Goal: Task Accomplishment & Management: Use online tool/utility

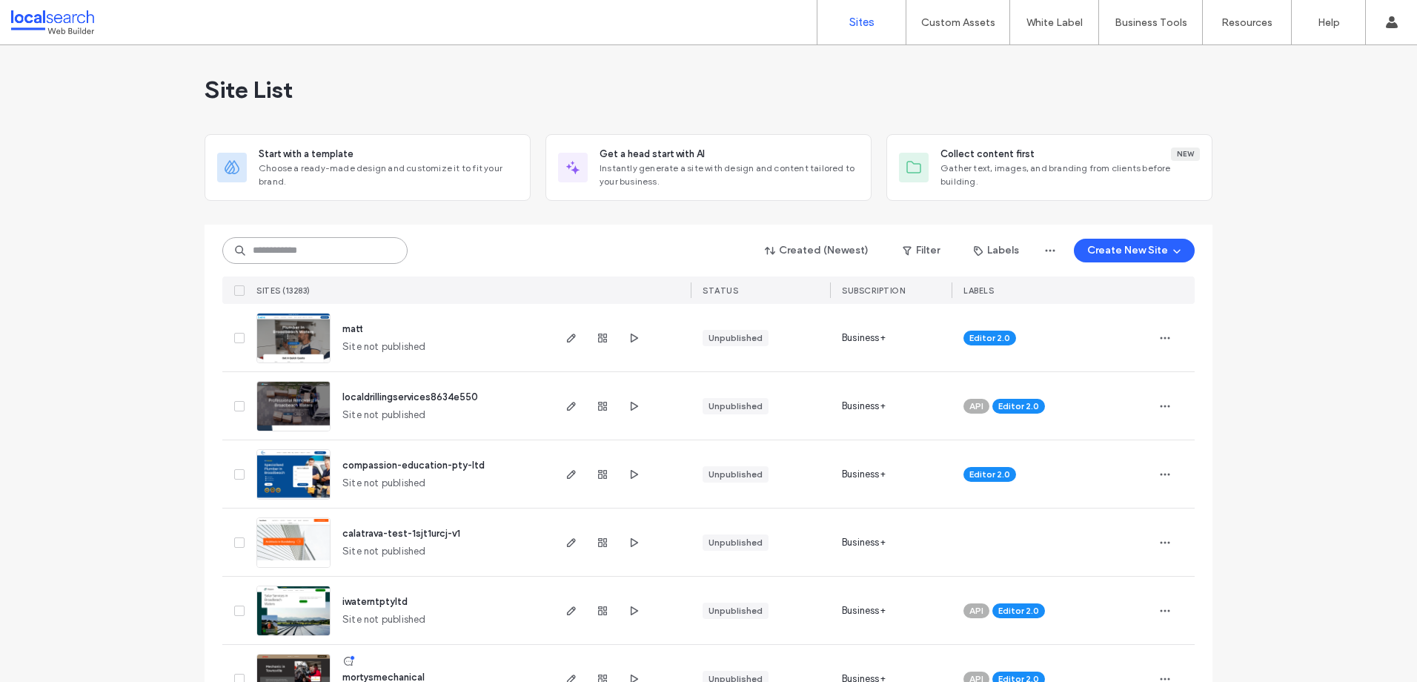
click at [230, 244] on input at bounding box center [314, 250] width 185 height 27
paste input "********"
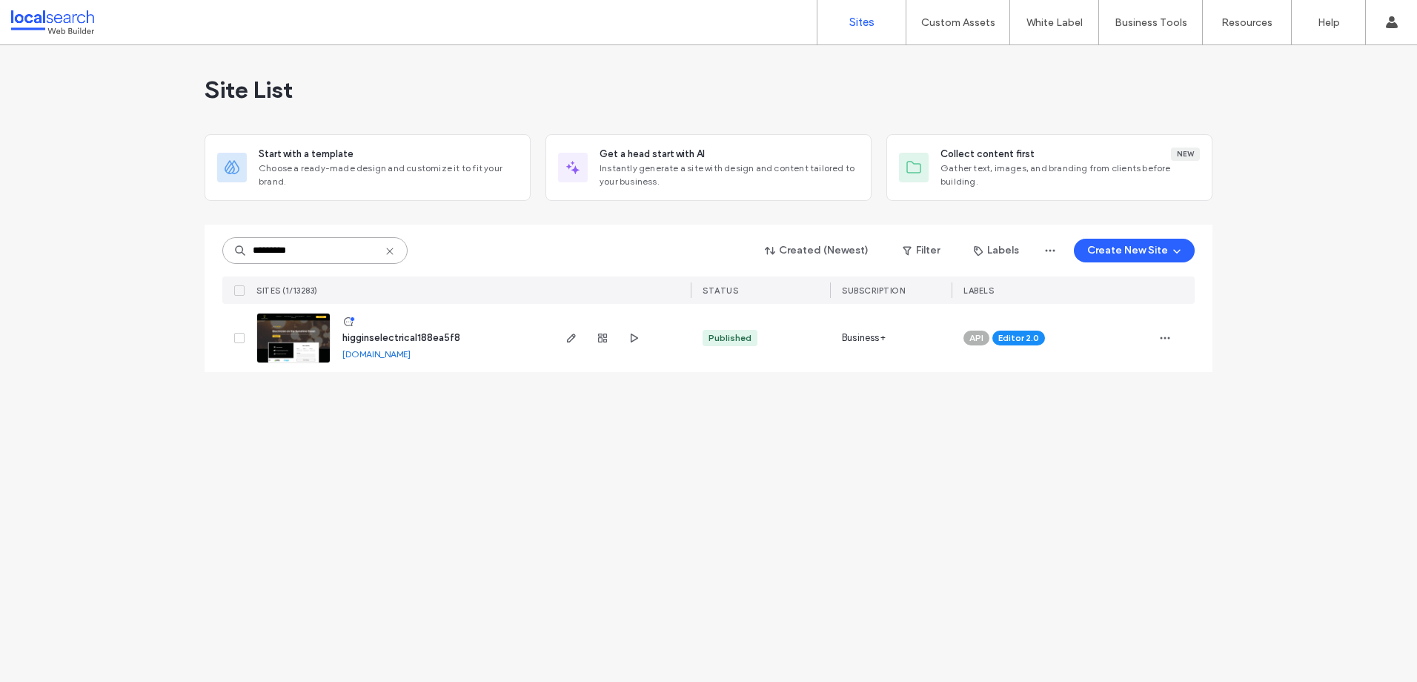
type input "********"
click at [296, 333] on img at bounding box center [293, 363] width 73 height 101
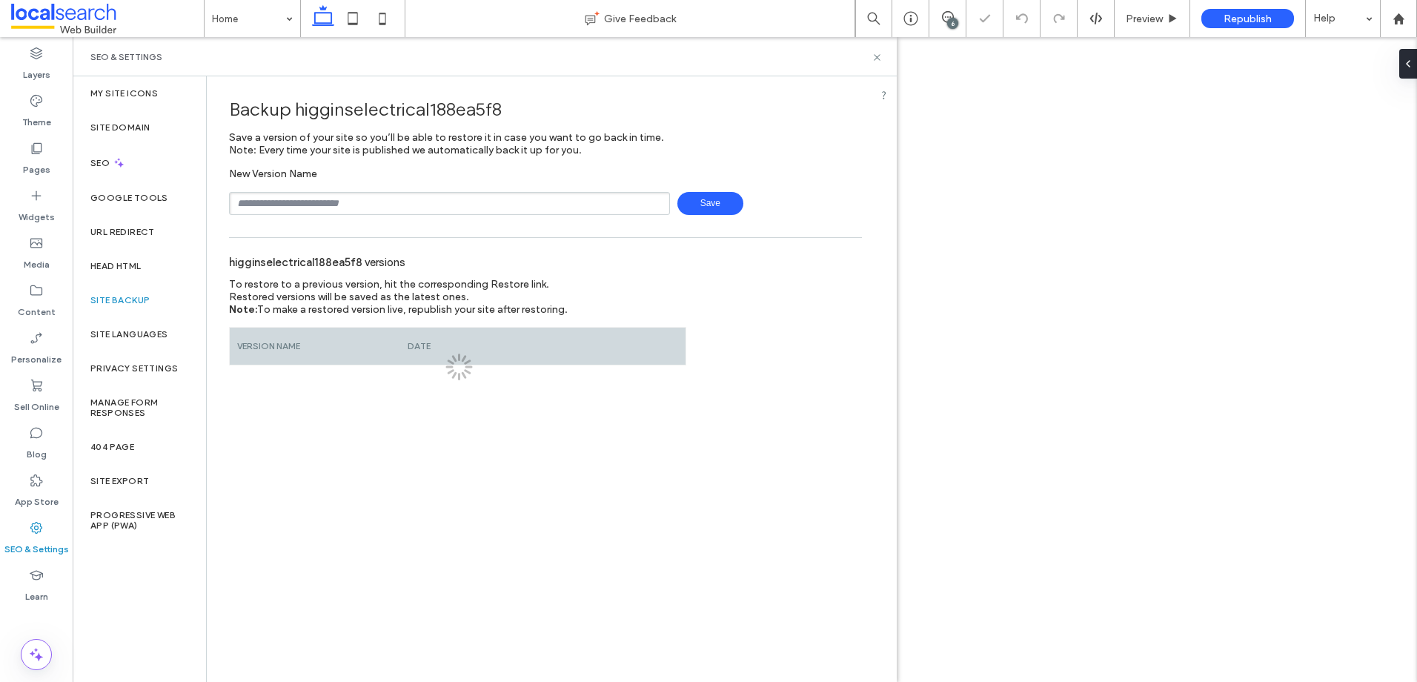
click at [357, 210] on input "text" at bounding box center [449, 203] width 441 height 23
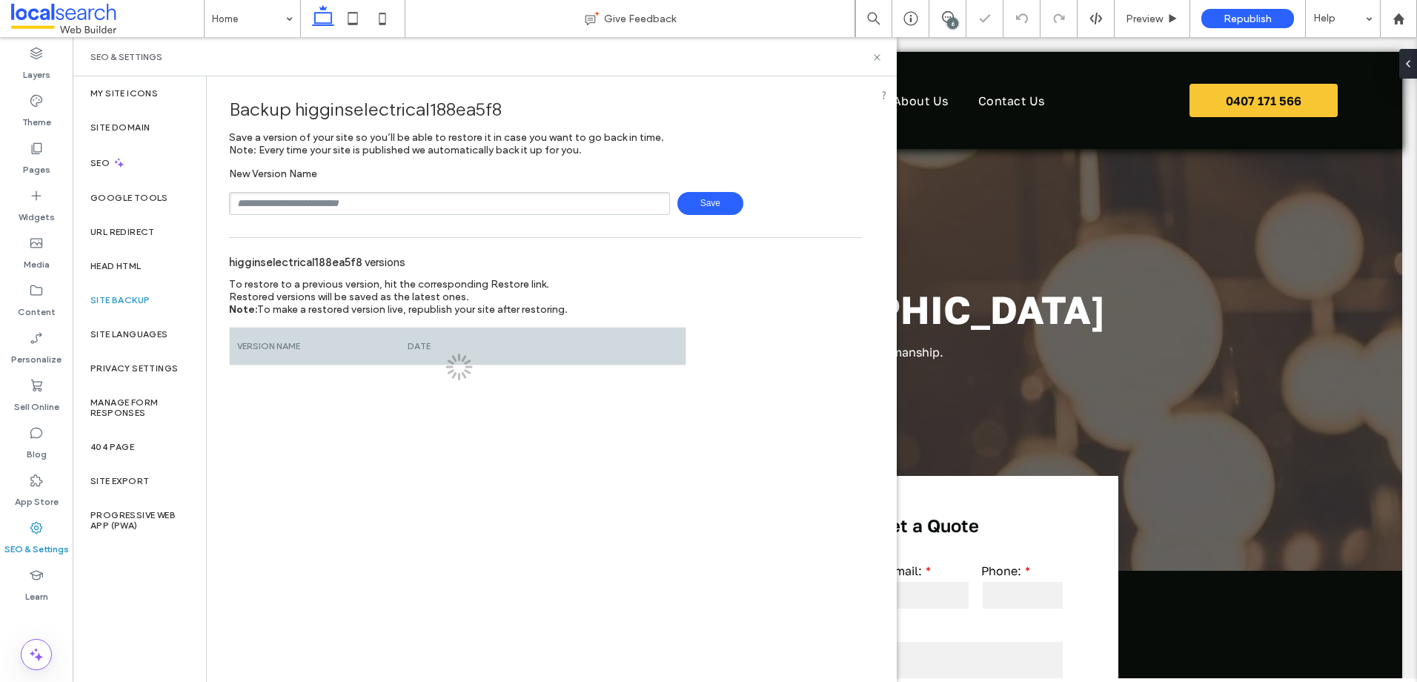
click at [359, 207] on input "text" at bounding box center [449, 203] width 441 height 23
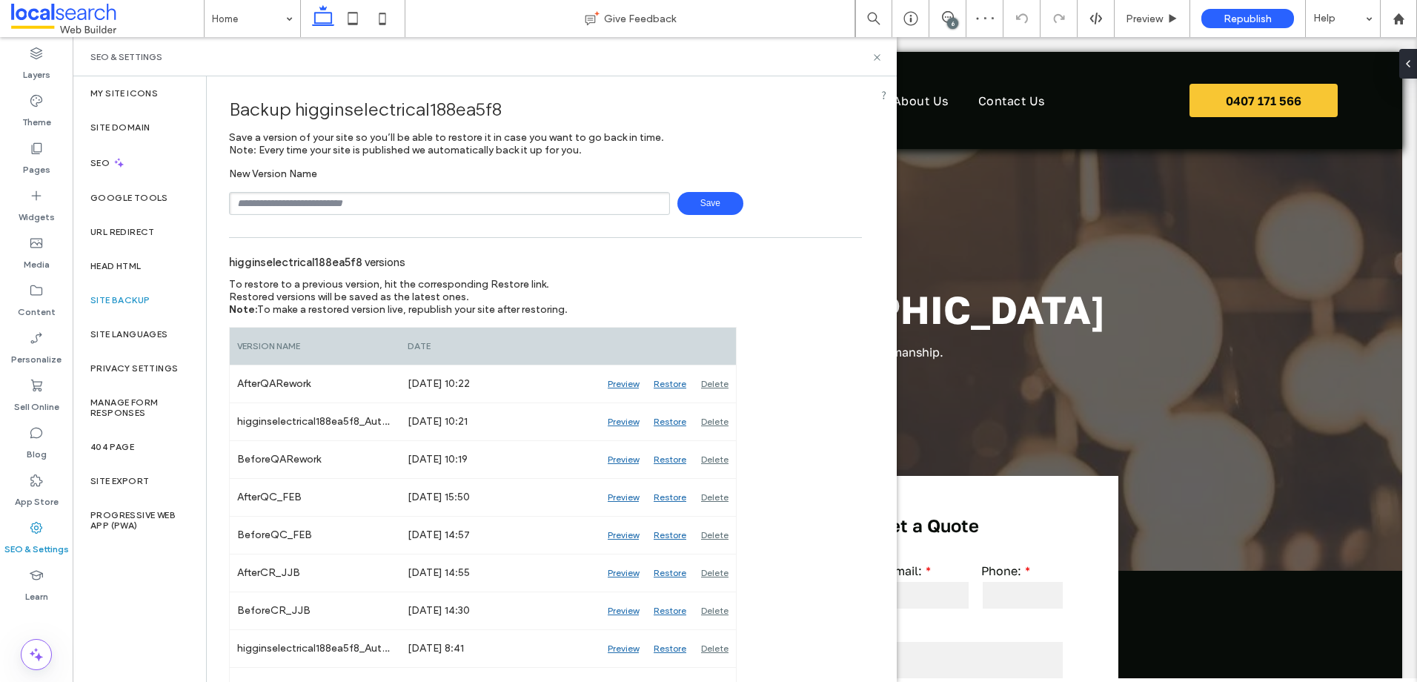
type input "**********"
click at [727, 211] on span "Save" at bounding box center [710, 203] width 66 height 23
drag, startPoint x: 875, startPoint y: 56, endPoint x: 826, endPoint y: 36, distance: 53.3
click at [875, 56] on use at bounding box center [877, 57] width 6 height 6
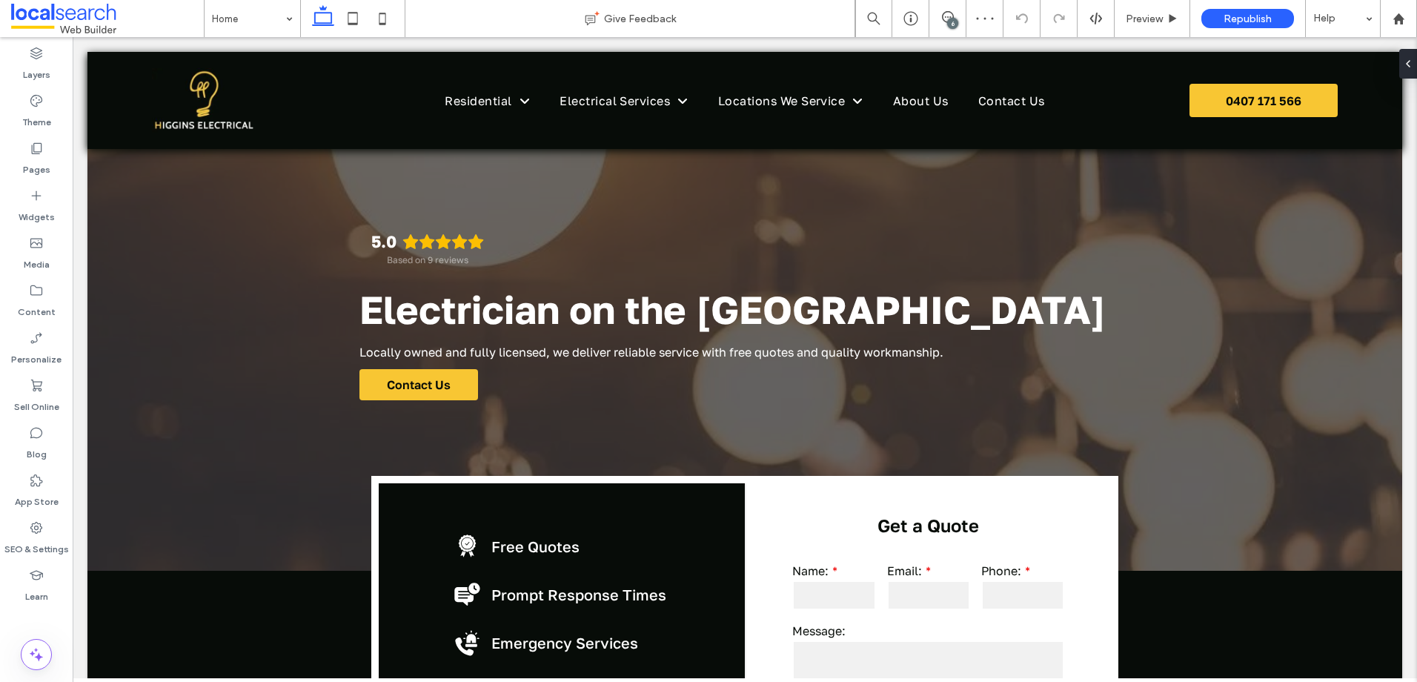
click at [949, 23] on div "6" at bounding box center [952, 23] width 11 height 11
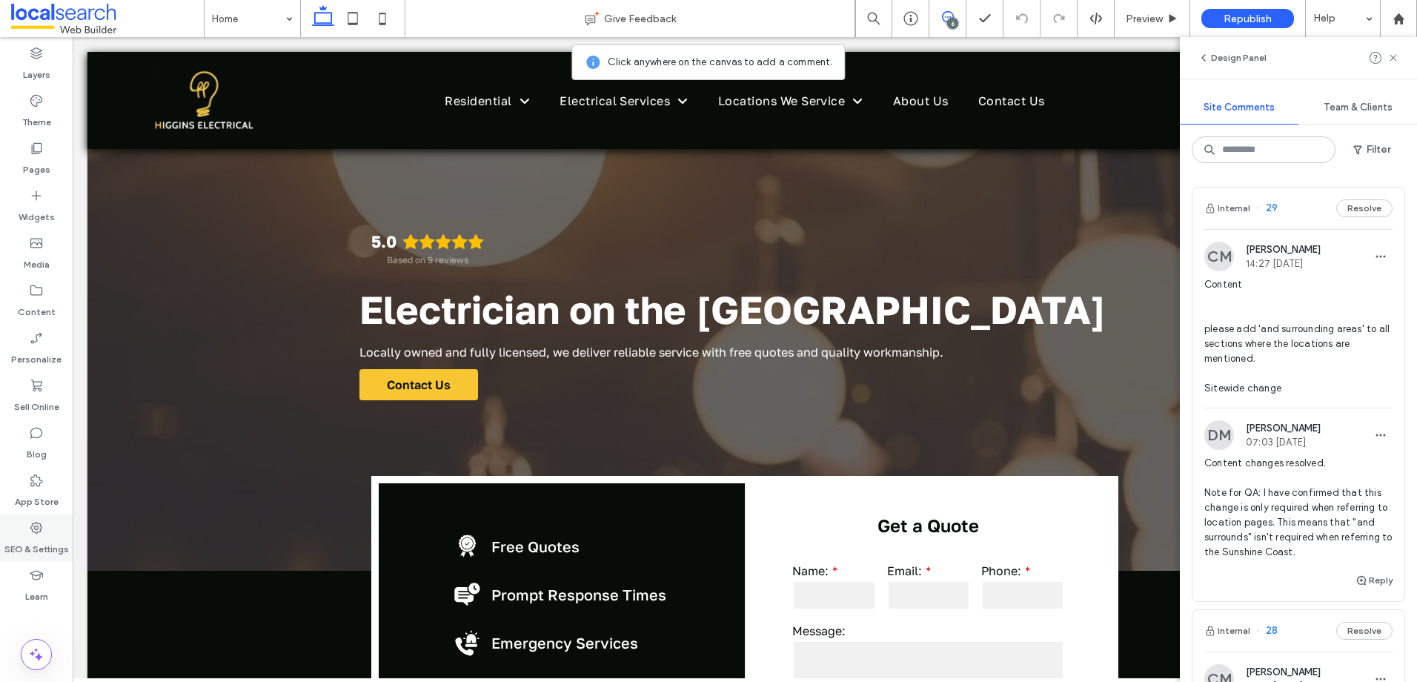
click at [21, 553] on label "SEO & Settings" at bounding box center [36, 545] width 64 height 21
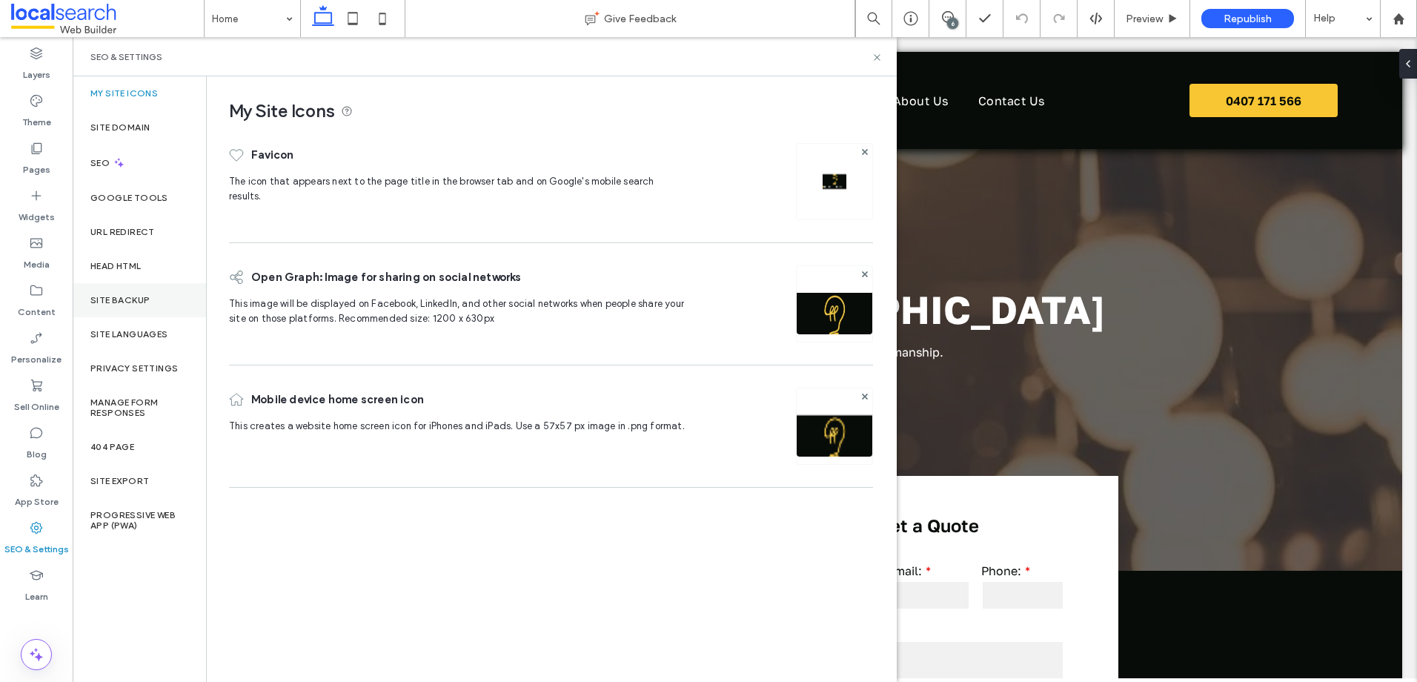
click at [145, 288] on div "Site Backup" at bounding box center [139, 300] width 133 height 34
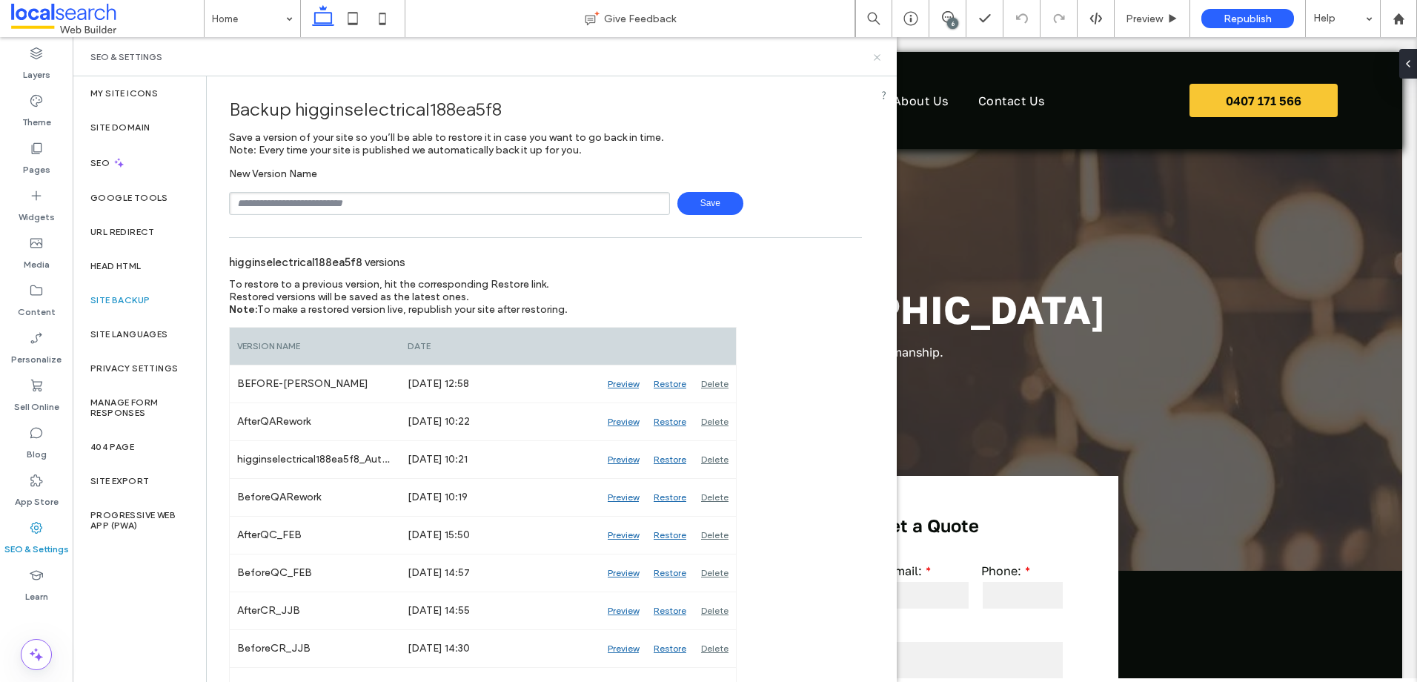
click at [873, 59] on icon at bounding box center [876, 57] width 11 height 11
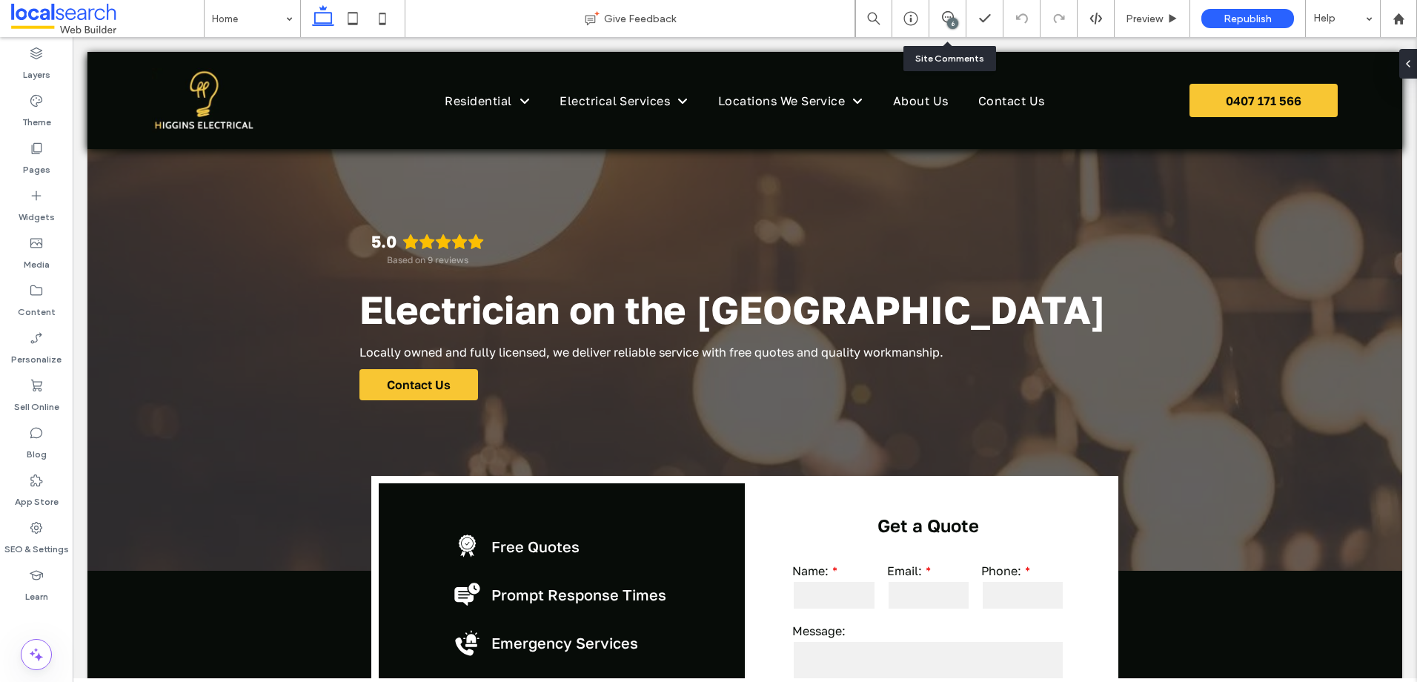
click at [946, 25] on div "6" at bounding box center [947, 18] width 36 height 15
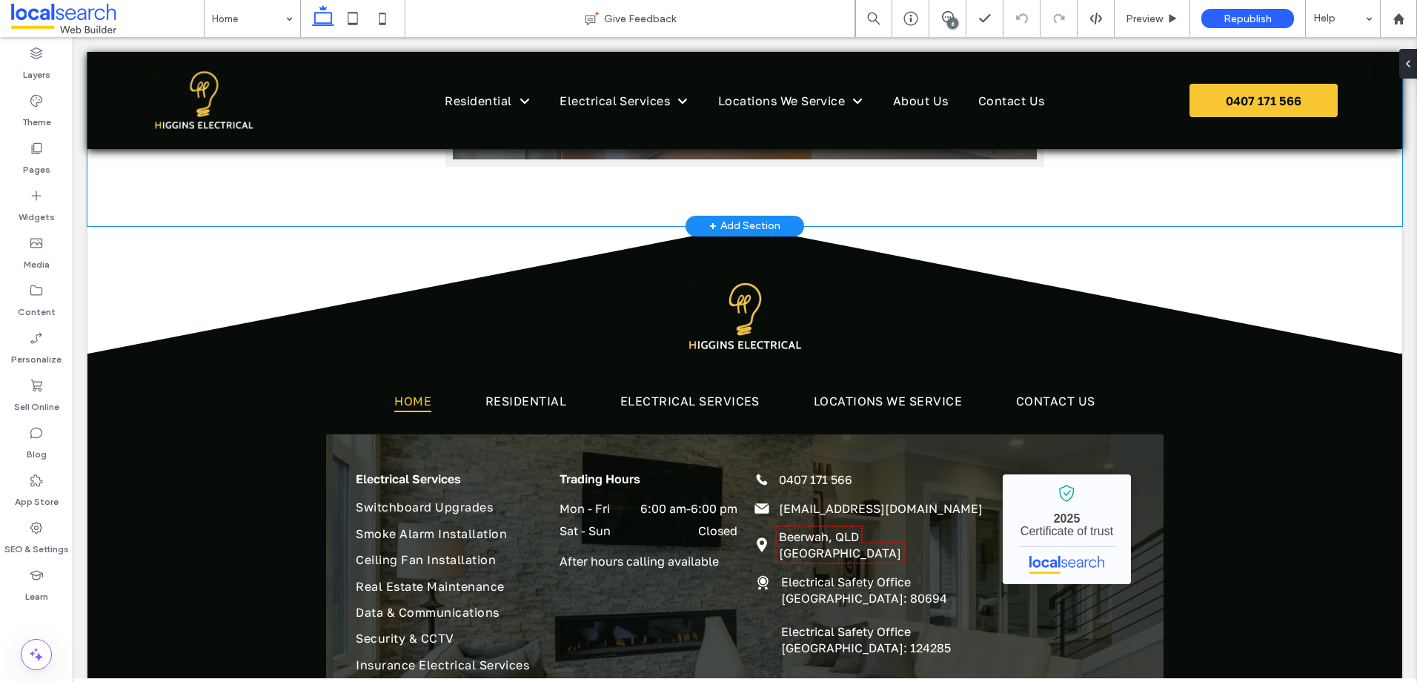
scroll to position [4070, 0]
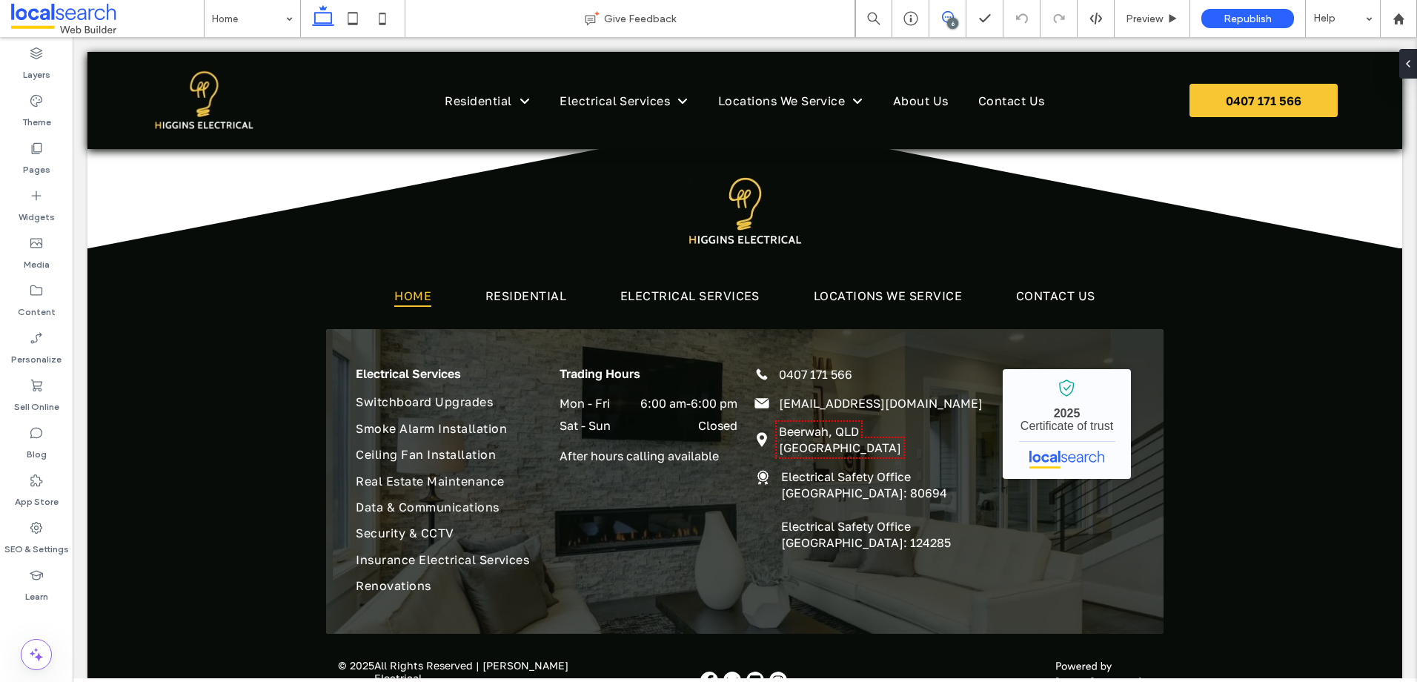
click at [948, 16] on icon at bounding box center [948, 17] width 12 height 12
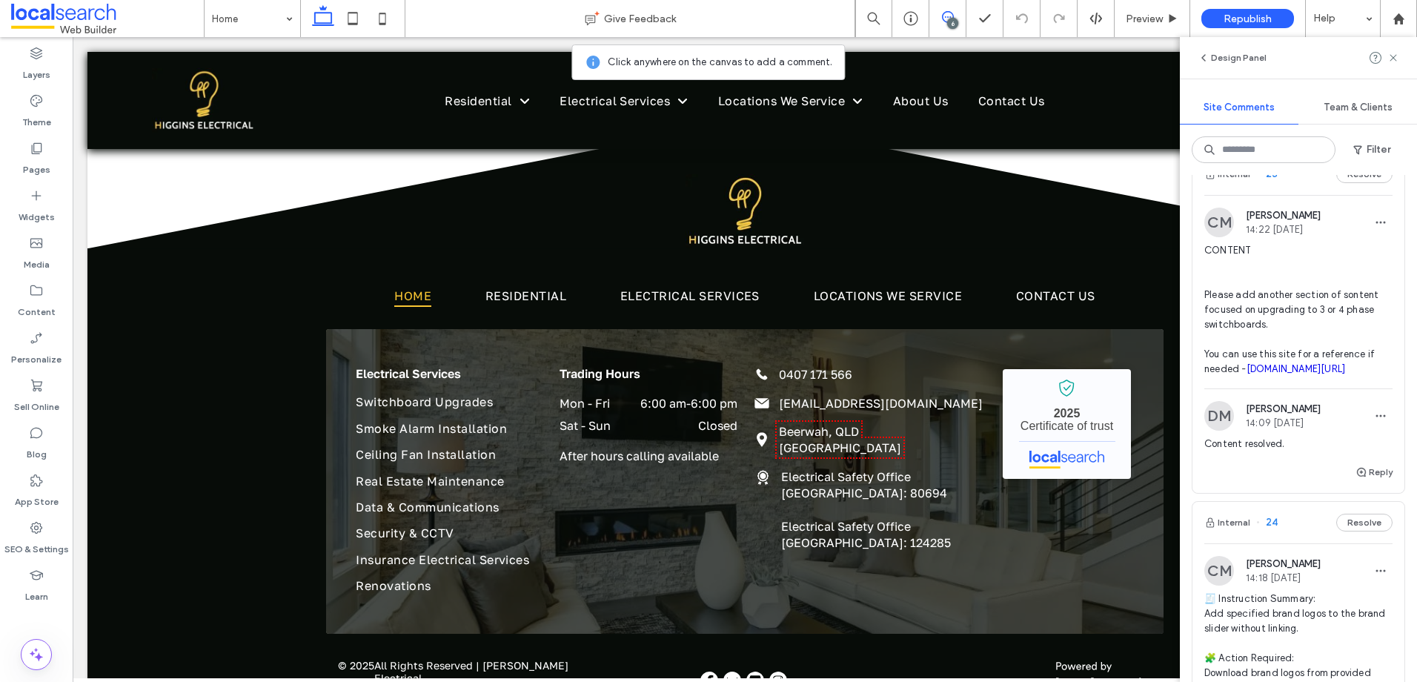
scroll to position [2001, 0]
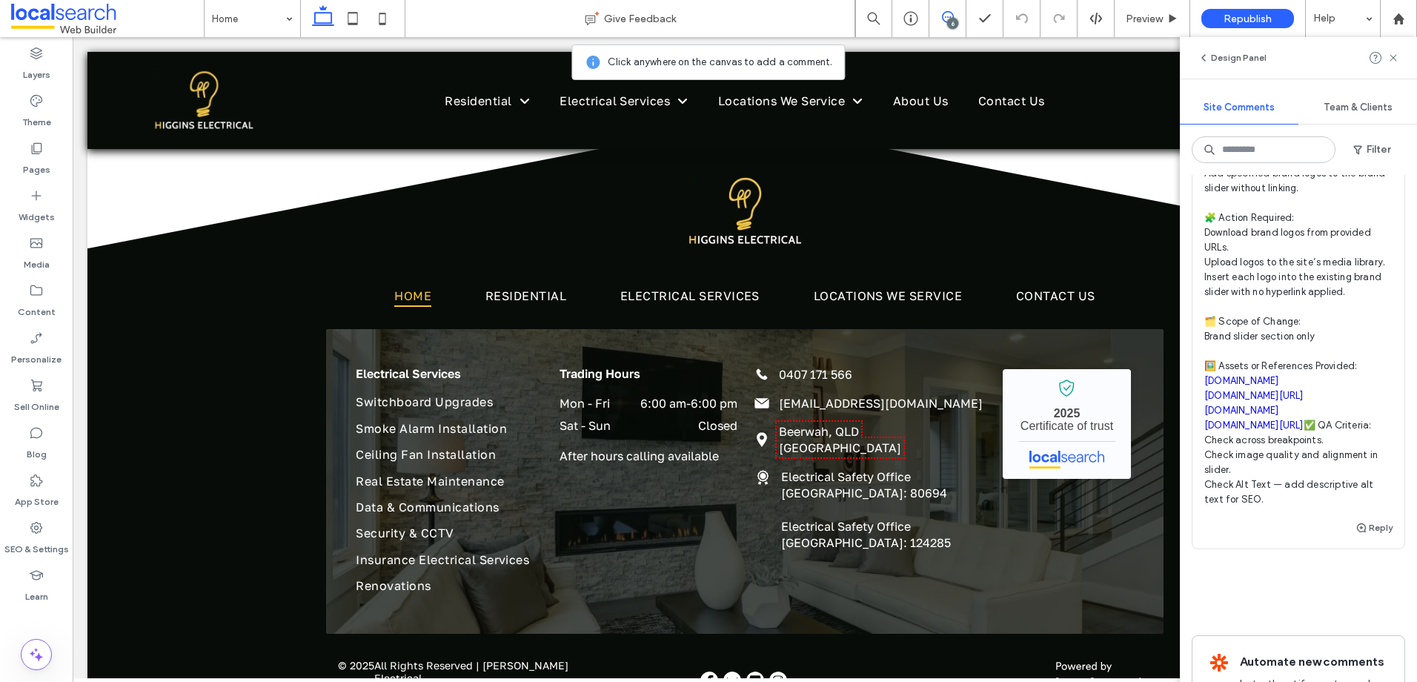
click at [1230, 386] on link "raywhite.com" at bounding box center [1241, 380] width 75 height 11
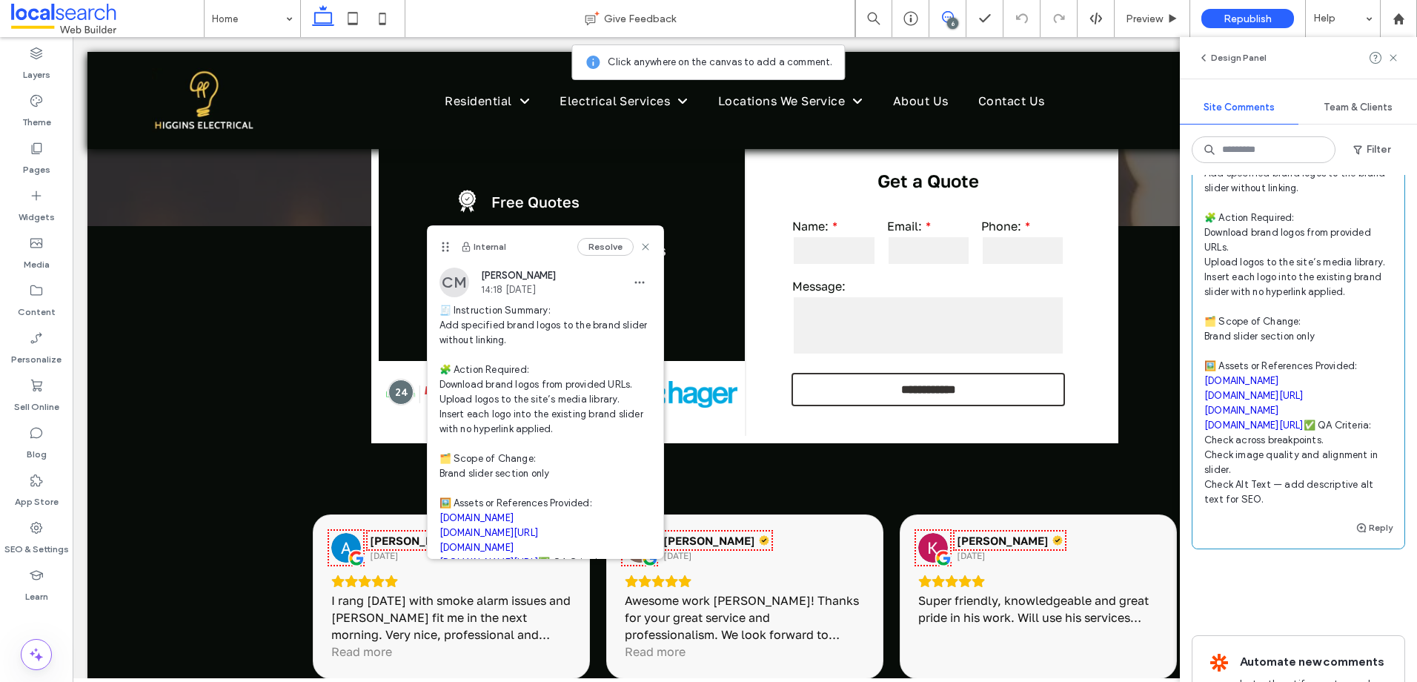
click at [1228, 401] on link "images.app.goo.gl/pcFhZvmNdNmxcYKM9" at bounding box center [1253, 395] width 99 height 11
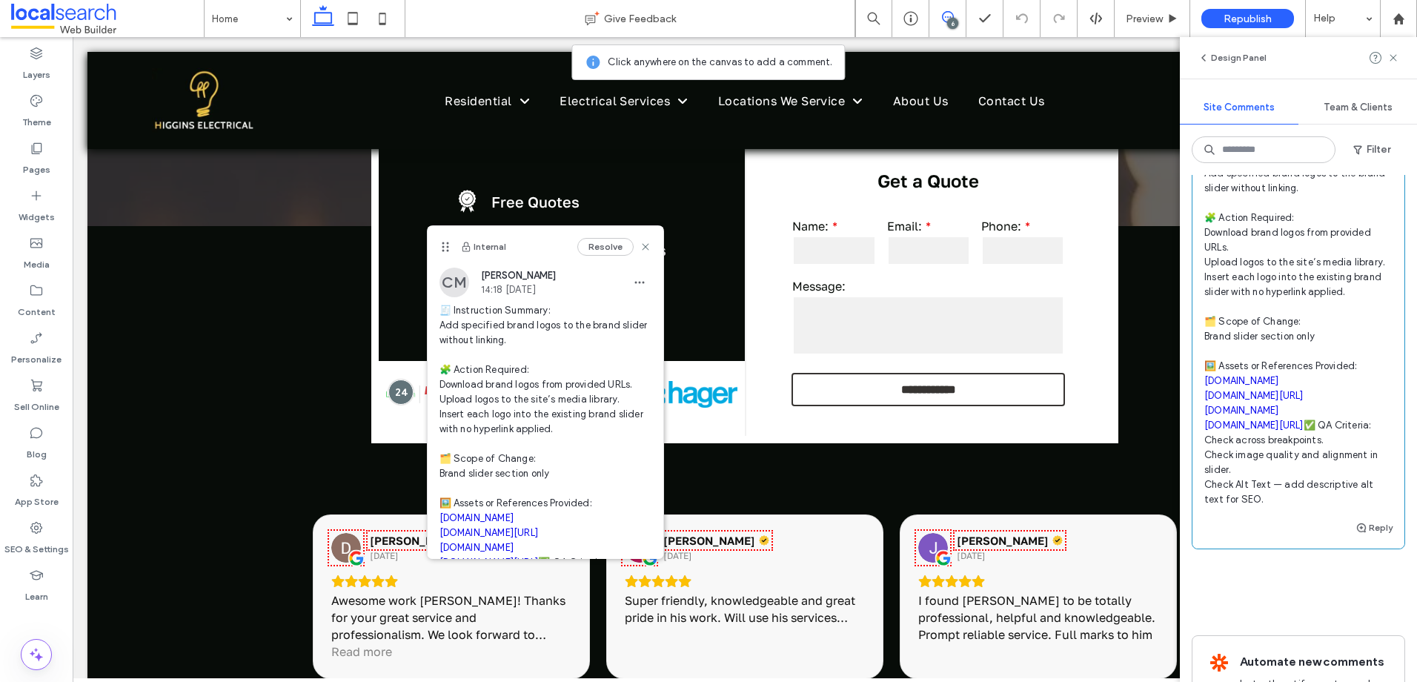
click at [1231, 416] on link "austec.net" at bounding box center [1241, 410] width 75 height 11
click at [1240, 431] on link "images.app.goo.gl/4tpin72CG6jiNT219" at bounding box center [1253, 424] width 99 height 11
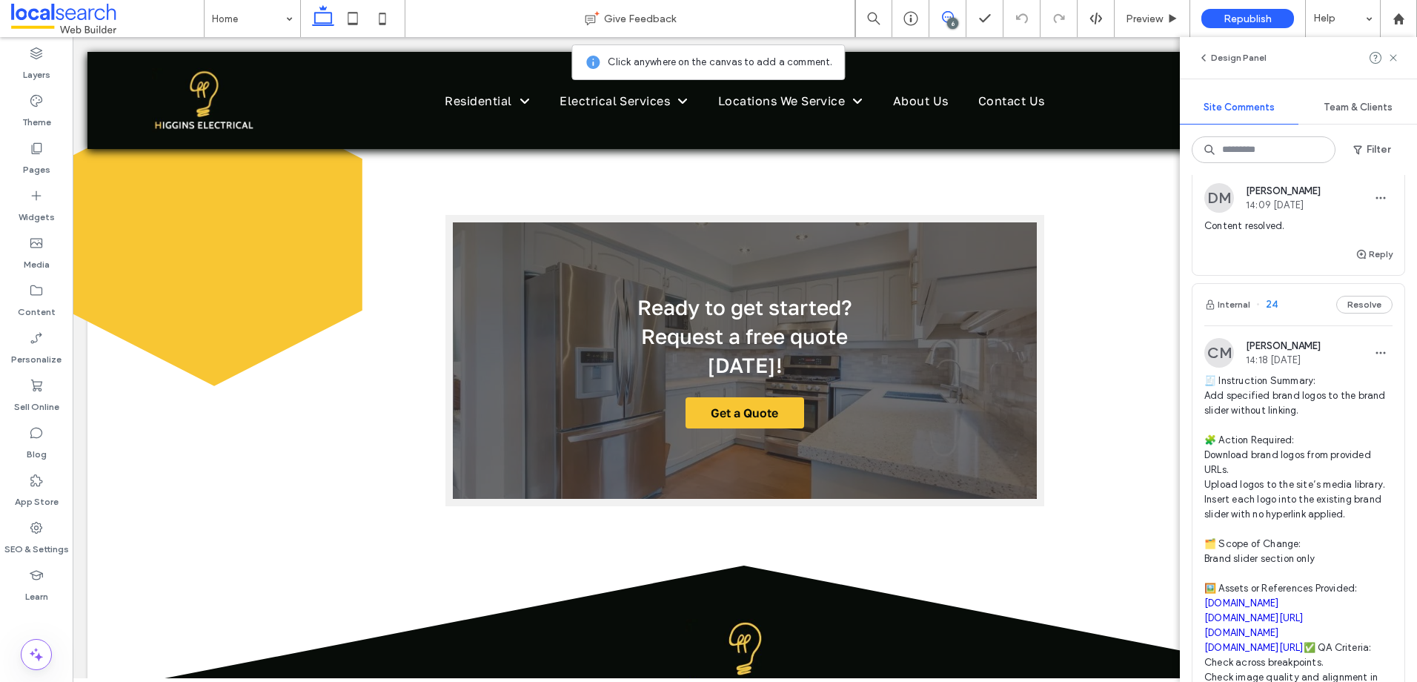
scroll to position [2207, 0]
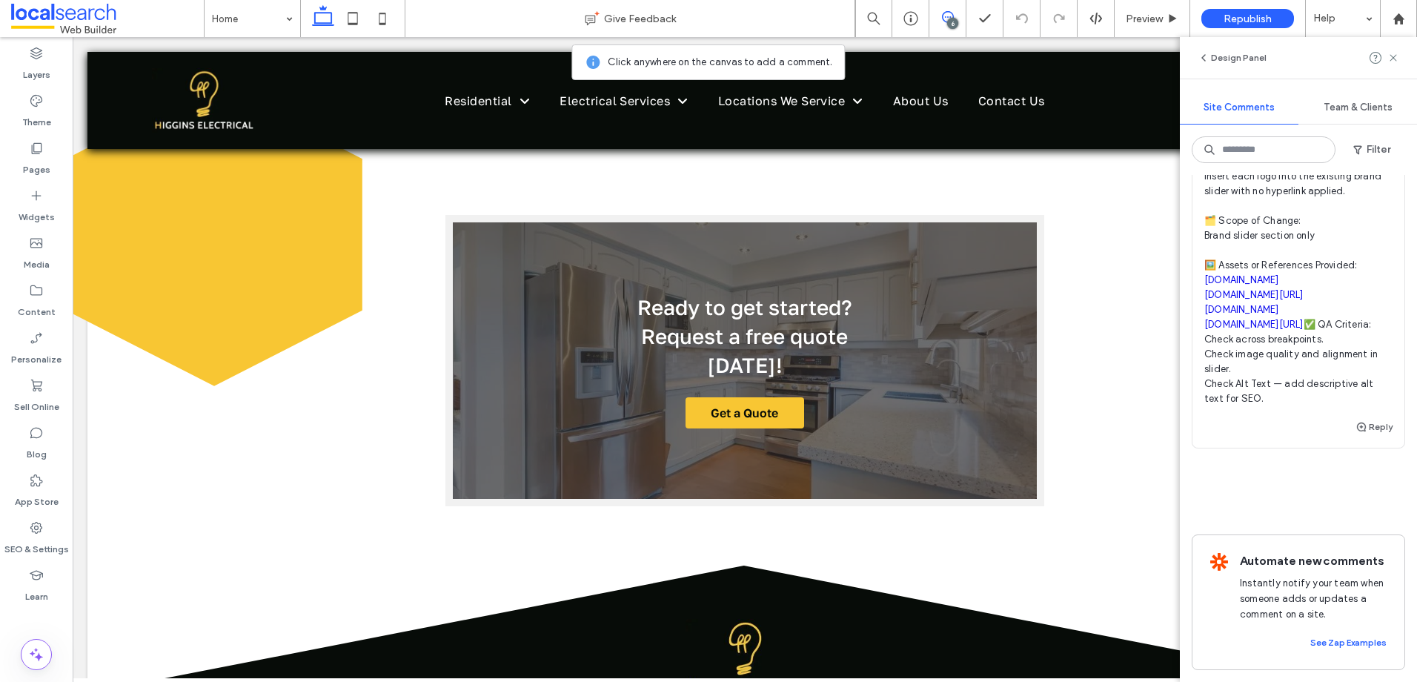
click at [1330, 329] on span "🧾 Instruction Summary: Add specified brand logos to the brand slider without li…" at bounding box center [1298, 228] width 188 height 356
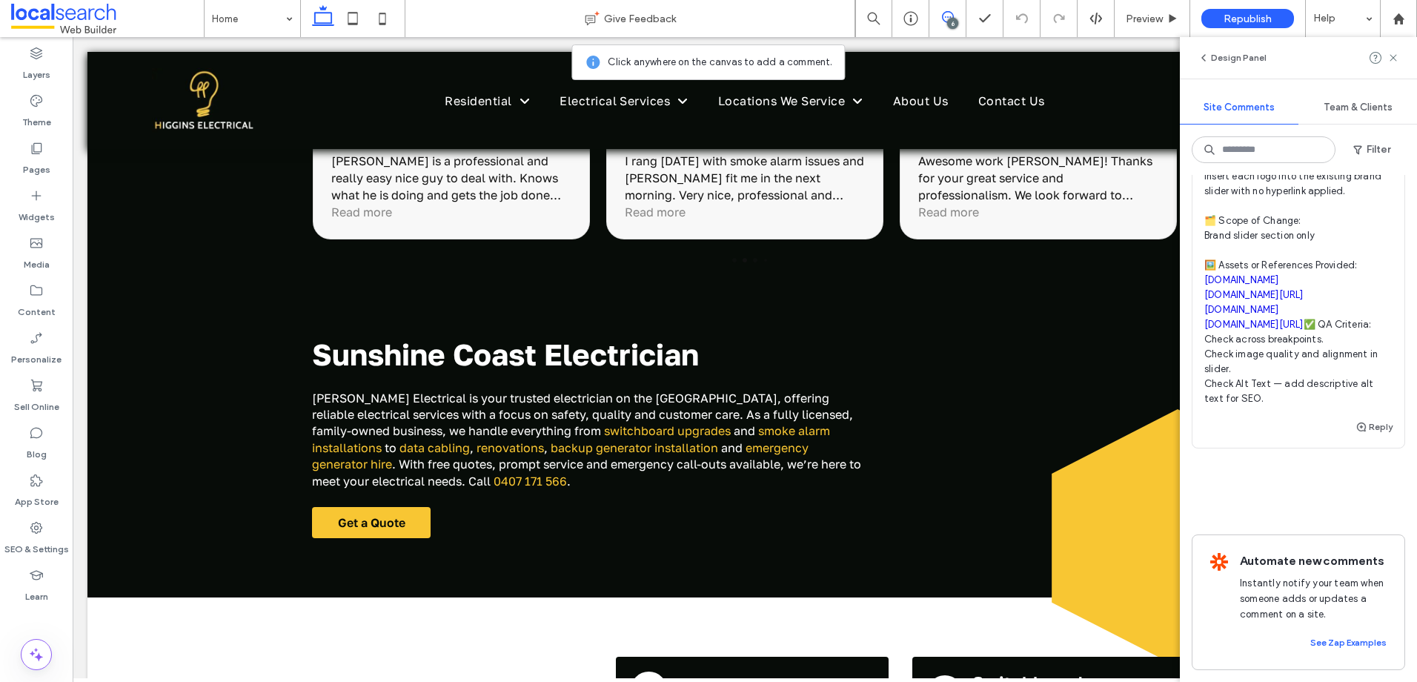
scroll to position [345, 0]
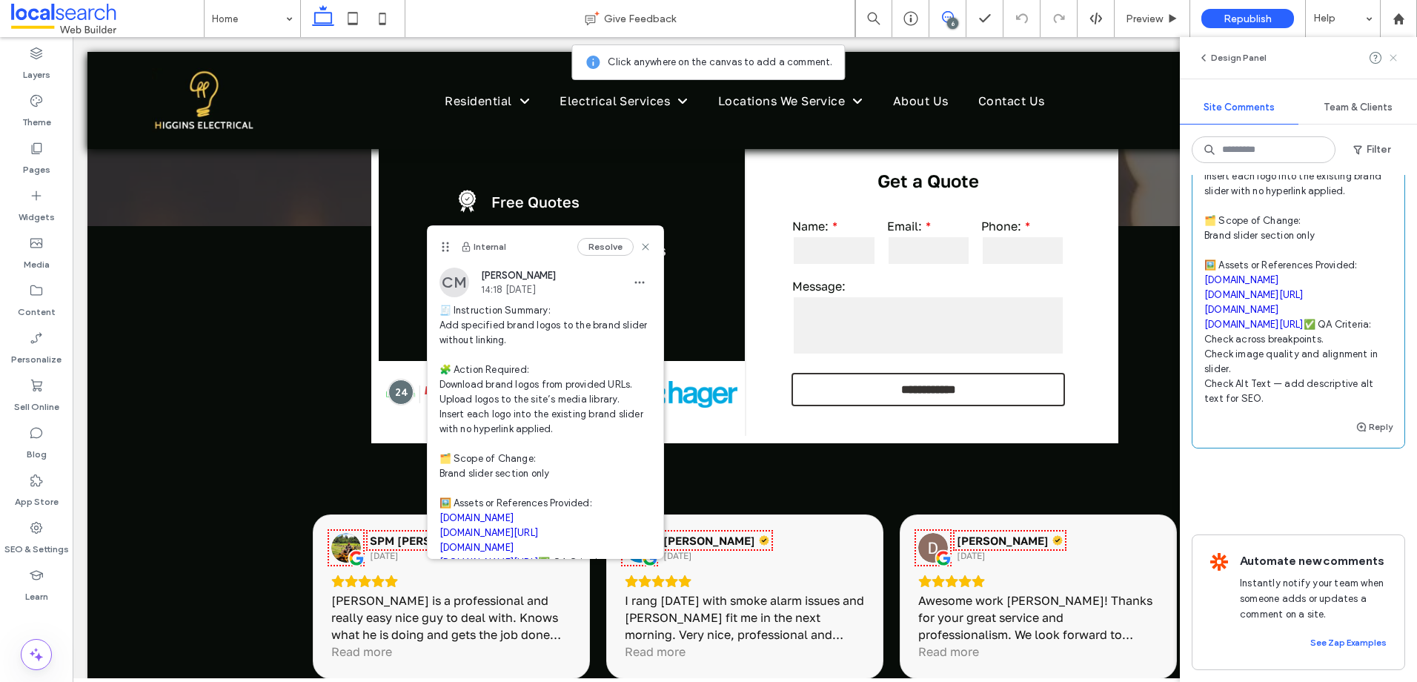
click at [1391, 59] on use at bounding box center [1393, 57] width 7 height 7
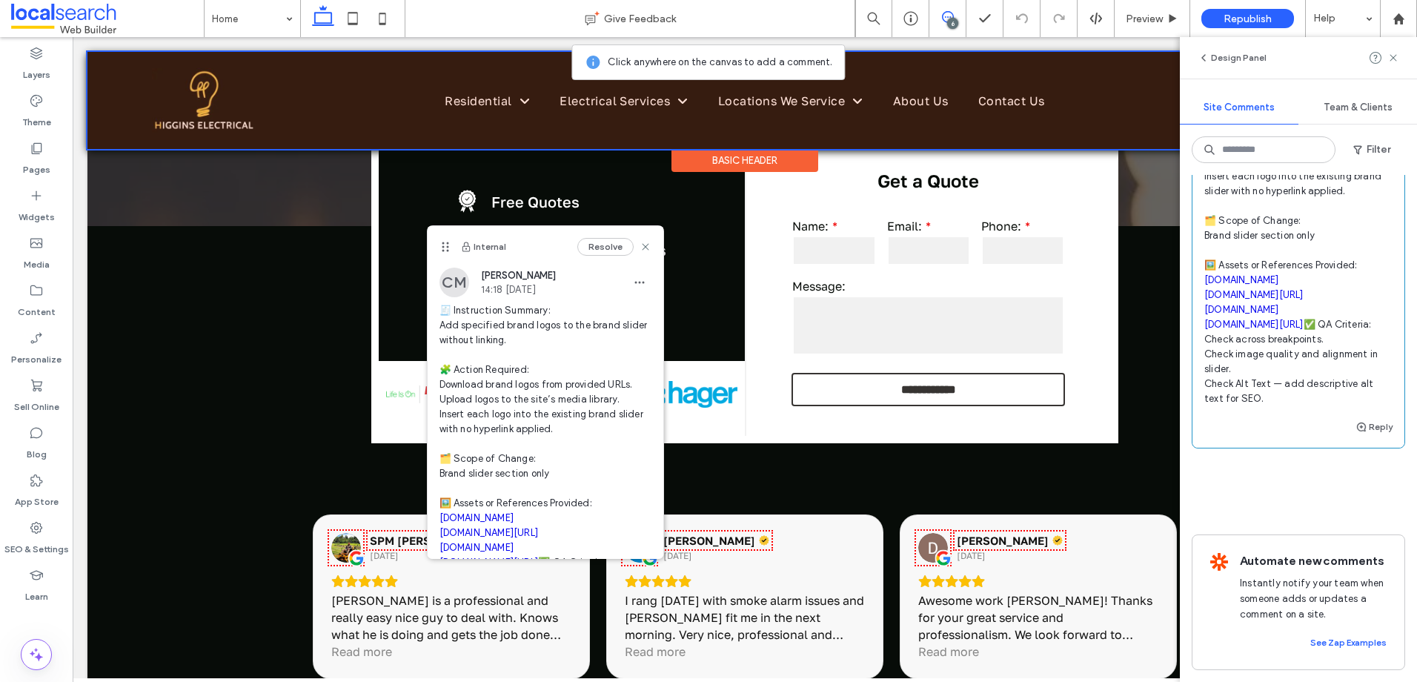
scroll to position [0, 0]
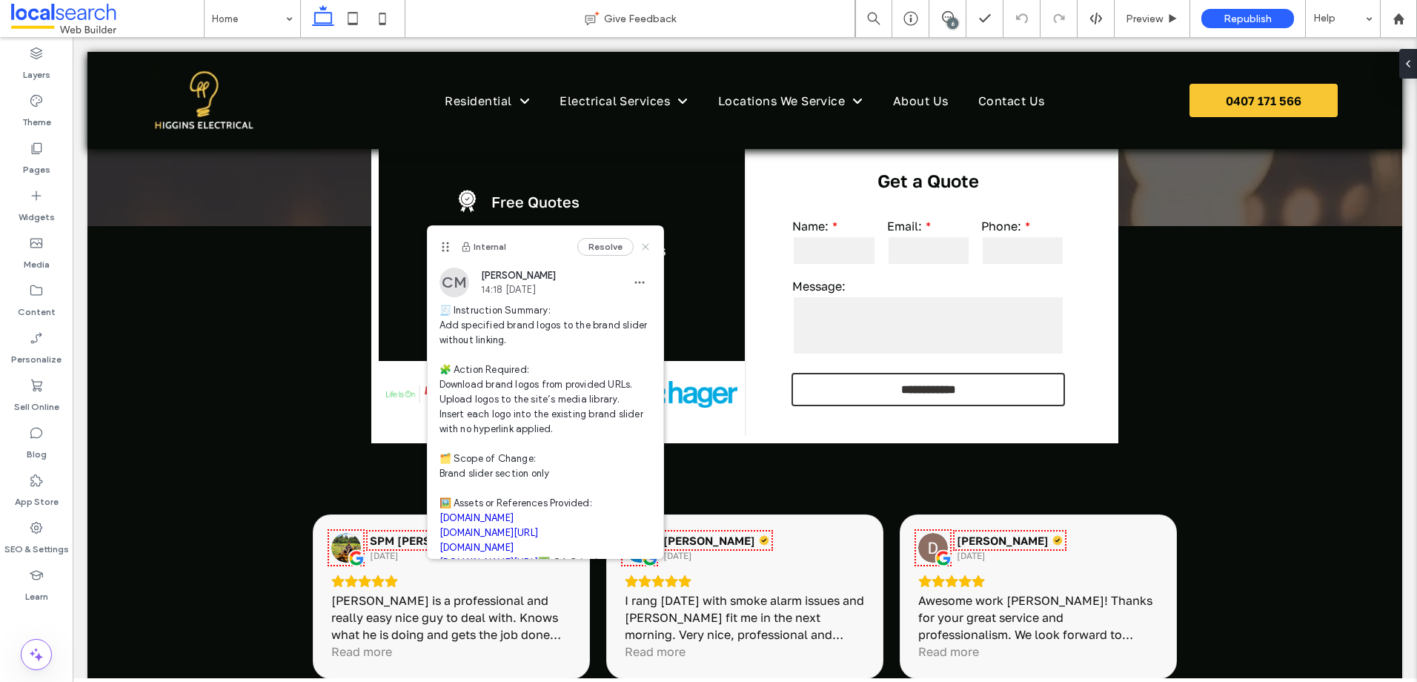
click at [640, 242] on icon at bounding box center [646, 247] width 12 height 12
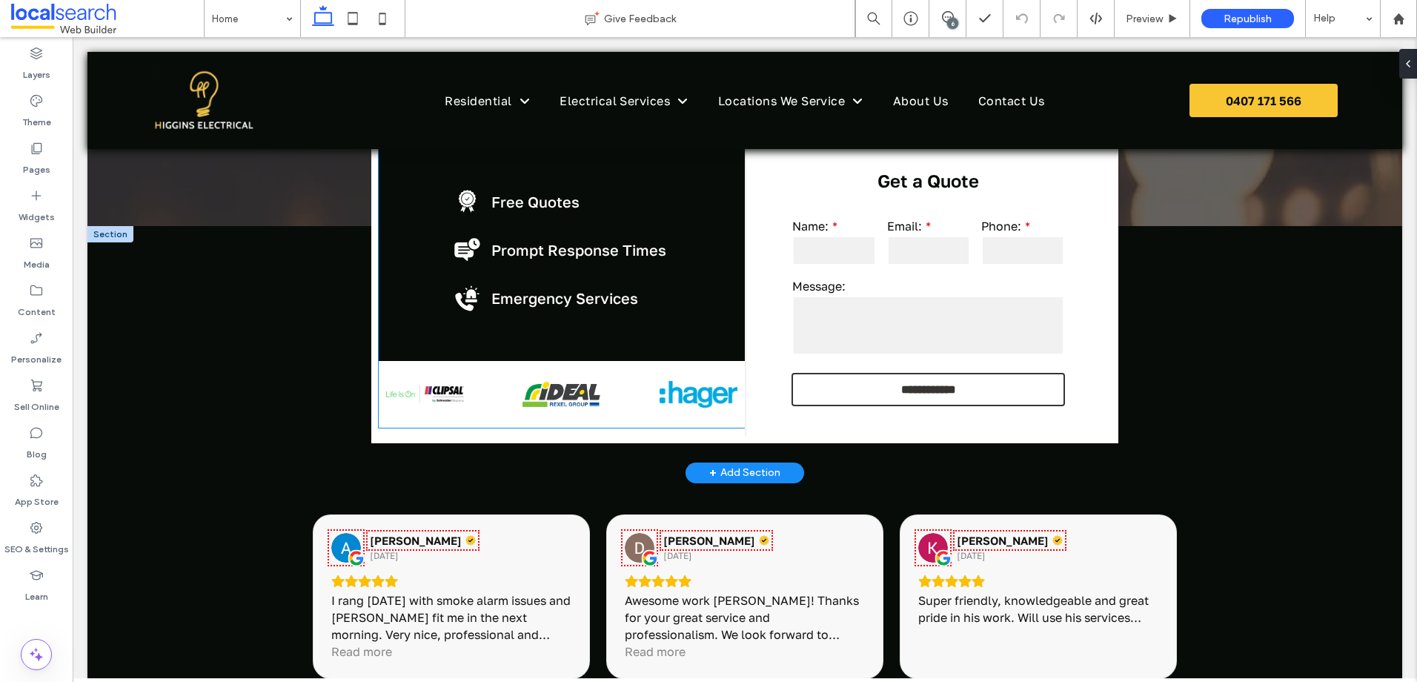
click at [533, 396] on div at bounding box center [560, 394] width 365 height 67
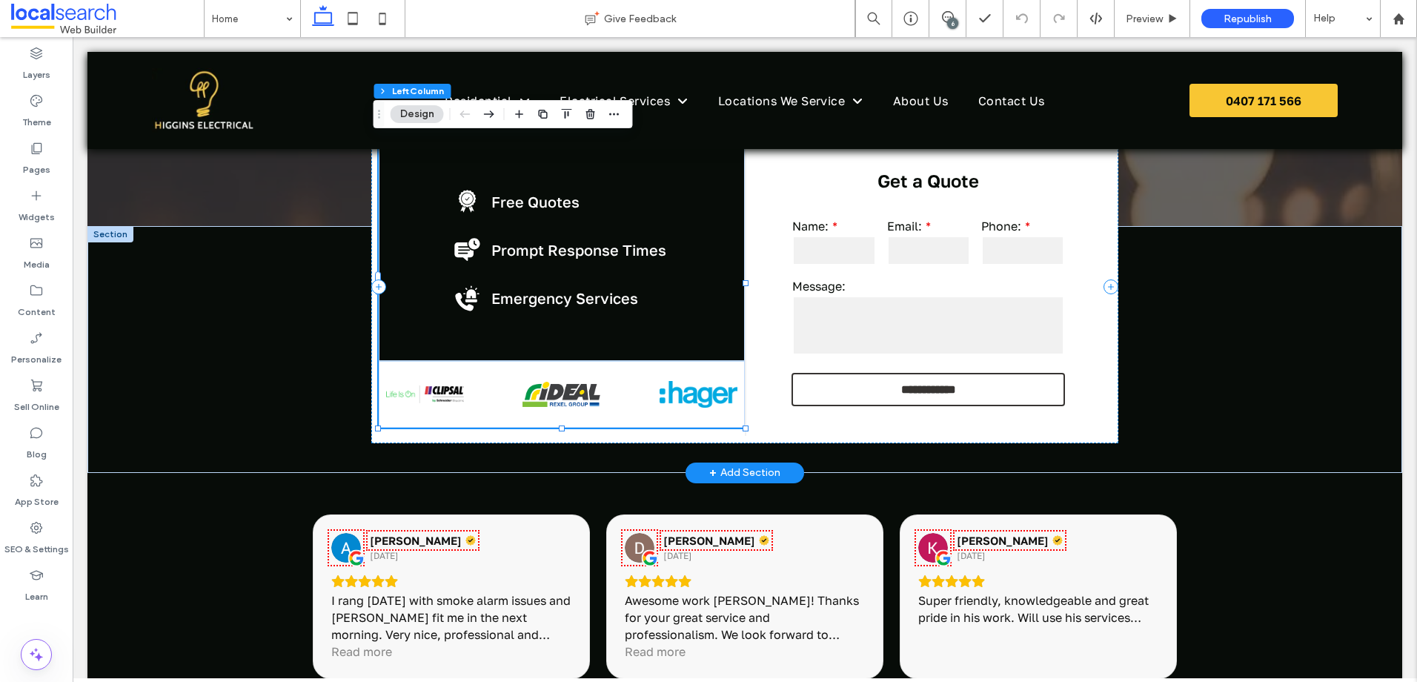
click at [533, 396] on div at bounding box center [562, 394] width 366 height 67
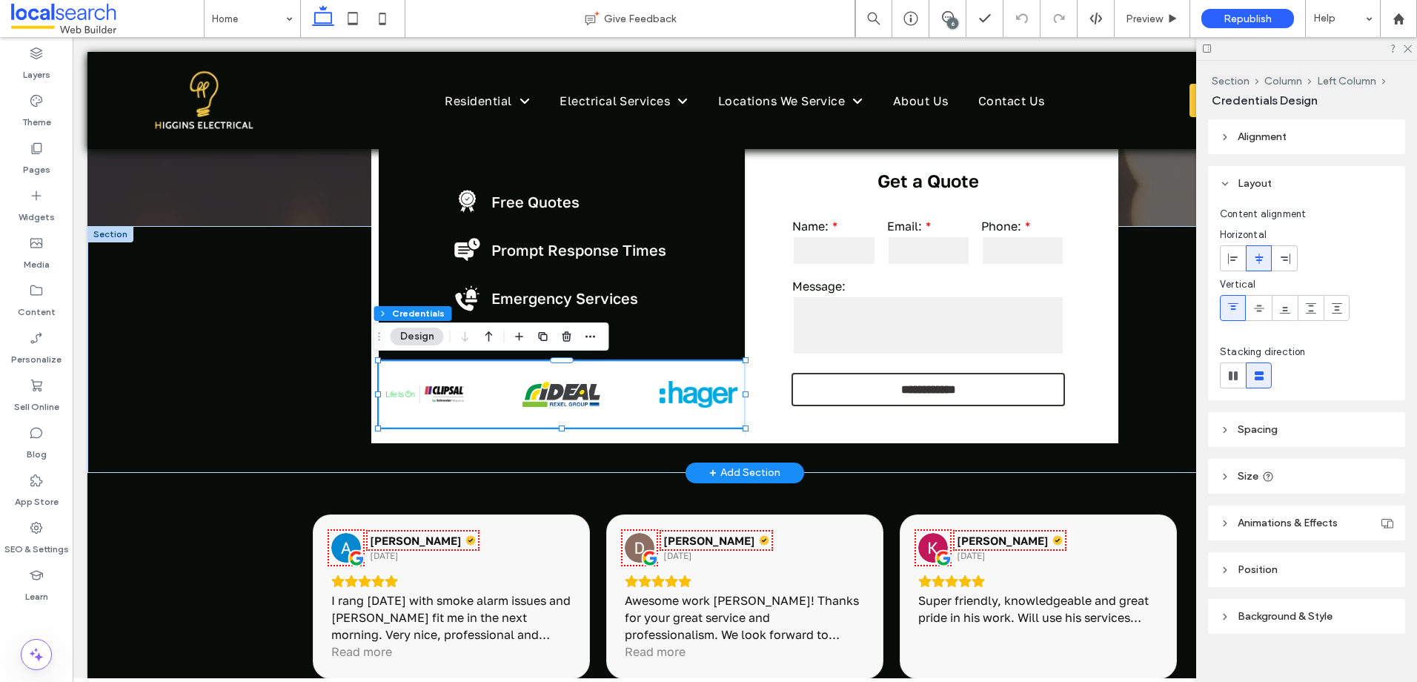
click at [533, 396] on div at bounding box center [551, 394] width 366 height 67
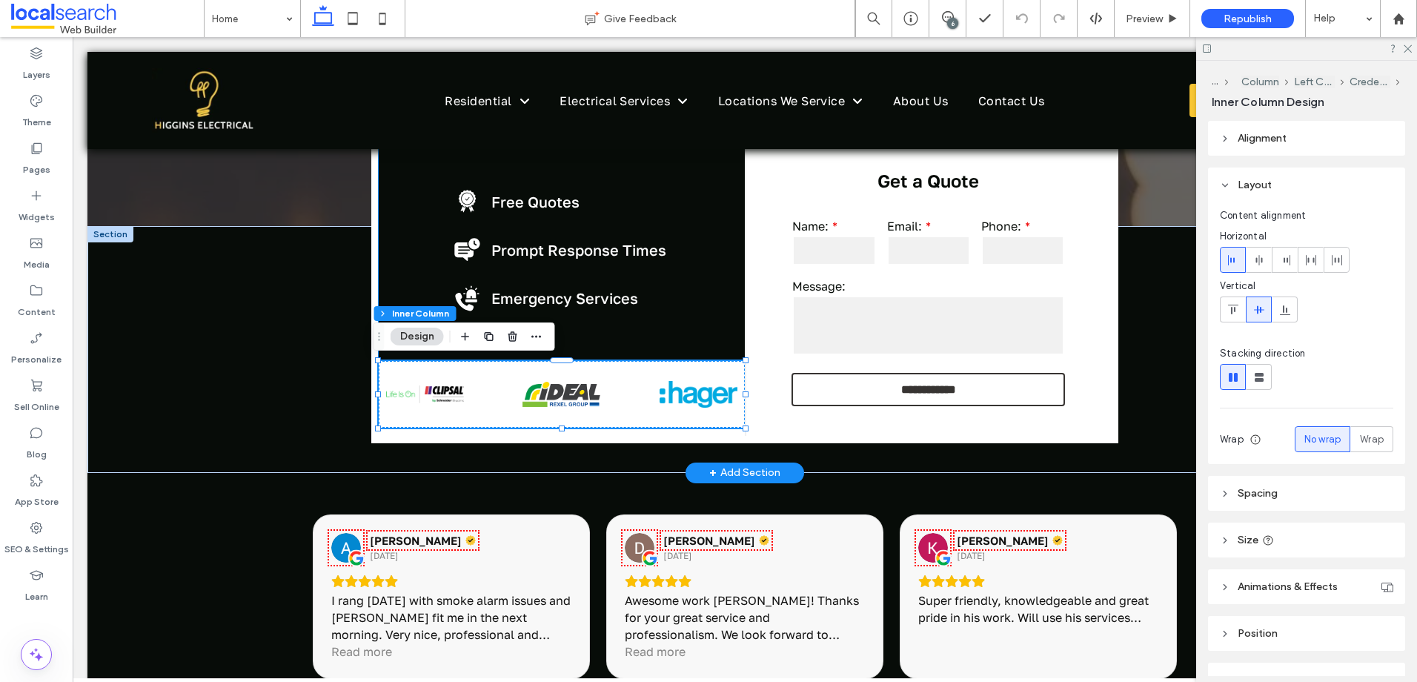
click at [533, 396] on div at bounding box center [561, 394] width 366 height 67
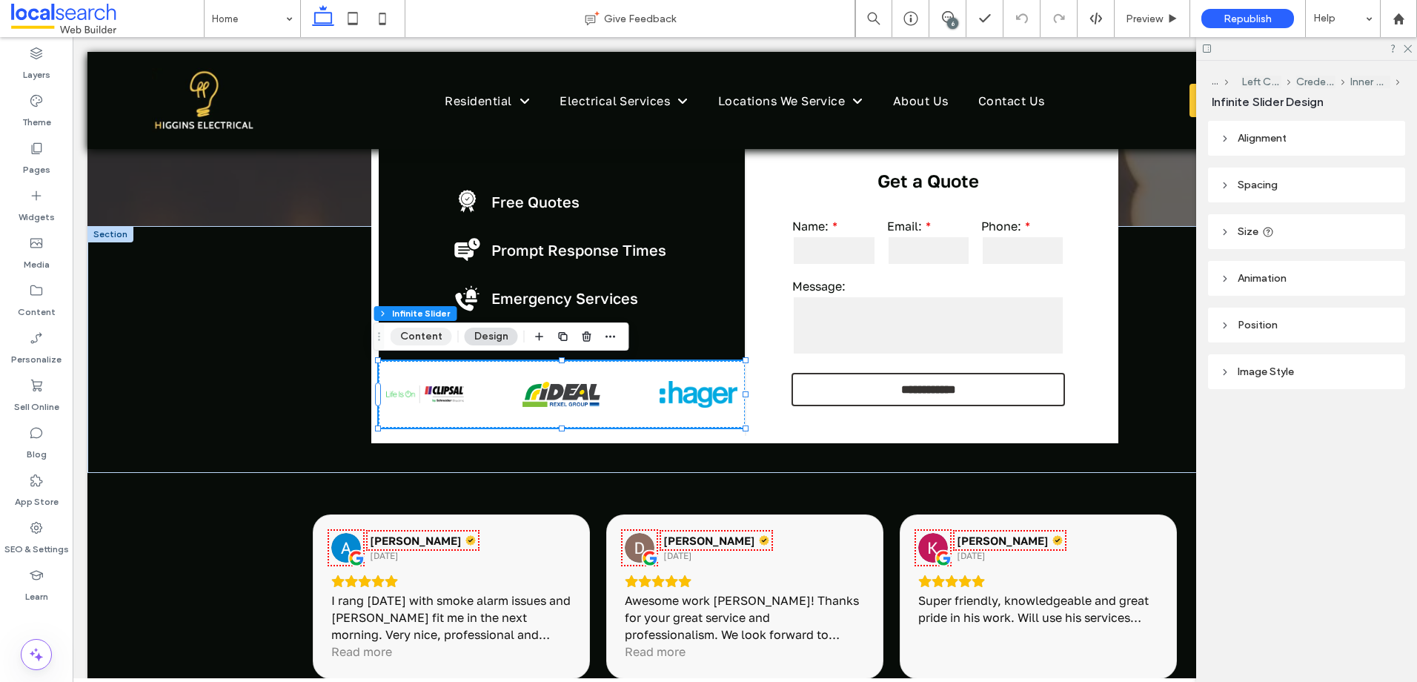
click at [427, 333] on button "Content" at bounding box center [422, 337] width 62 height 18
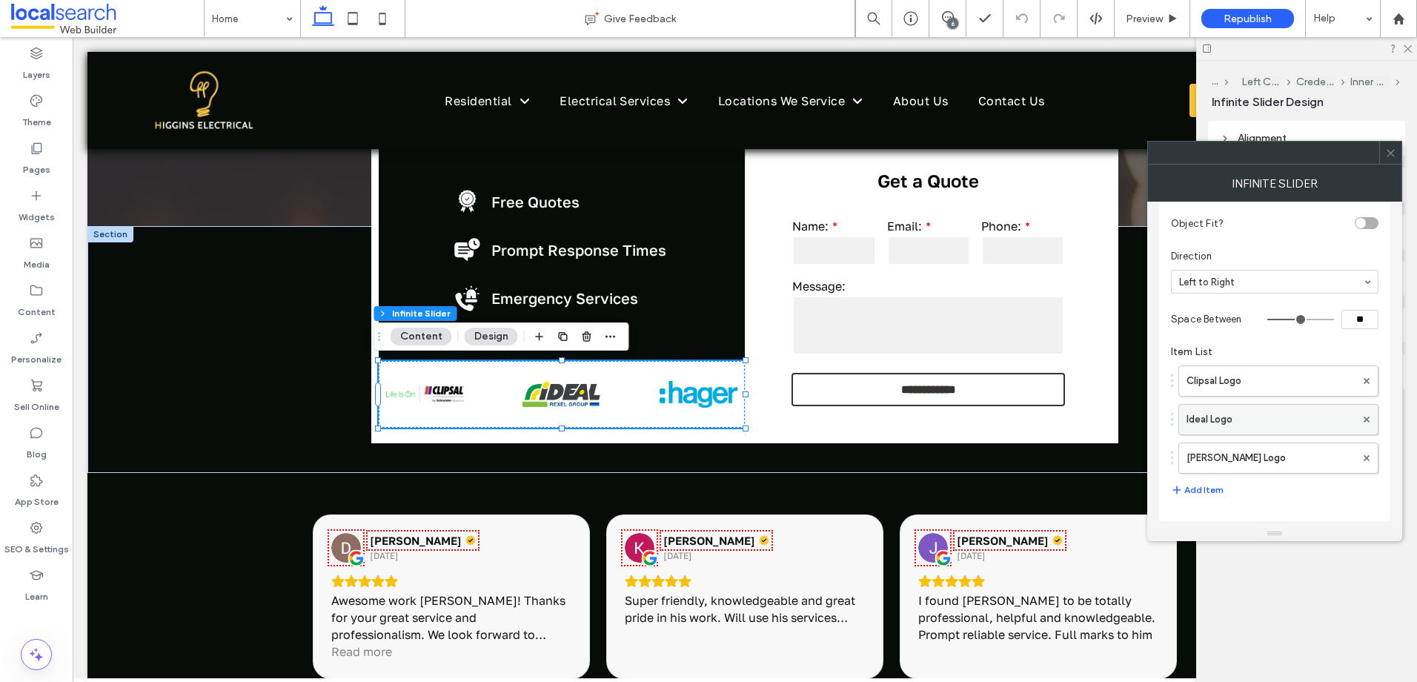
scroll to position [78, 0]
click at [1209, 459] on label "Hager Logo" at bounding box center [1270, 456] width 169 height 30
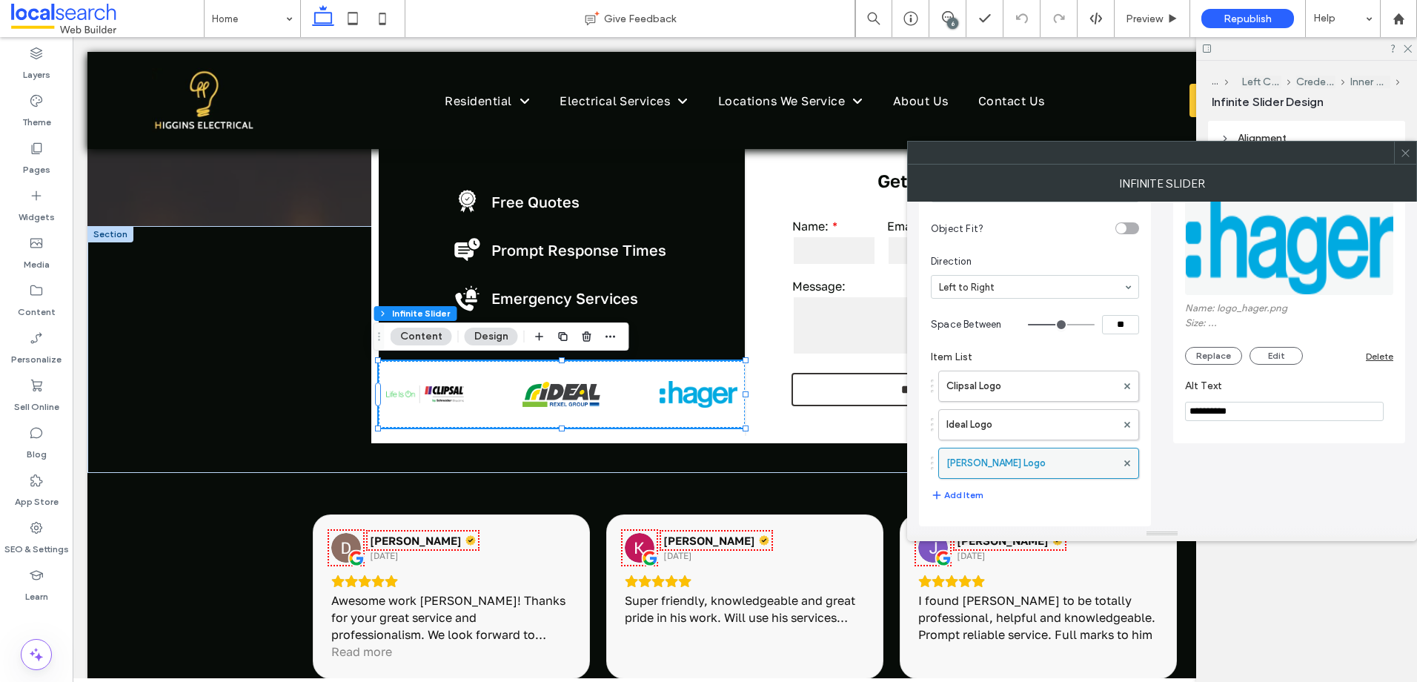
scroll to position [70, 0]
click at [1404, 155] on use at bounding box center [1404, 152] width 7 height 7
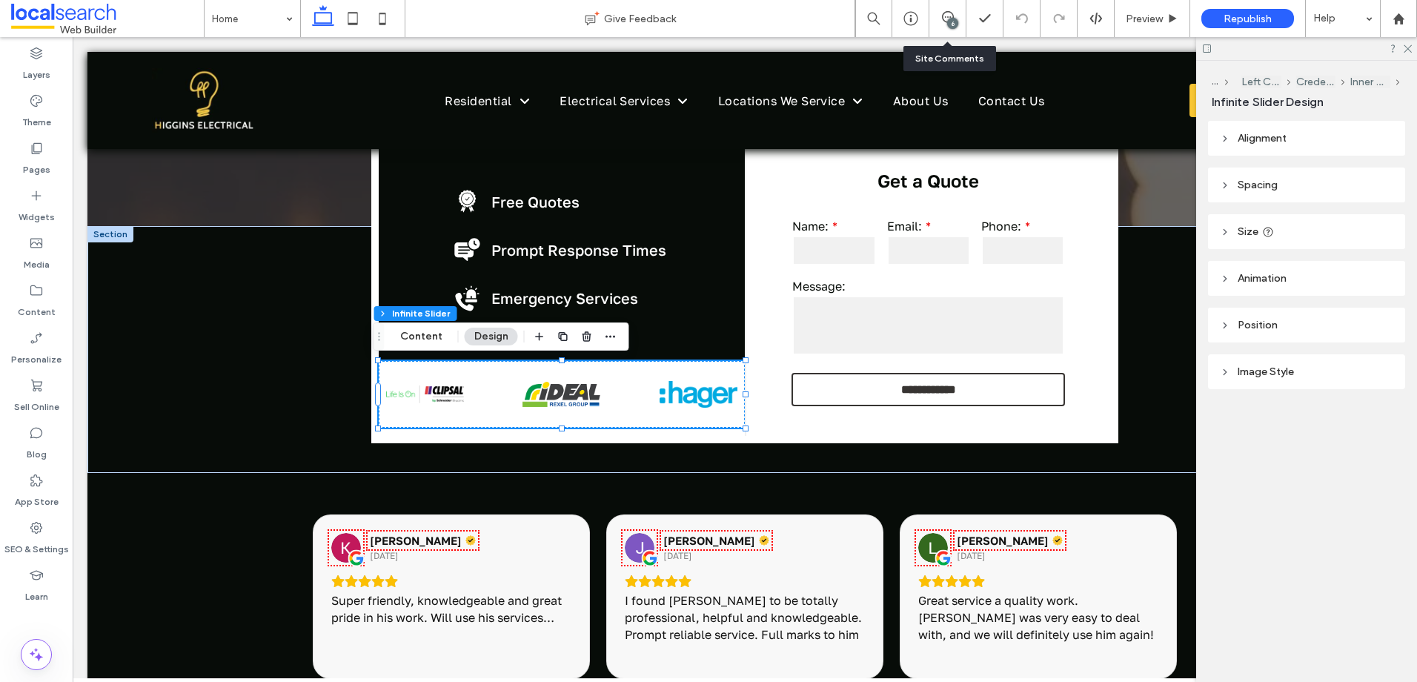
click at [943, 7] on div "6" at bounding box center [947, 18] width 37 height 37
click at [946, 17] on icon at bounding box center [948, 17] width 12 height 12
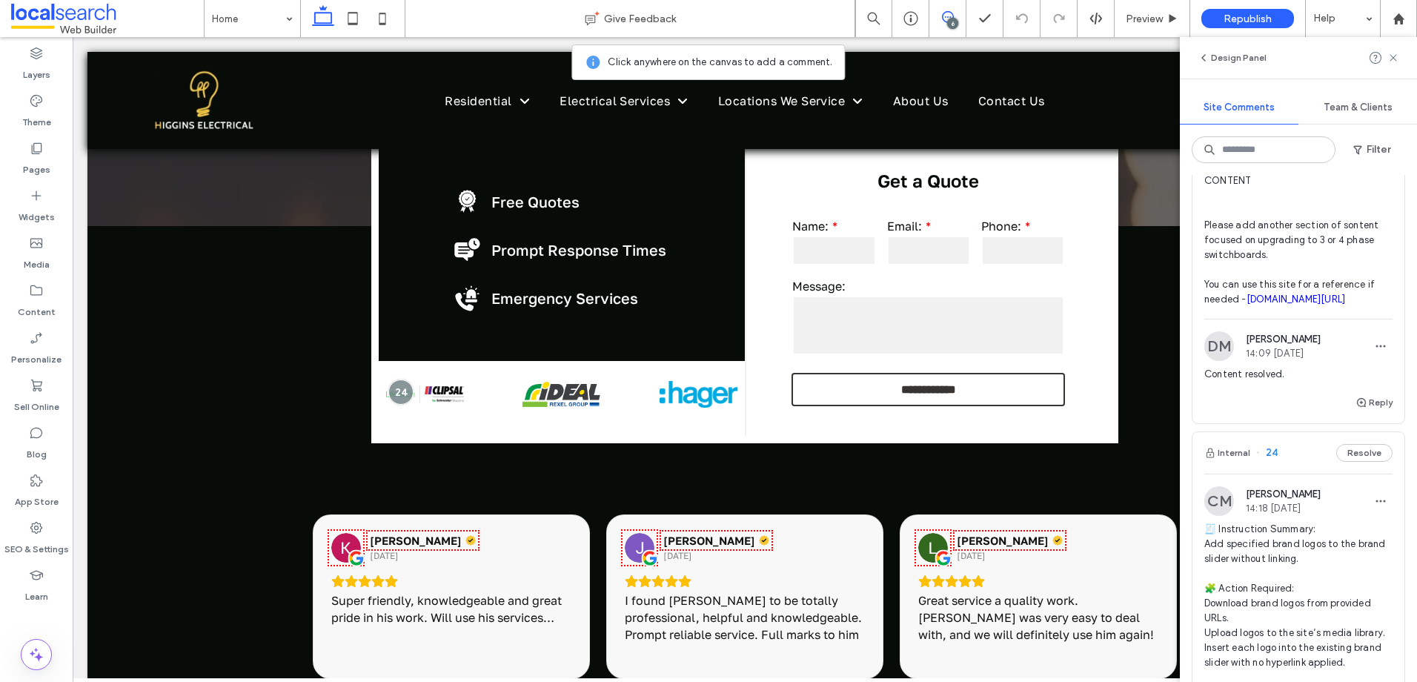
scroll to position [2149, 0]
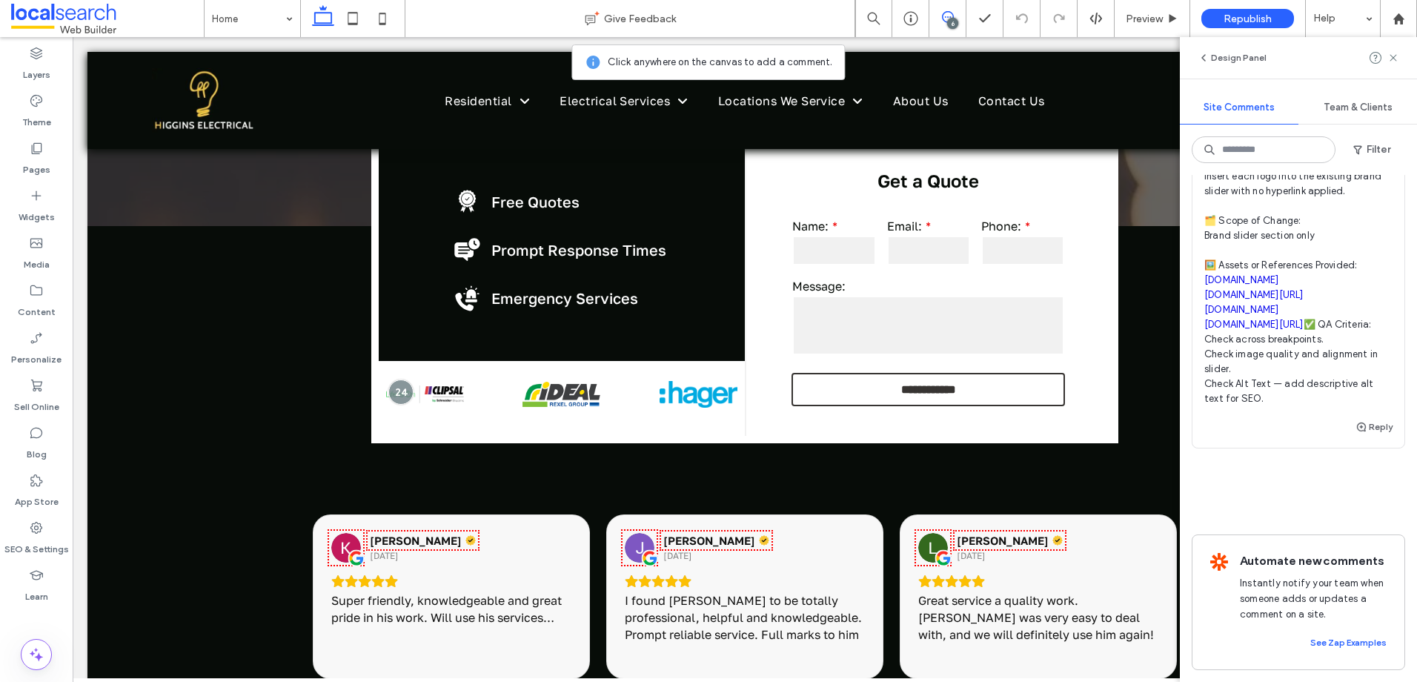
click at [1238, 315] on link "austec.net" at bounding box center [1241, 309] width 75 height 11
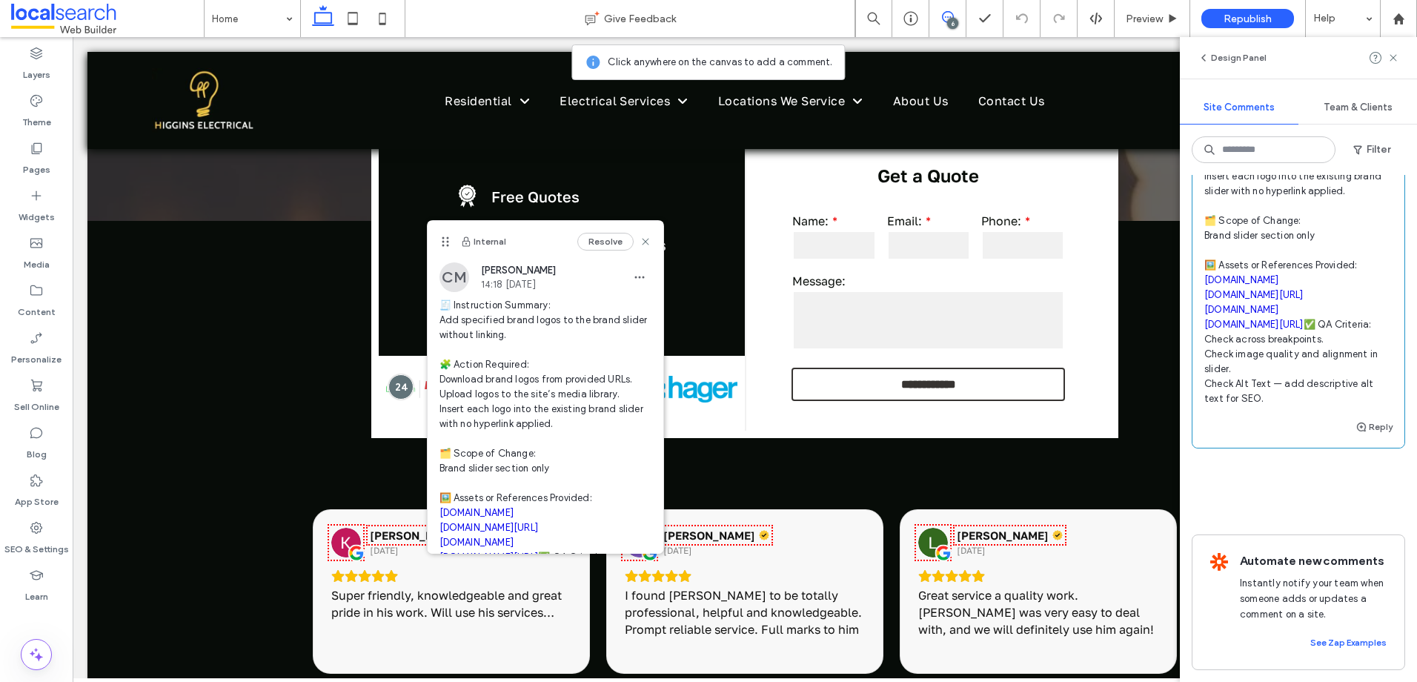
click at [1239, 275] on link "raywhite.com" at bounding box center [1241, 279] width 75 height 11
click at [640, 240] on icon at bounding box center [646, 242] width 12 height 12
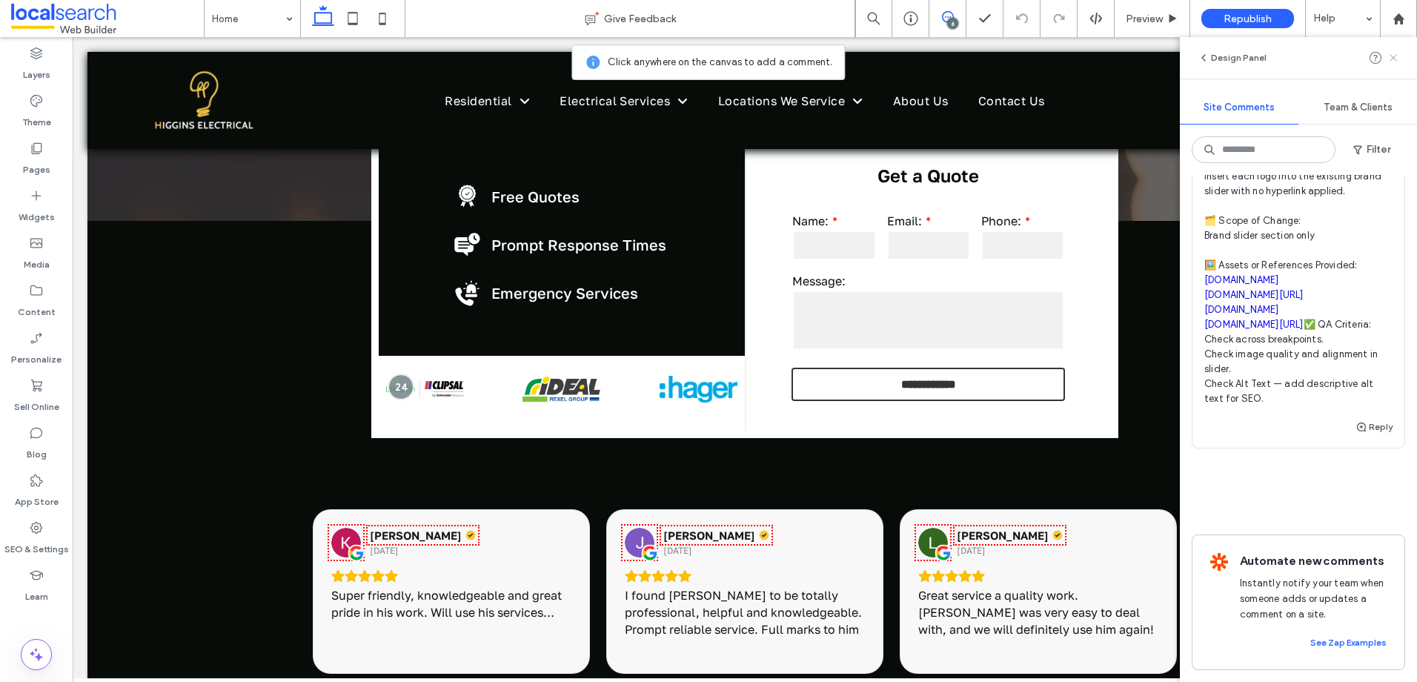
click at [1391, 56] on use at bounding box center [1393, 57] width 7 height 7
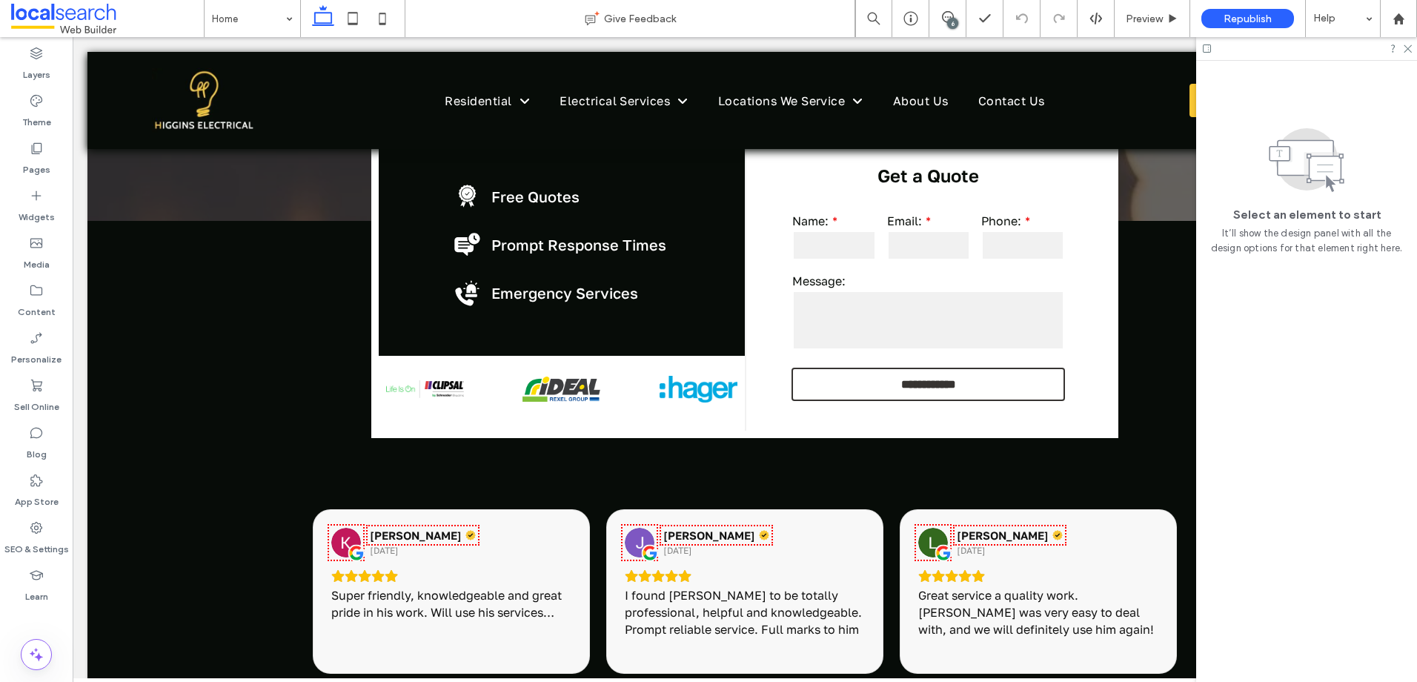
scroll to position [0, 0]
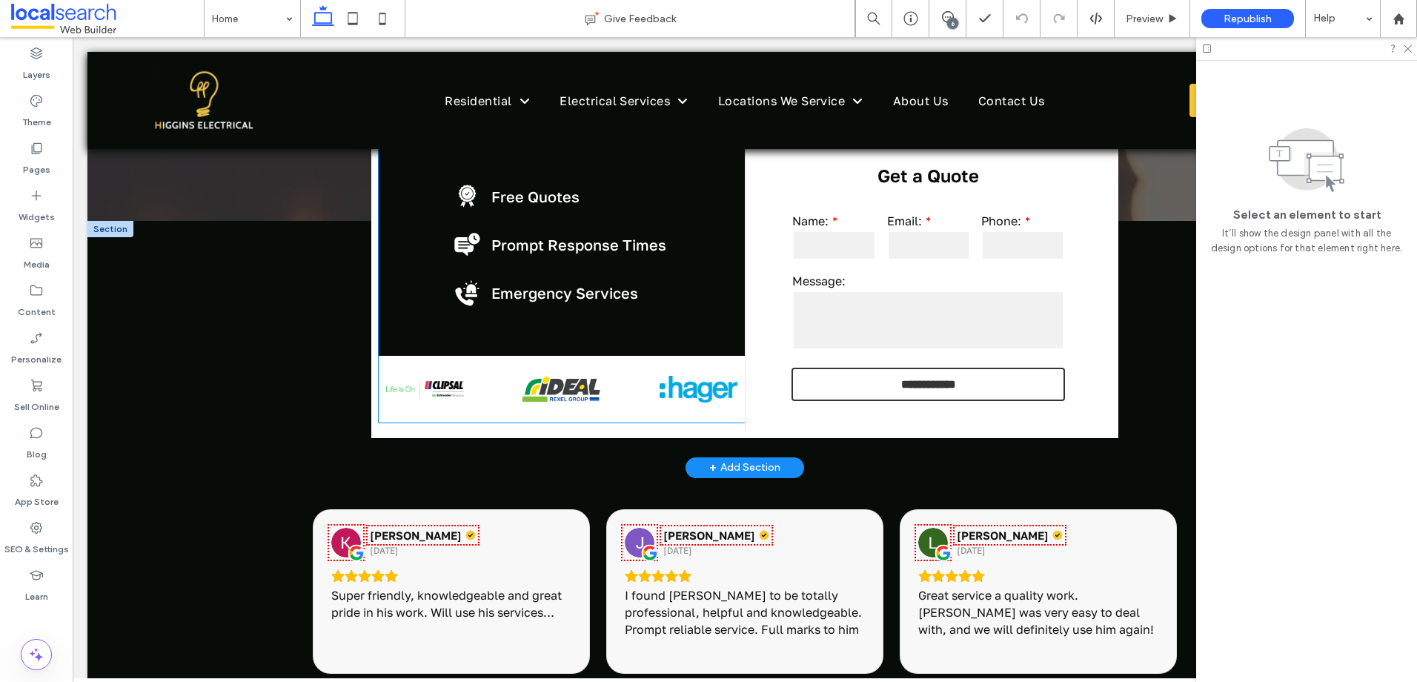
click at [931, 395] on img at bounding box center [970, 389] width 78 height 67
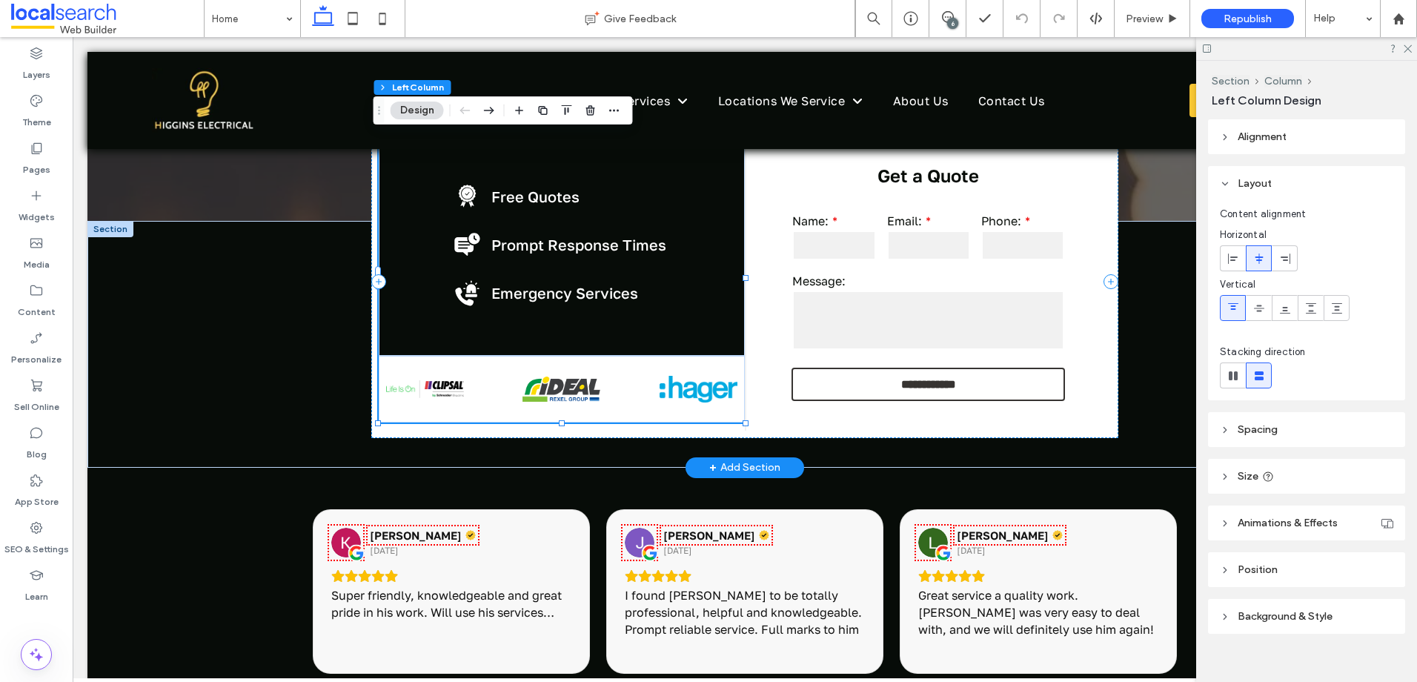
click at [932, 395] on img at bounding box center [971, 389] width 78 height 67
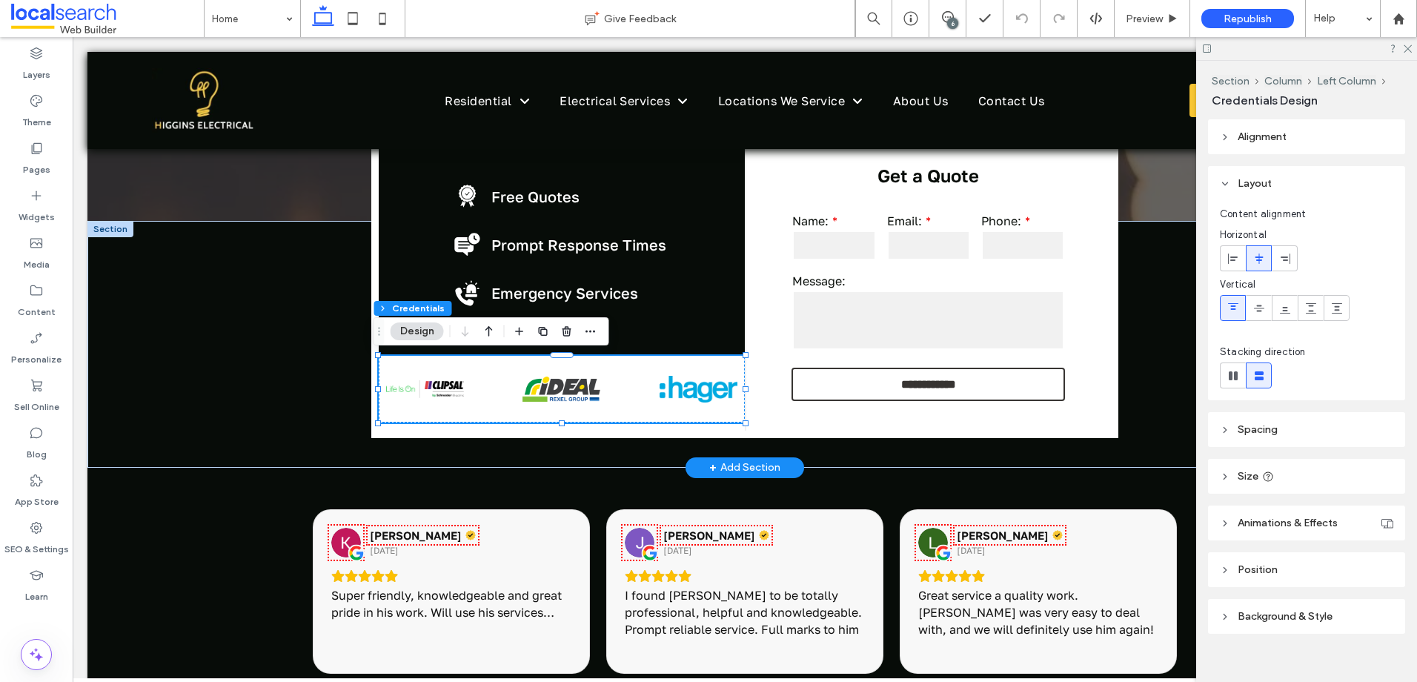
click at [788, 390] on div at bounding box center [970, 389] width 365 height 67
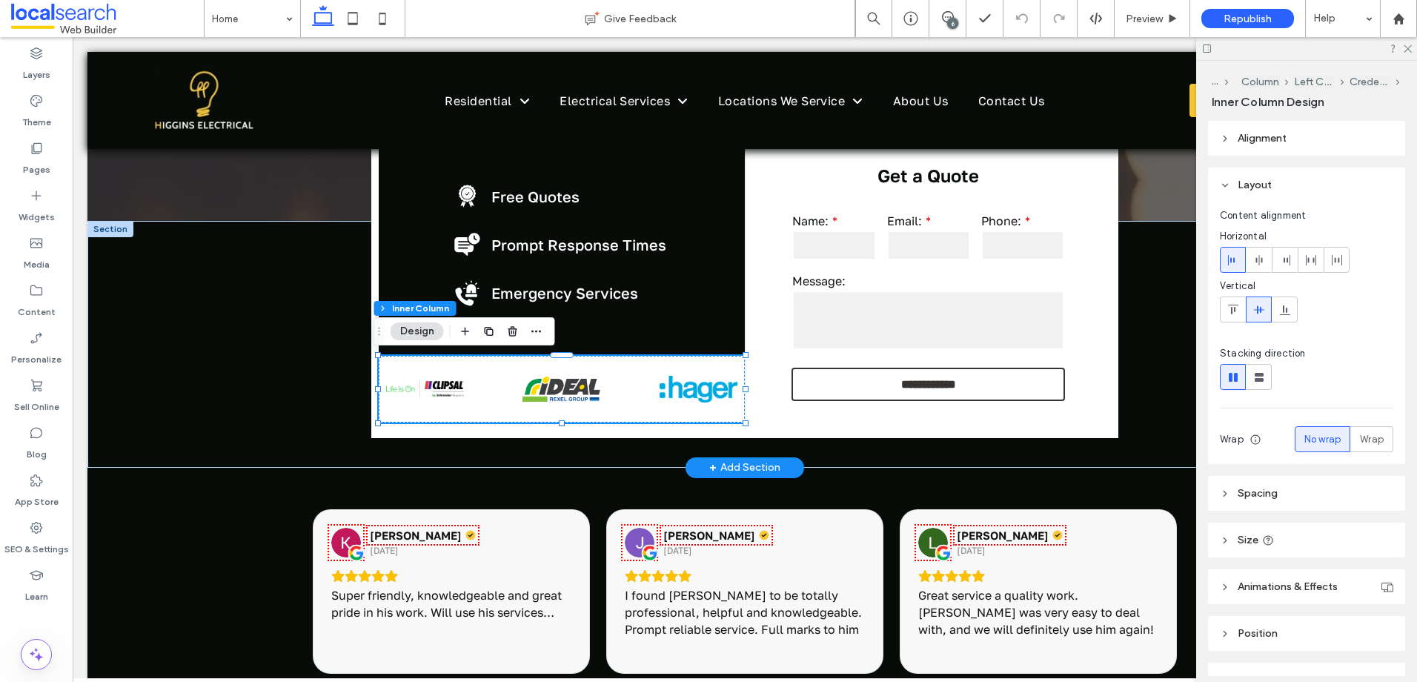
click at [427, 393] on div at bounding box center [562, 389] width 366 height 67
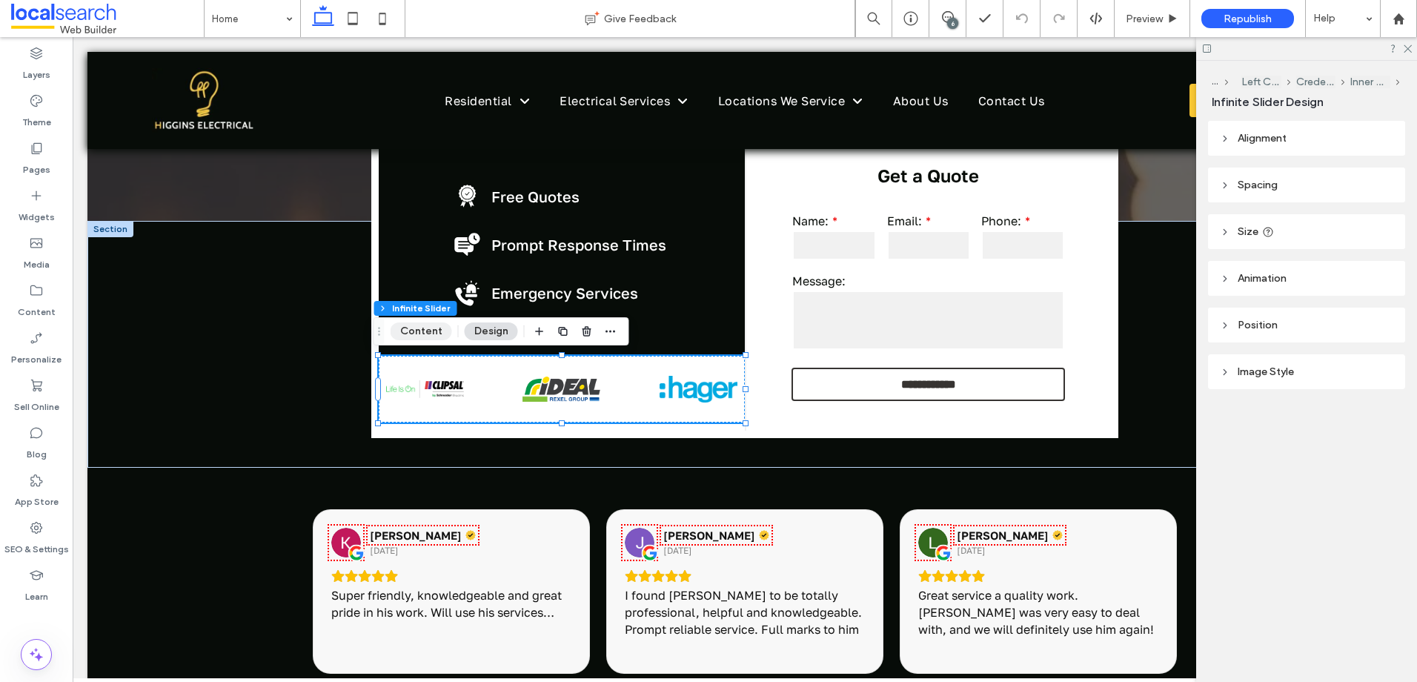
click at [425, 335] on button "Content" at bounding box center [422, 331] width 62 height 18
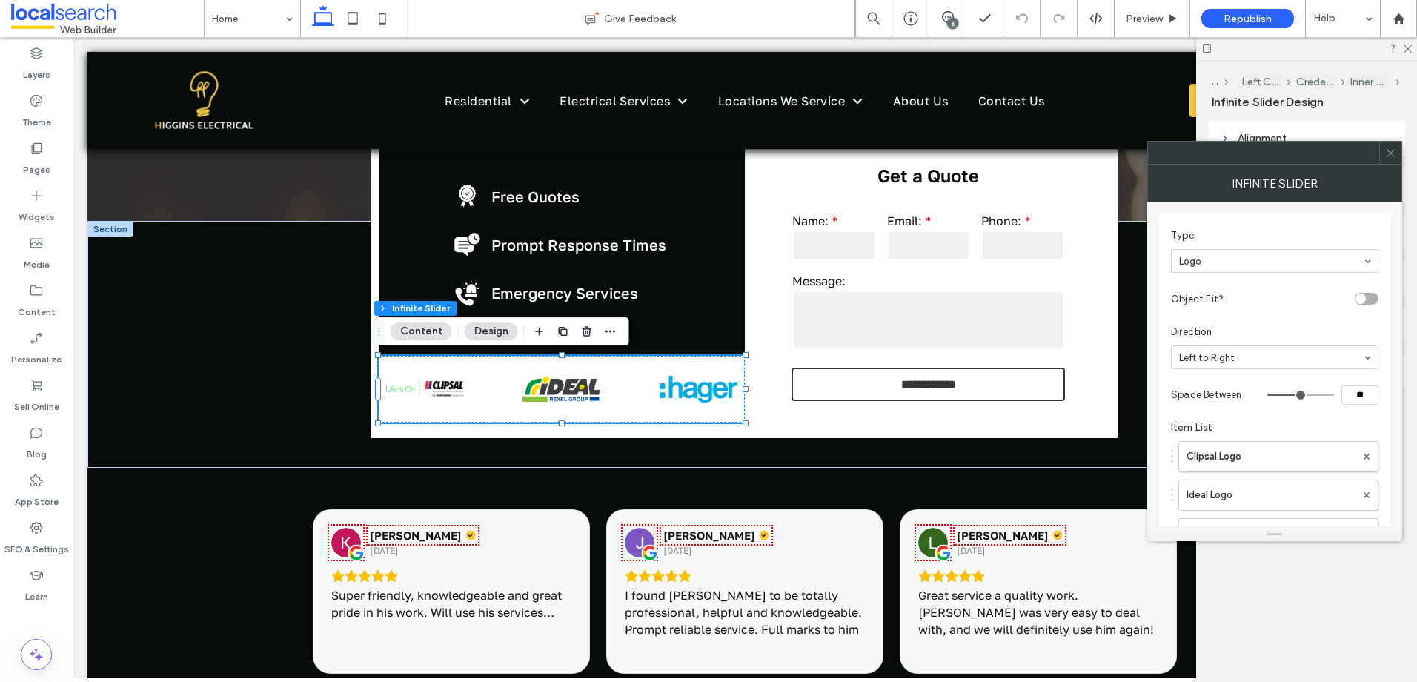
scroll to position [78, 0]
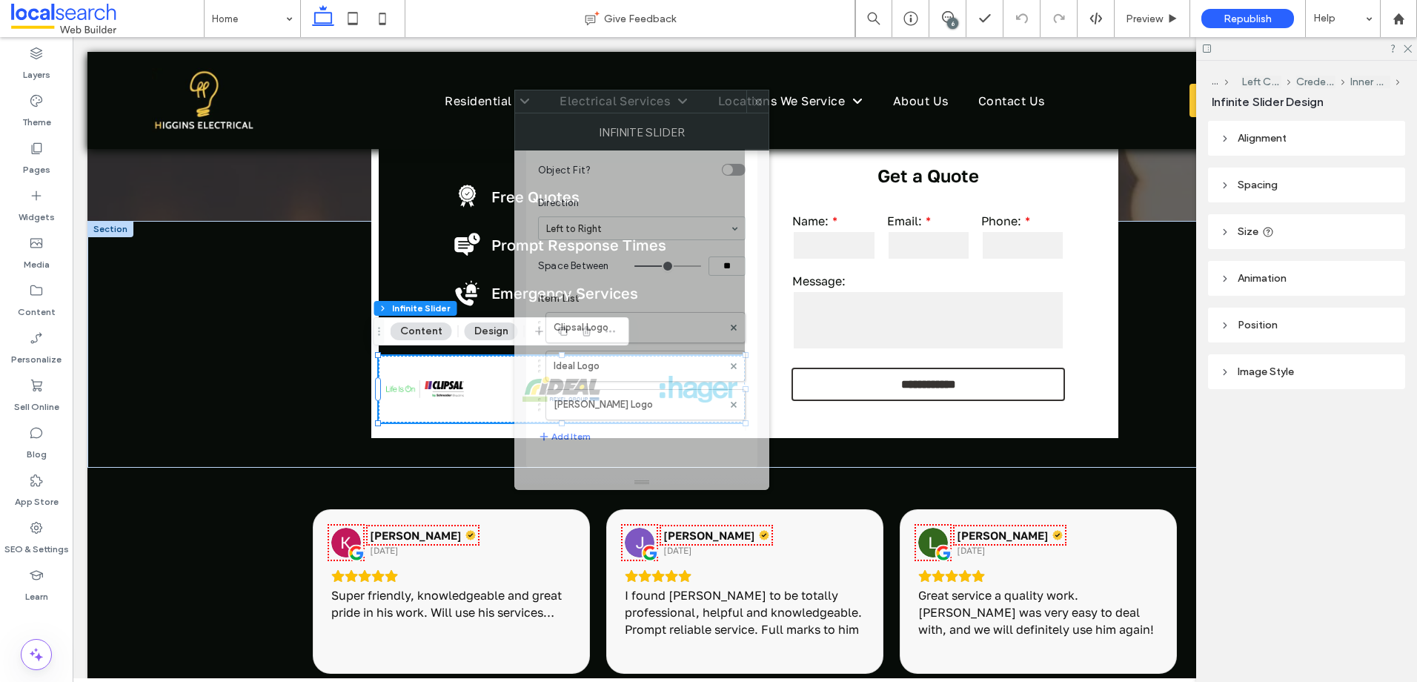
drag, startPoint x: 1313, startPoint y: 166, endPoint x: 595, endPoint y: 124, distance: 719.3
click at [604, 118] on div "Infinite Slider" at bounding box center [641, 131] width 255 height 37
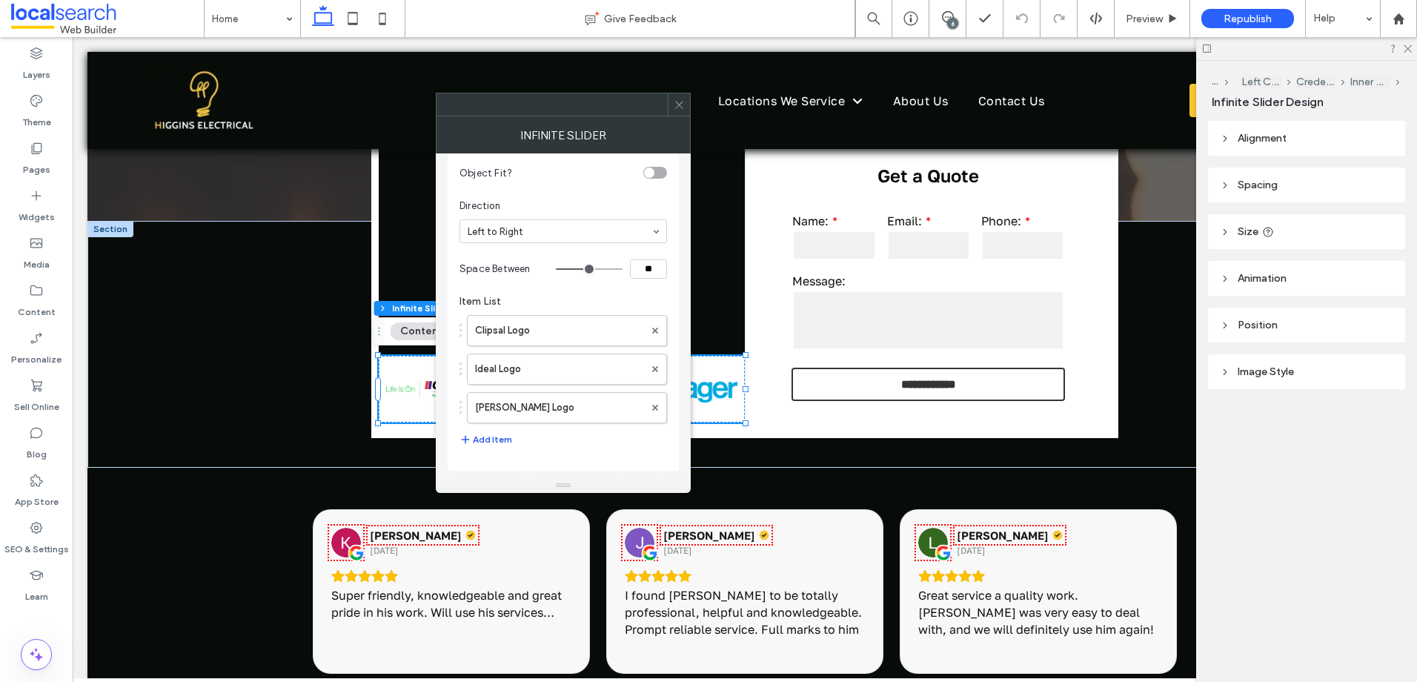
click at [491, 442] on button "Add Item" at bounding box center [485, 440] width 53 height 18
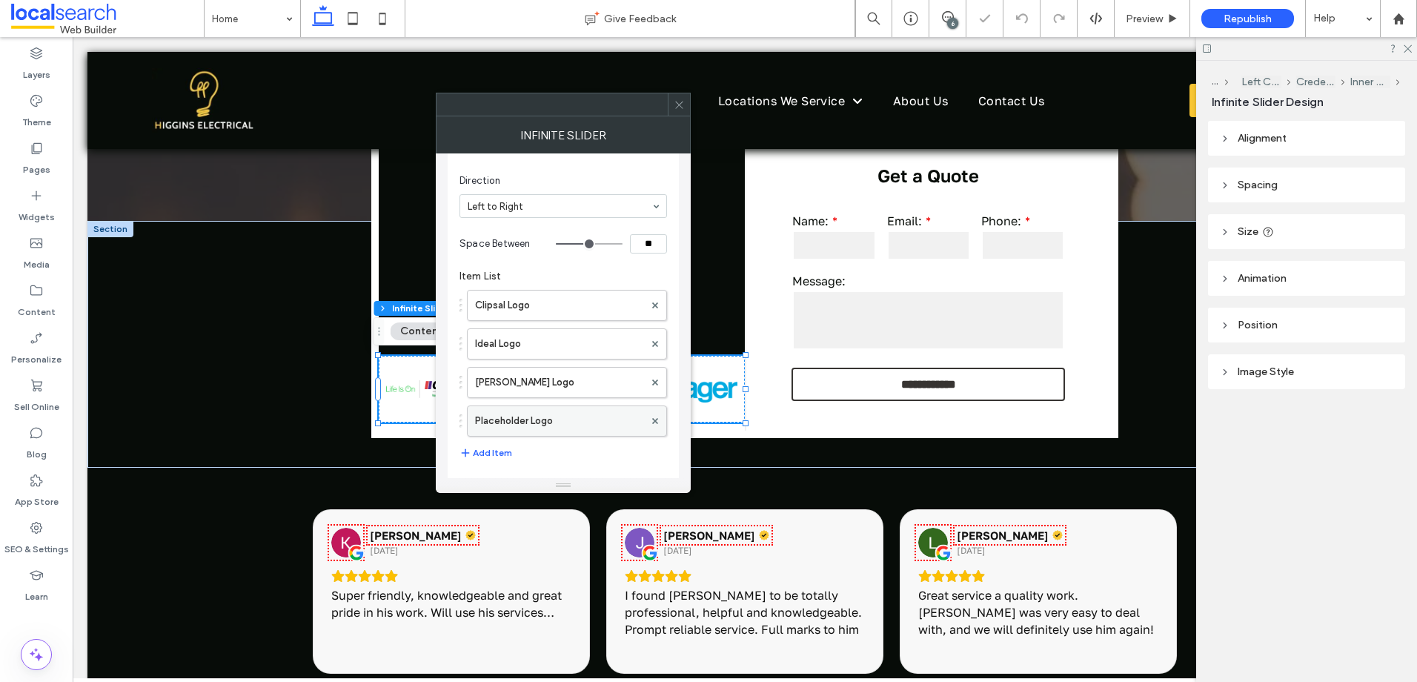
scroll to position [116, 0]
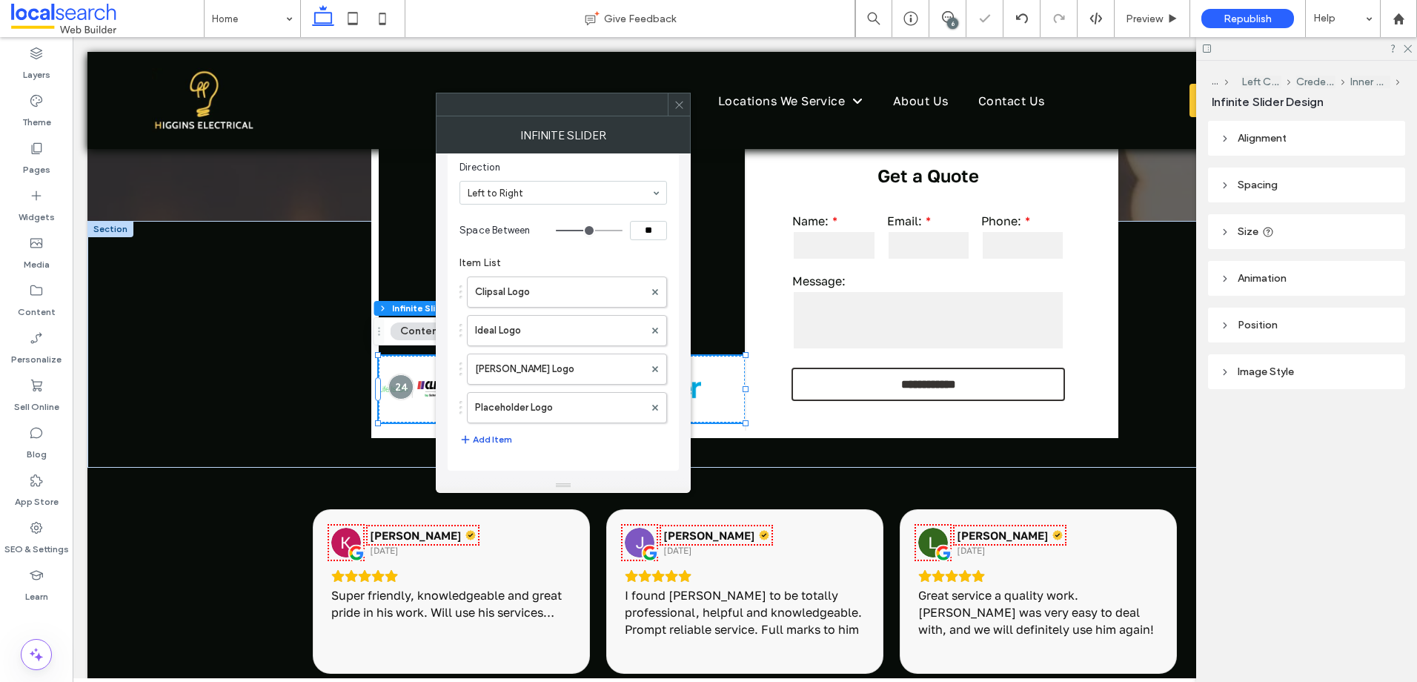
click at [476, 443] on button "Add Item" at bounding box center [485, 440] width 53 height 18
click at [524, 402] on label "Placeholder Logo" at bounding box center [559, 408] width 169 height 30
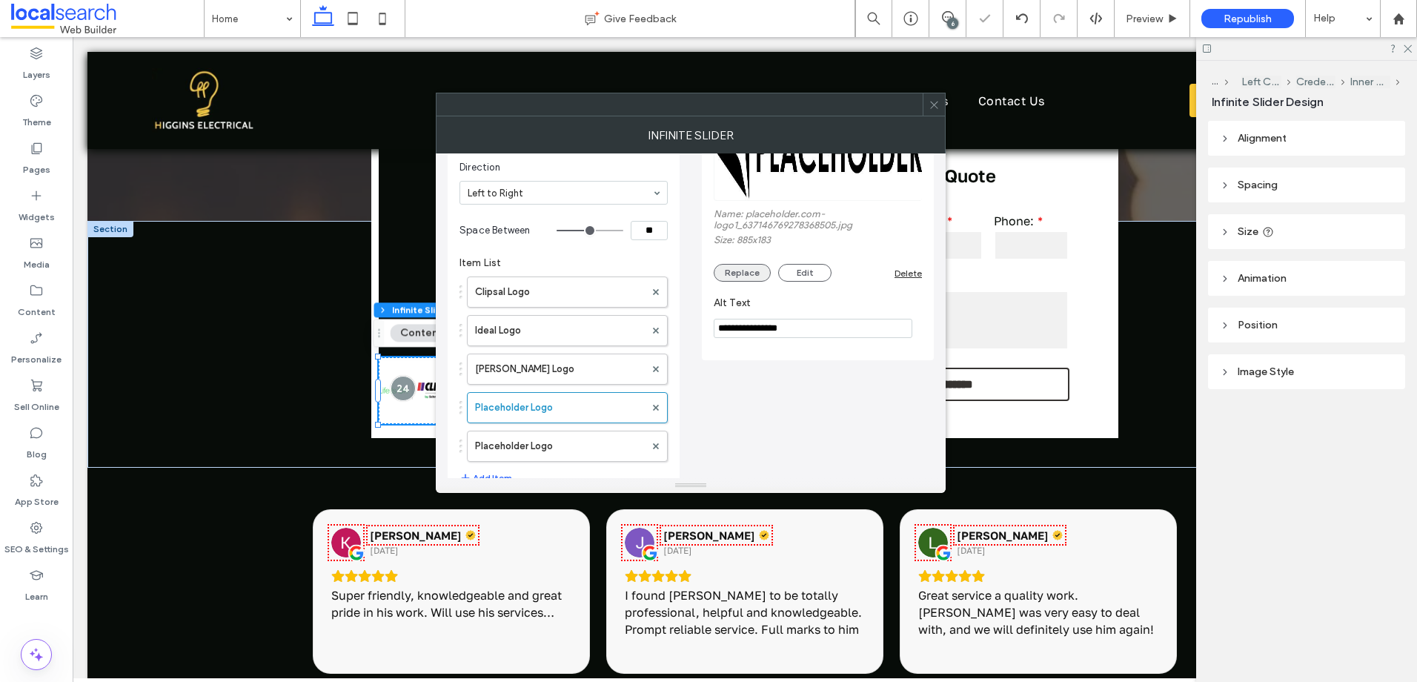
click at [753, 273] on button "Replace" at bounding box center [742, 273] width 57 height 18
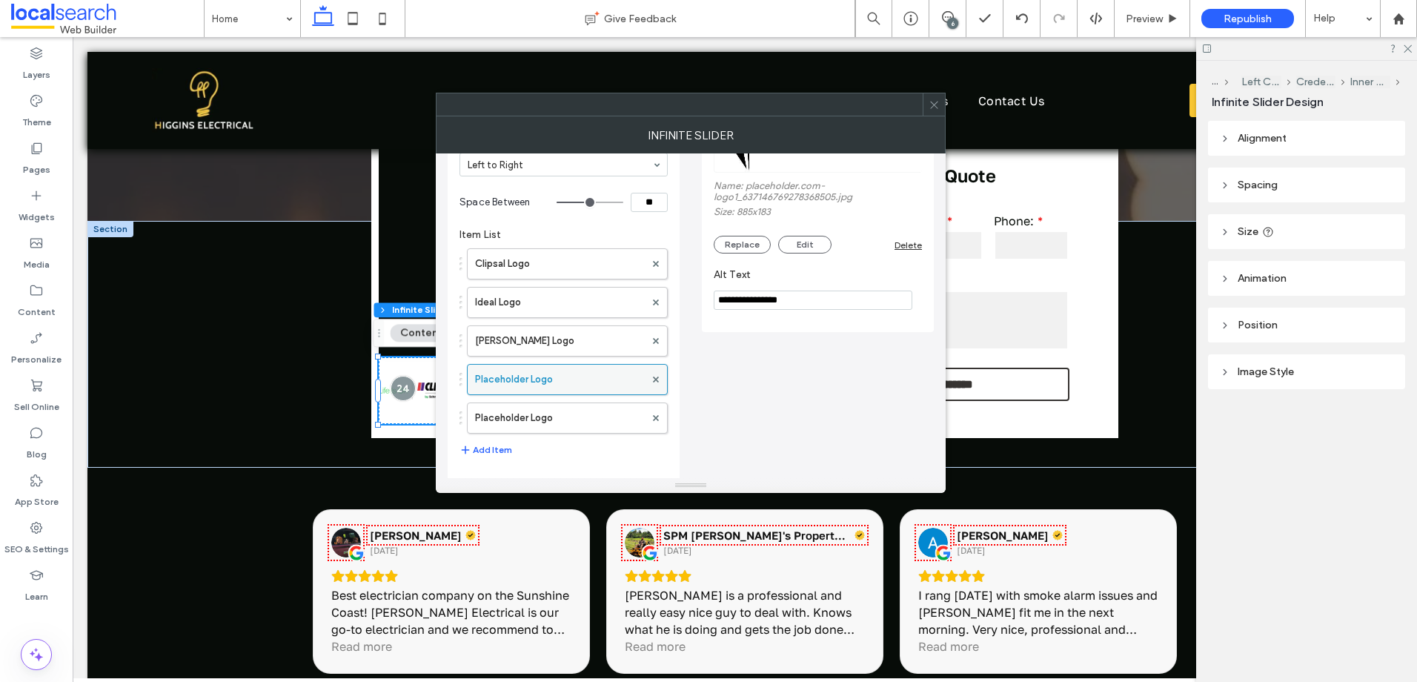
scroll to position [147, 0]
click at [494, 441] on button "Add Item" at bounding box center [485, 447] width 53 height 18
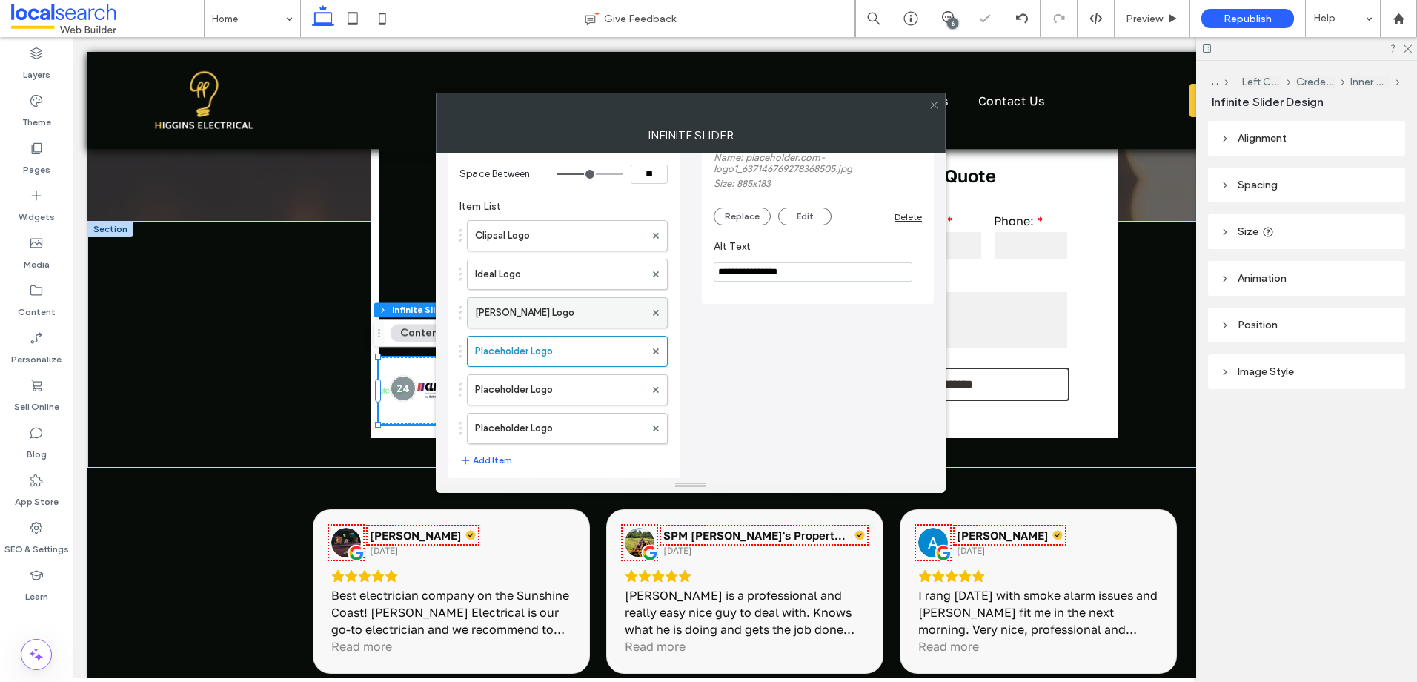
scroll to position [186, 0]
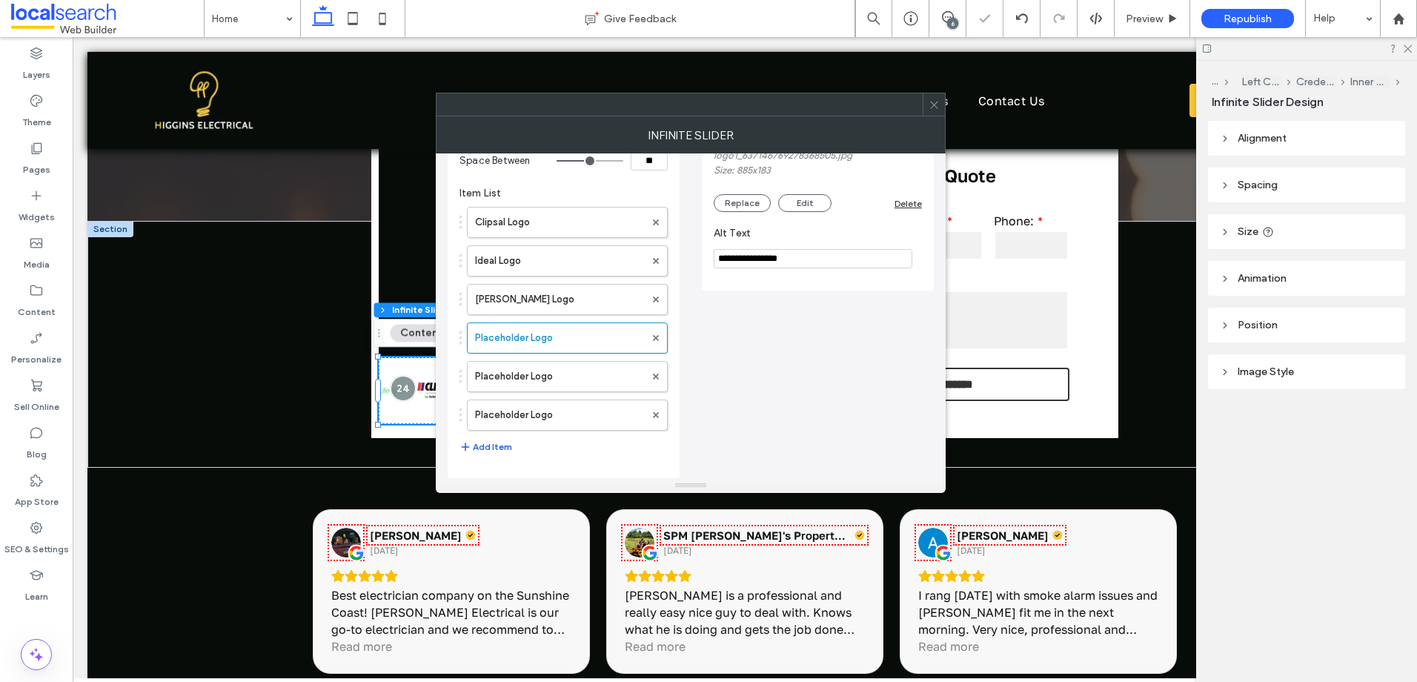
click at [501, 444] on button "Add Item" at bounding box center [485, 447] width 53 height 18
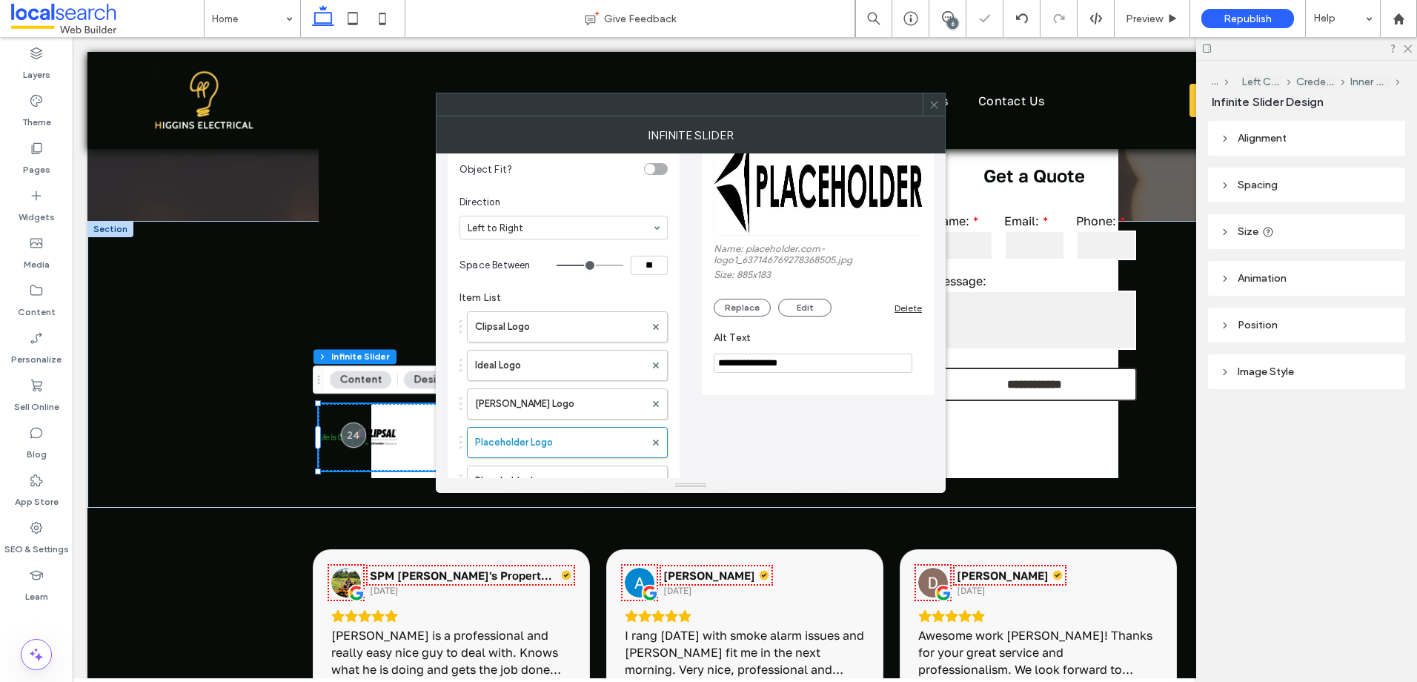
scroll to position [38, 0]
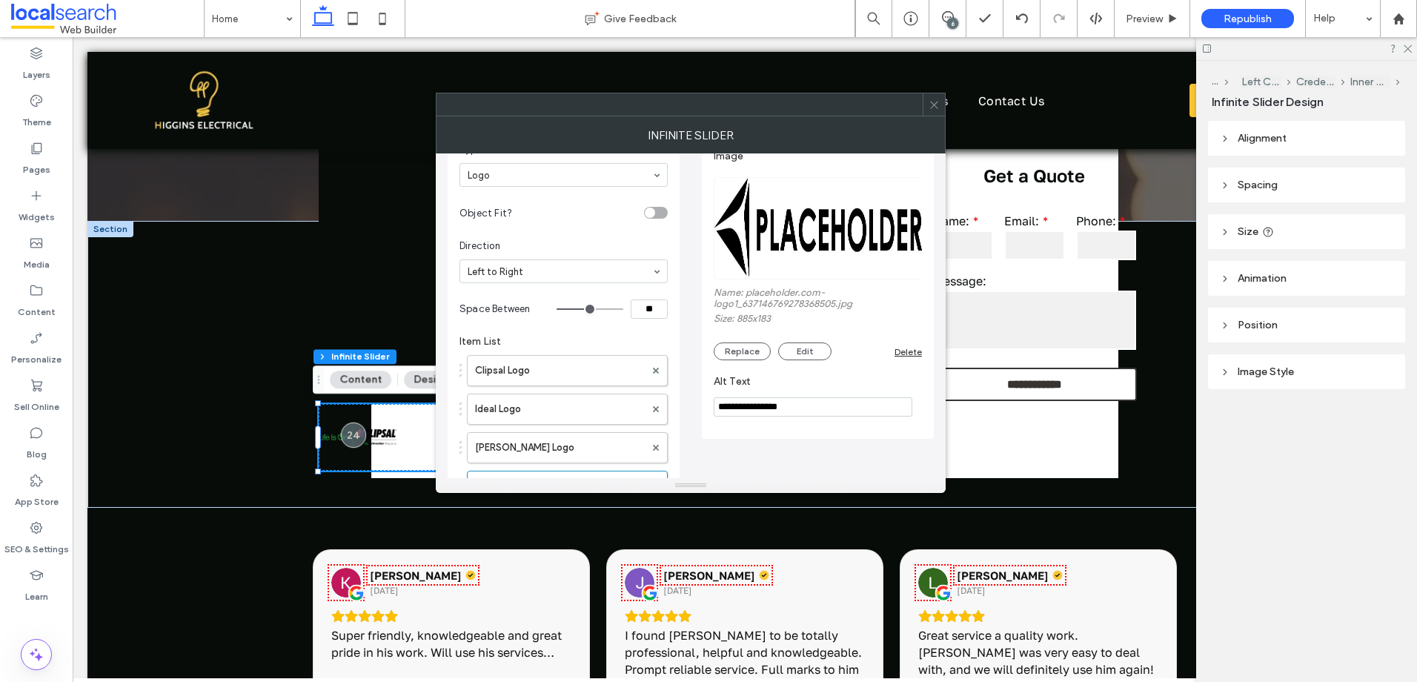
click at [740, 360] on div "Image Name: placeholder.com-logo1_637146769278368505.jpg Size: 885x183 Replace …" at bounding box center [818, 251] width 208 height 233
click at [743, 355] on button "Replace" at bounding box center [742, 351] width 57 height 18
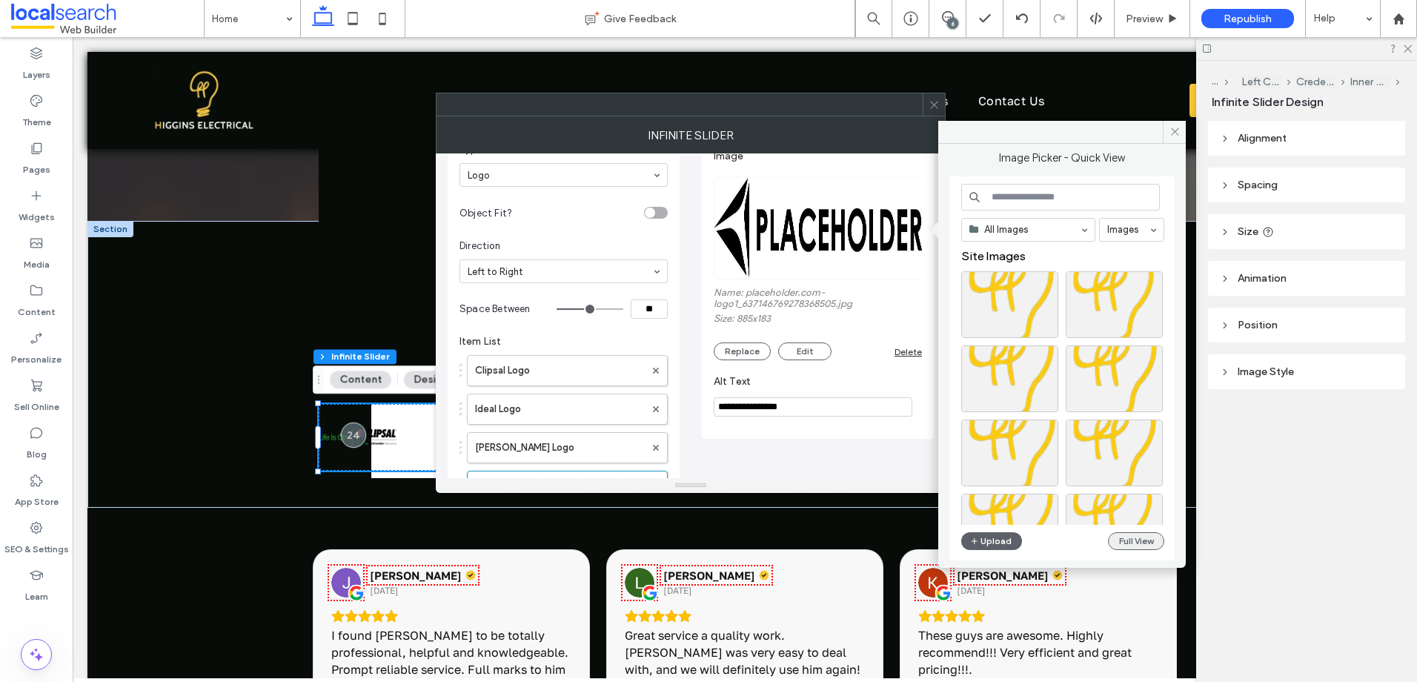
click at [1152, 539] on button "Full View" at bounding box center [1136, 541] width 56 height 18
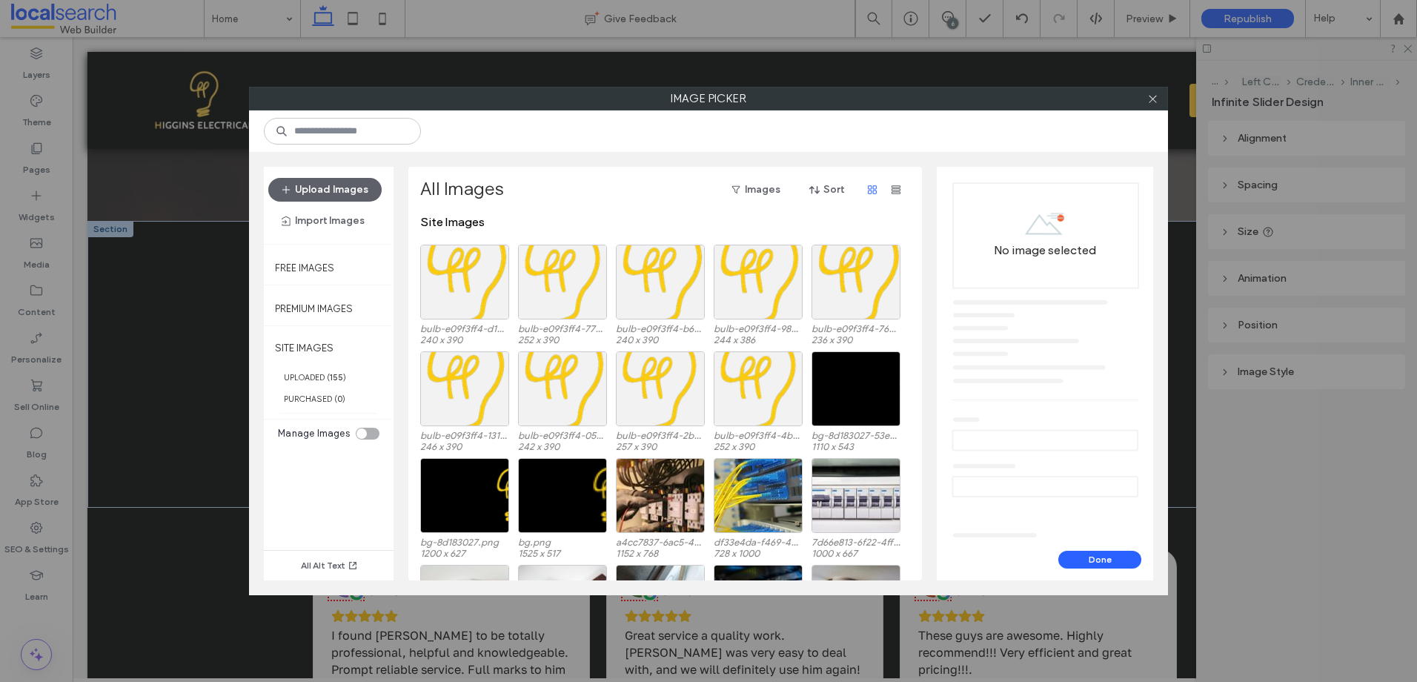
click at [366, 434] on div "toggle" at bounding box center [361, 433] width 10 height 10
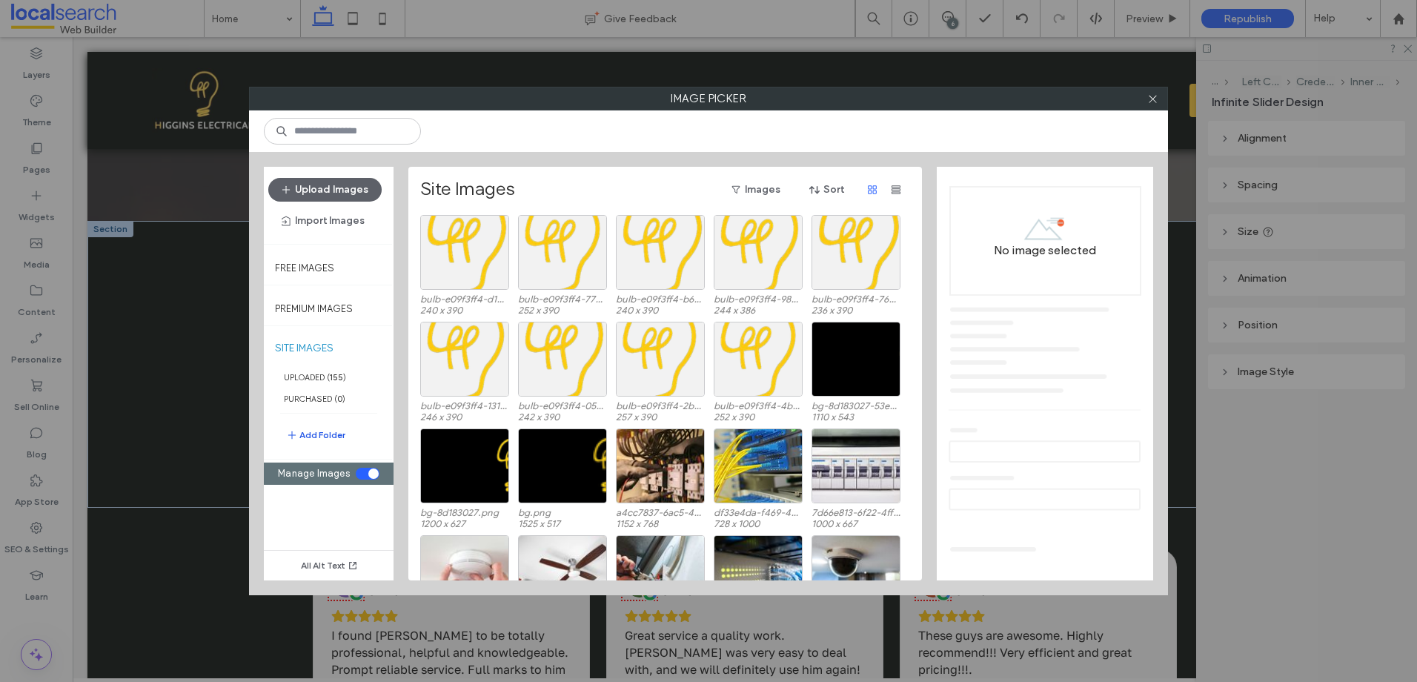
click at [335, 431] on button "Add Folder" at bounding box center [315, 435] width 59 height 18
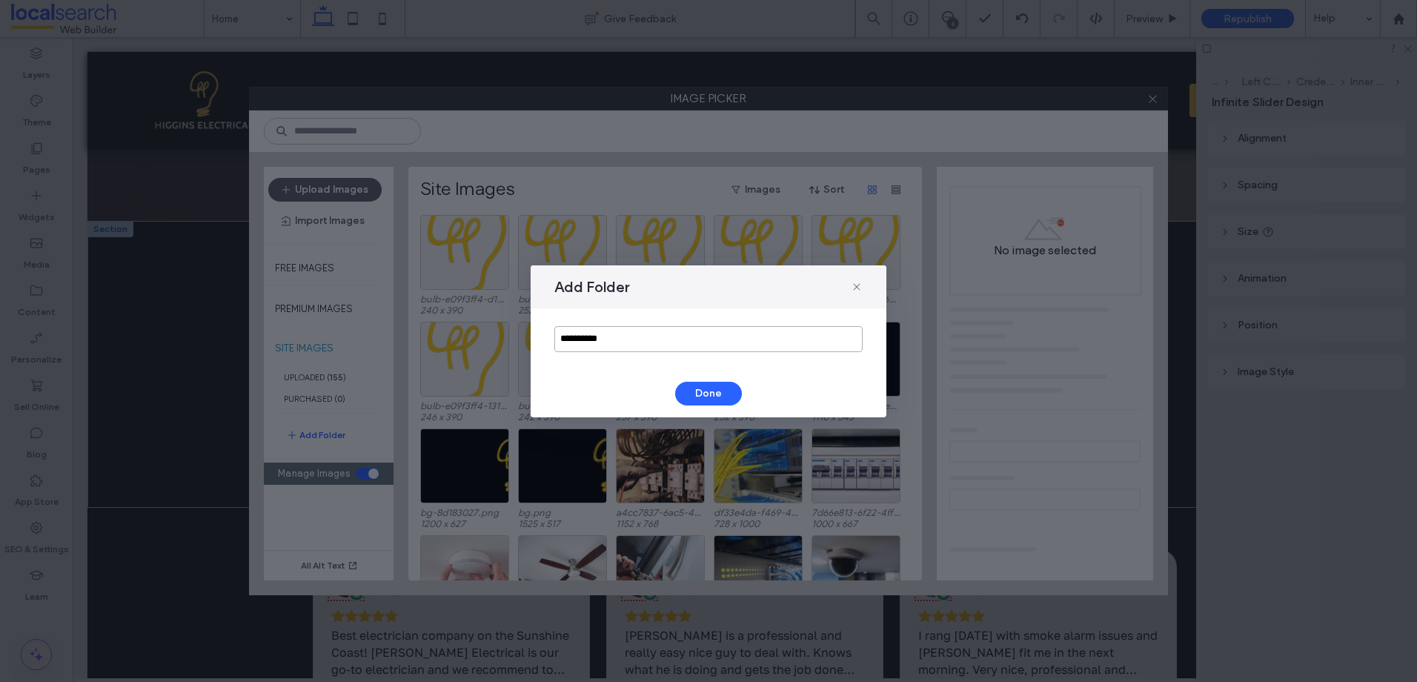
click at [581, 333] on input "**********" at bounding box center [708, 339] width 308 height 26
type input "**********"
click at [706, 396] on button "Done" at bounding box center [708, 394] width 67 height 24
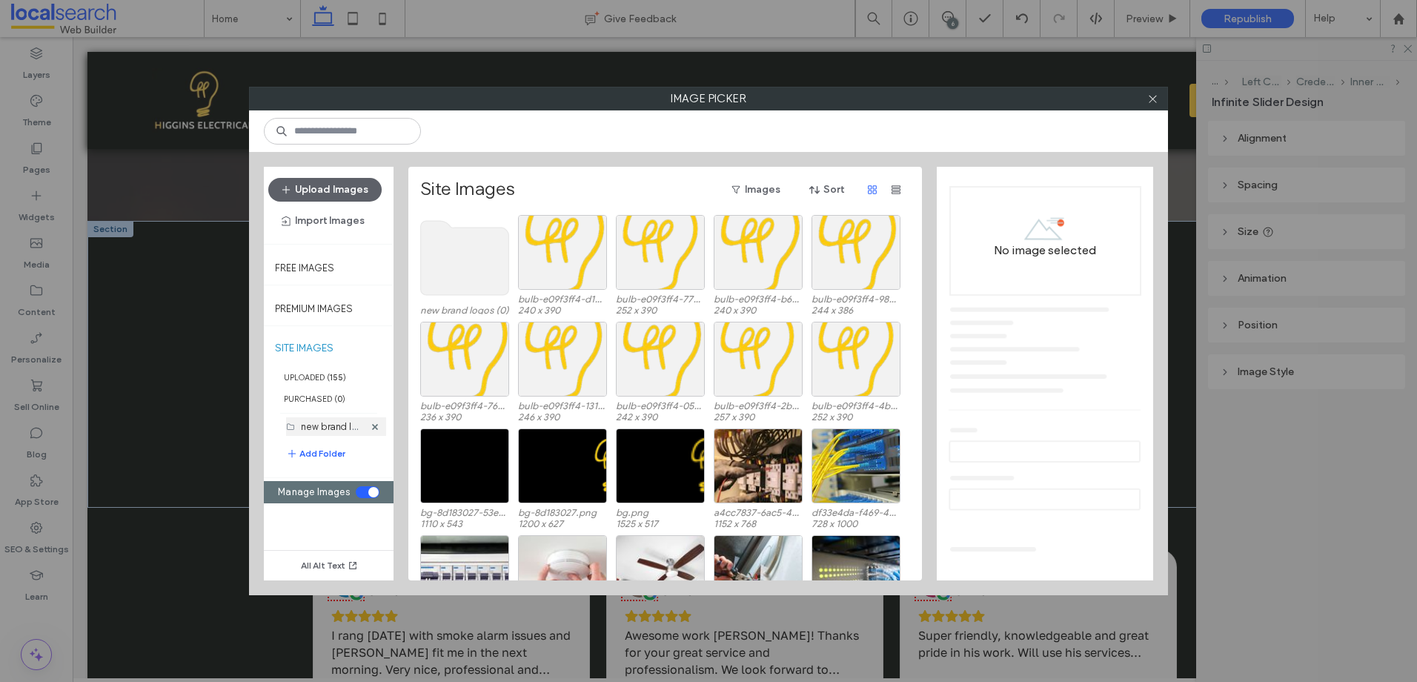
click at [341, 425] on label "new brand logos (0)" at bounding box center [345, 426] width 88 height 14
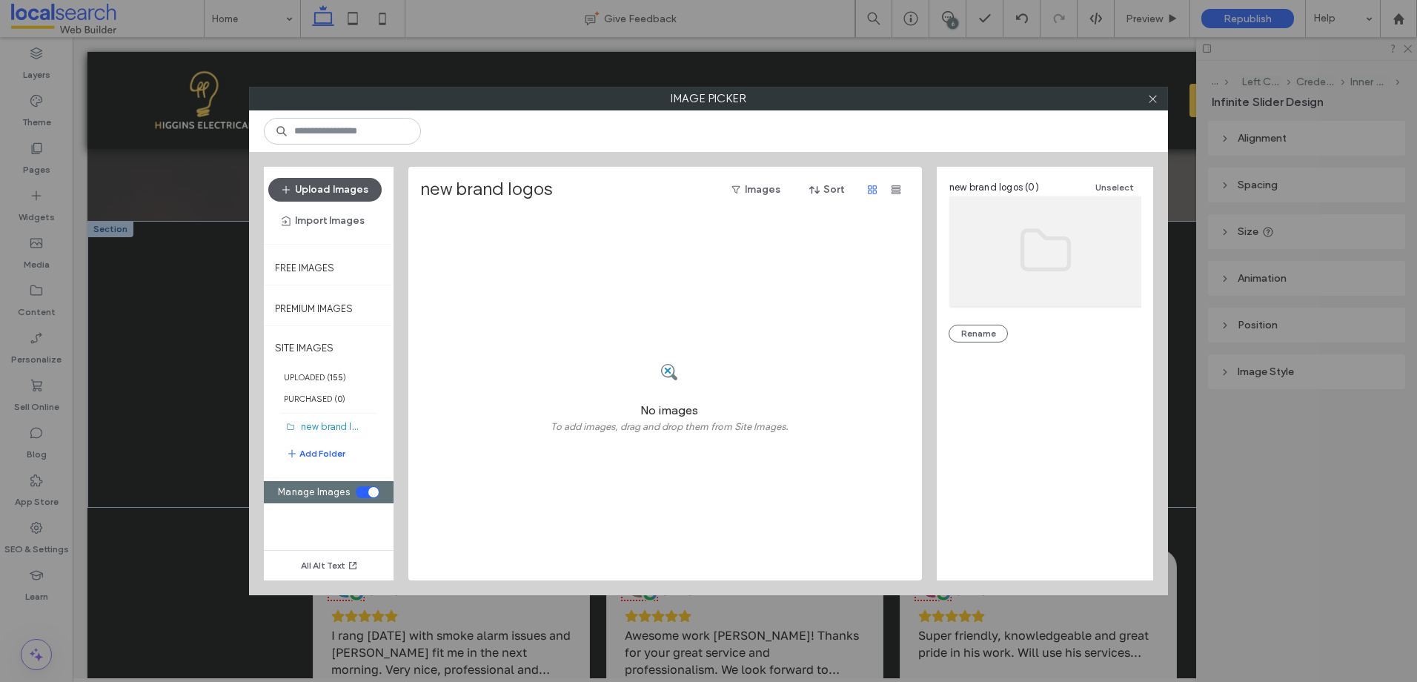
click at [356, 187] on button "Upload Images" at bounding box center [324, 190] width 113 height 24
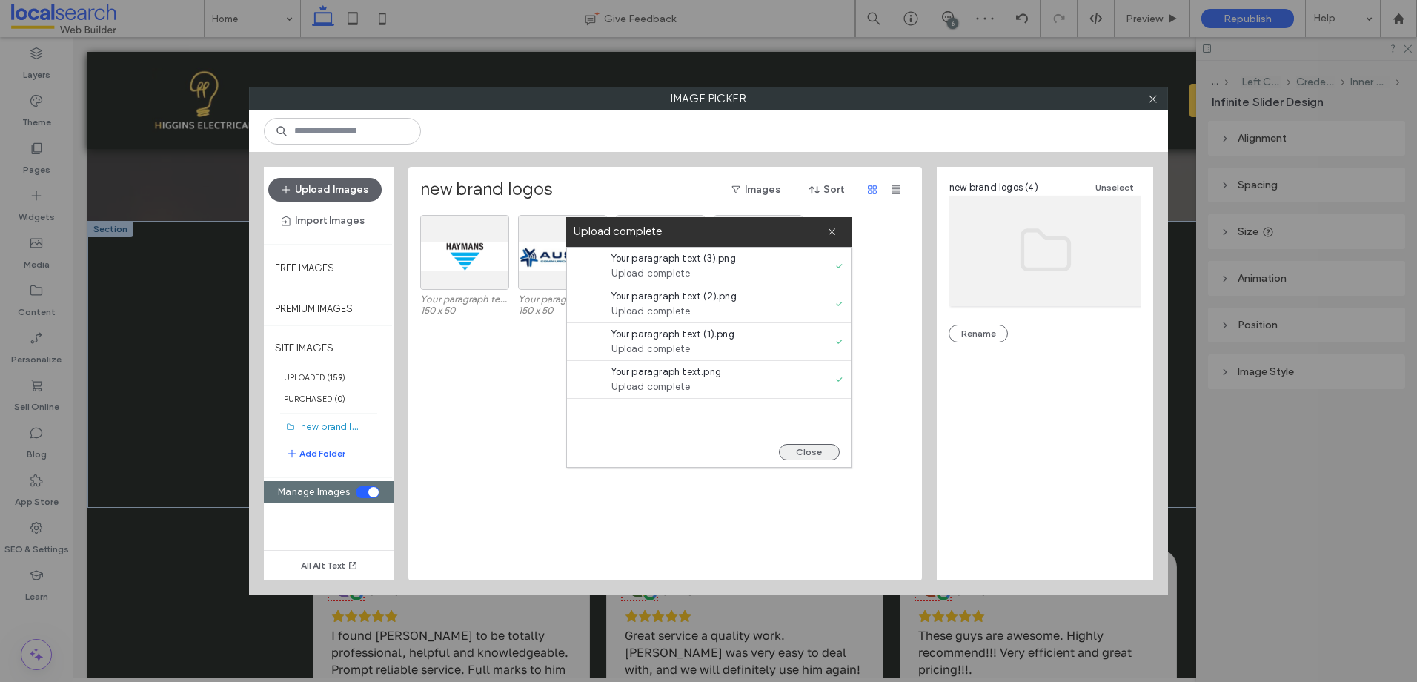
click at [811, 450] on button "Close" at bounding box center [809, 452] width 61 height 16
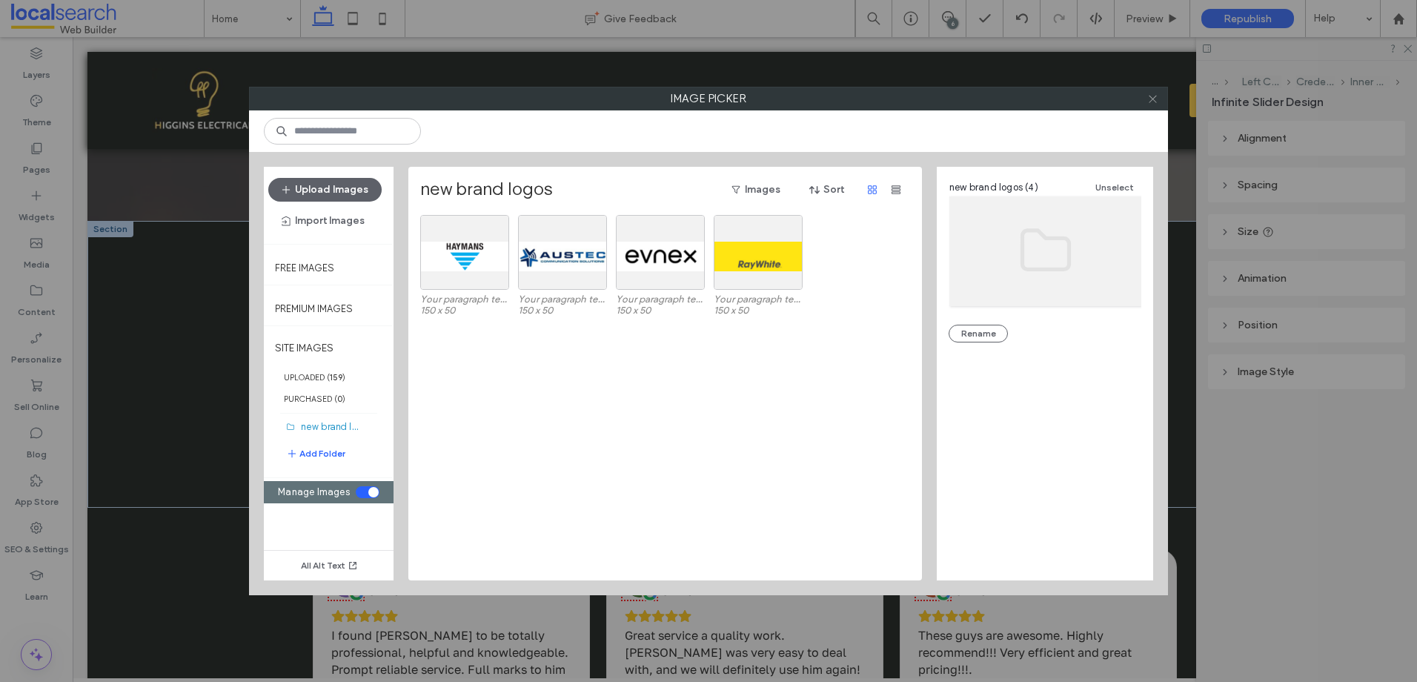
click at [1157, 99] on icon at bounding box center [1152, 98] width 11 height 11
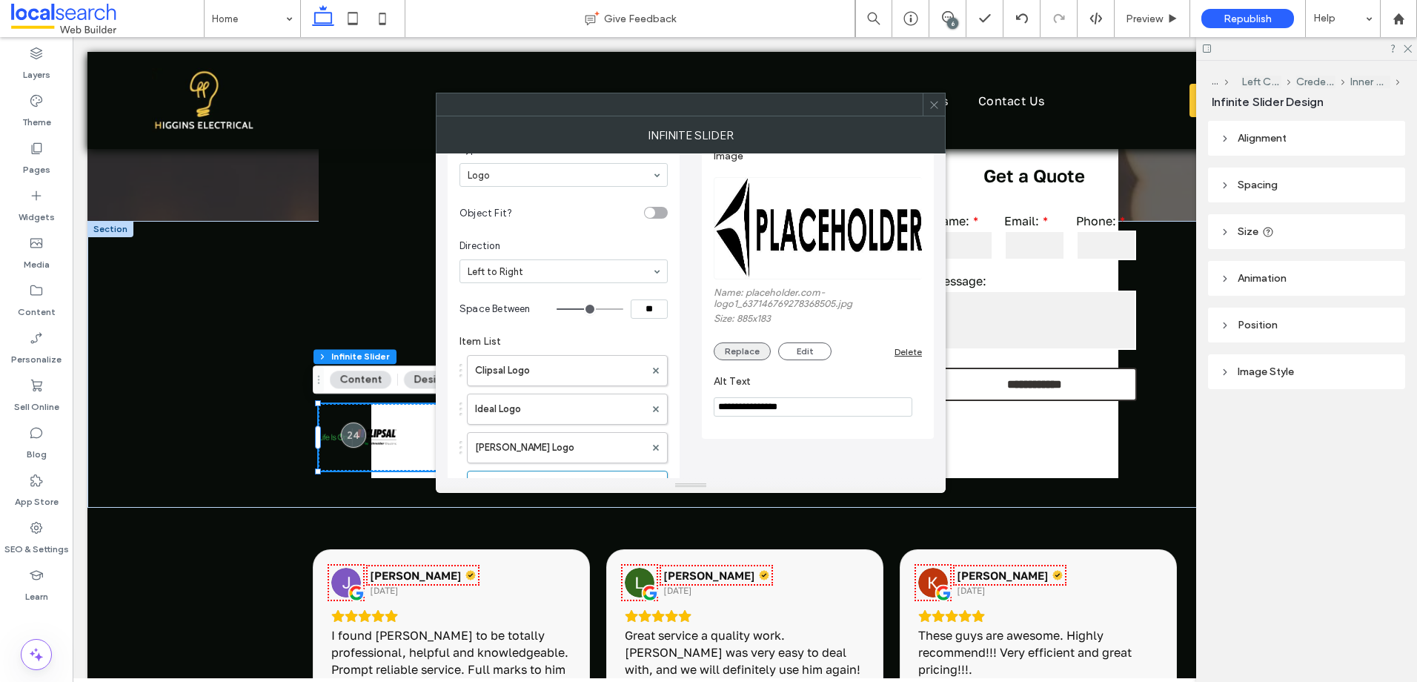
click at [716, 353] on button "Replace" at bounding box center [742, 351] width 57 height 18
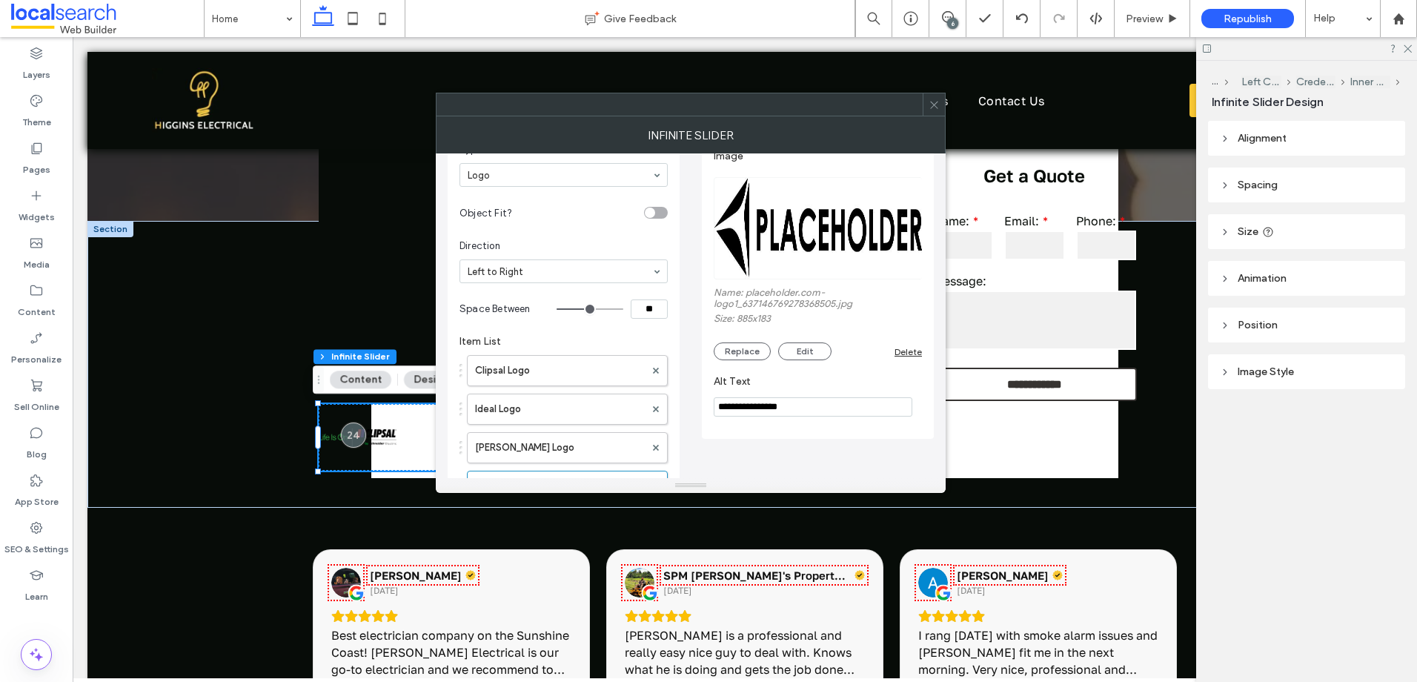
scroll to position [112, 0]
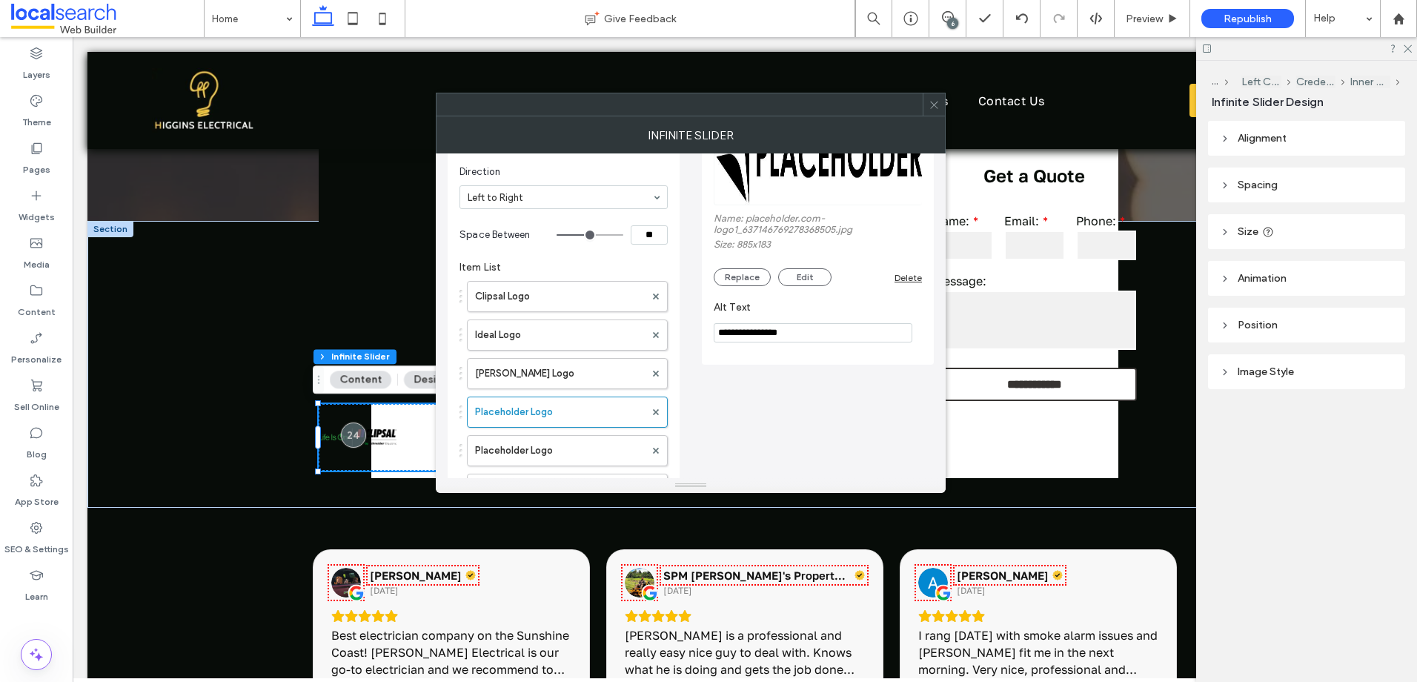
click at [747, 341] on input "**********" at bounding box center [813, 332] width 199 height 19
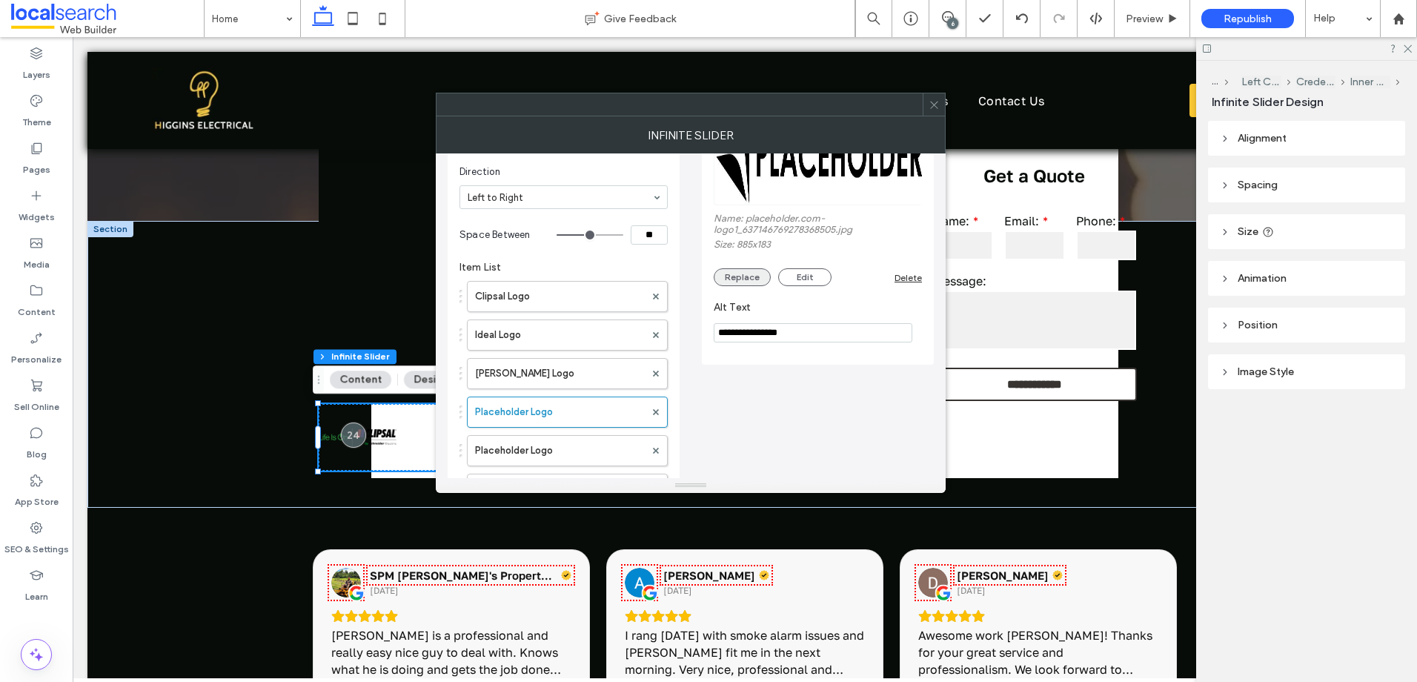
click at [755, 278] on button "Replace" at bounding box center [742, 277] width 57 height 18
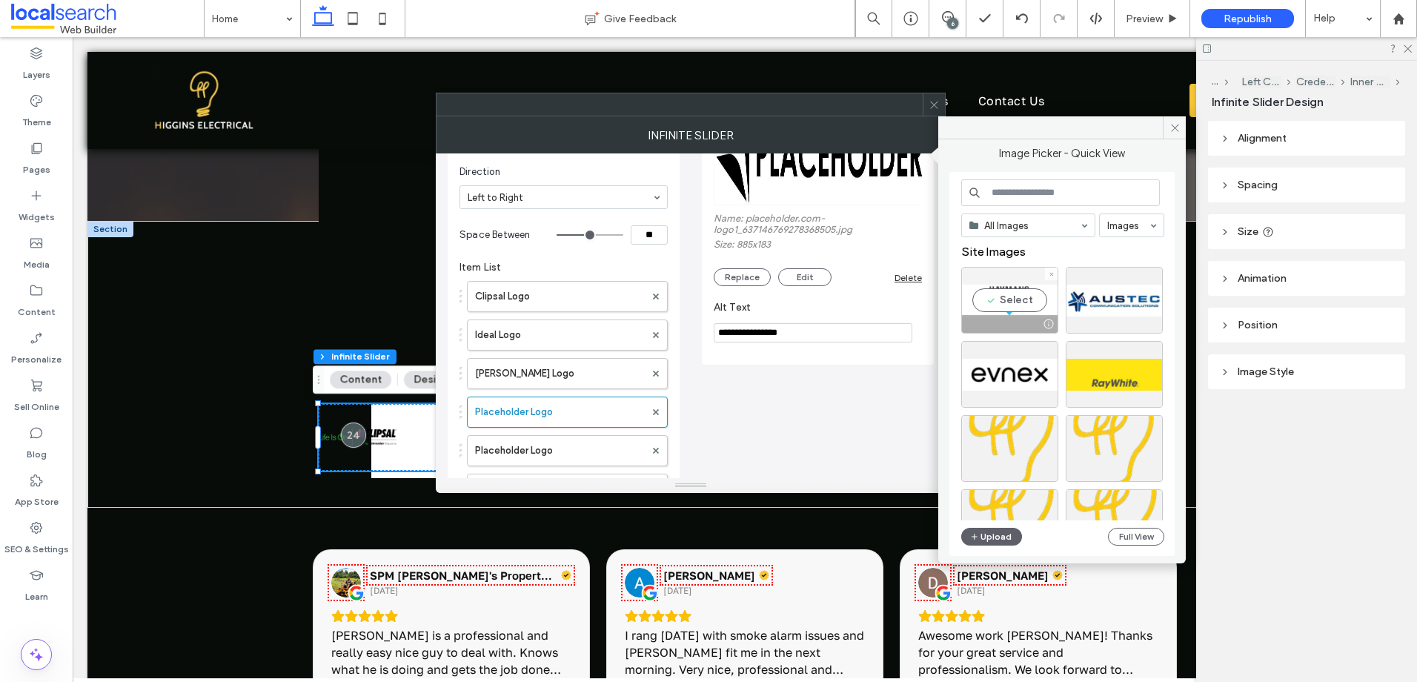
click at [1010, 297] on div "Select" at bounding box center [1009, 300] width 97 height 67
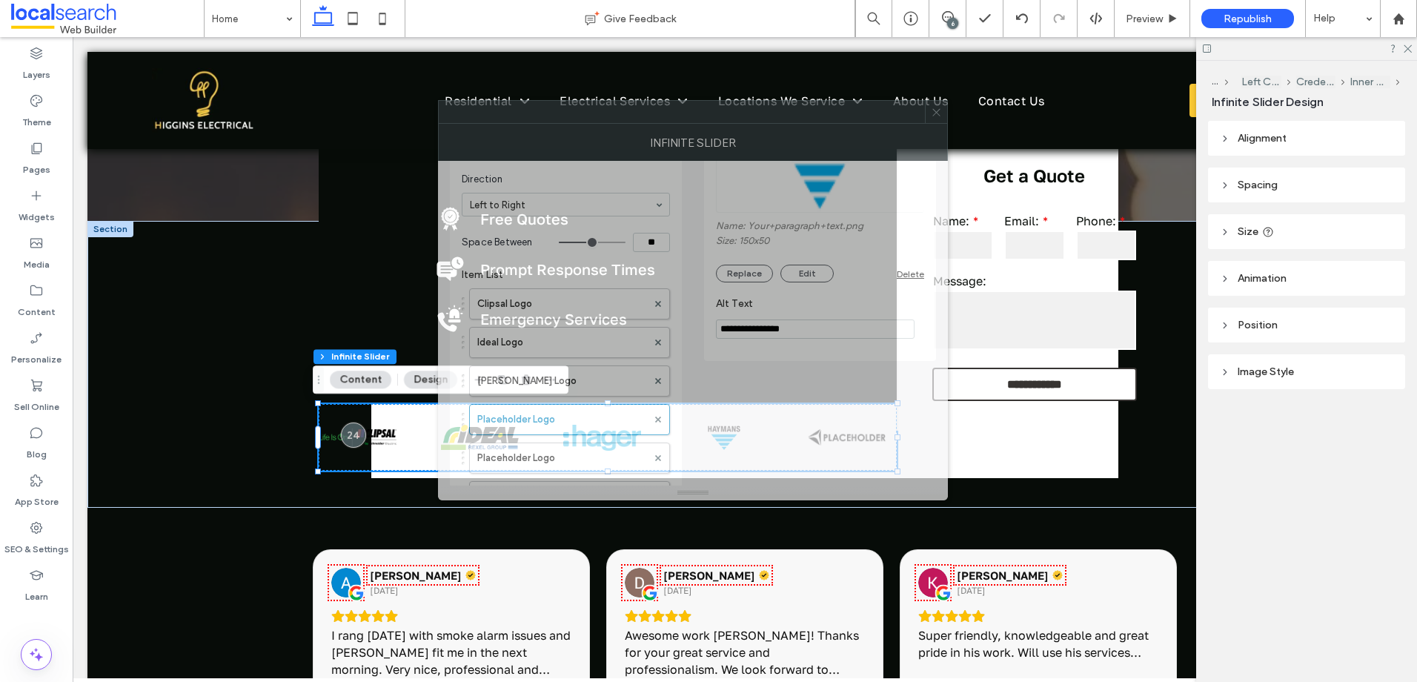
drag, startPoint x: 791, startPoint y: 110, endPoint x: 795, endPoint y: 116, distance: 7.6
click at [795, 116] on div at bounding box center [682, 112] width 486 height 22
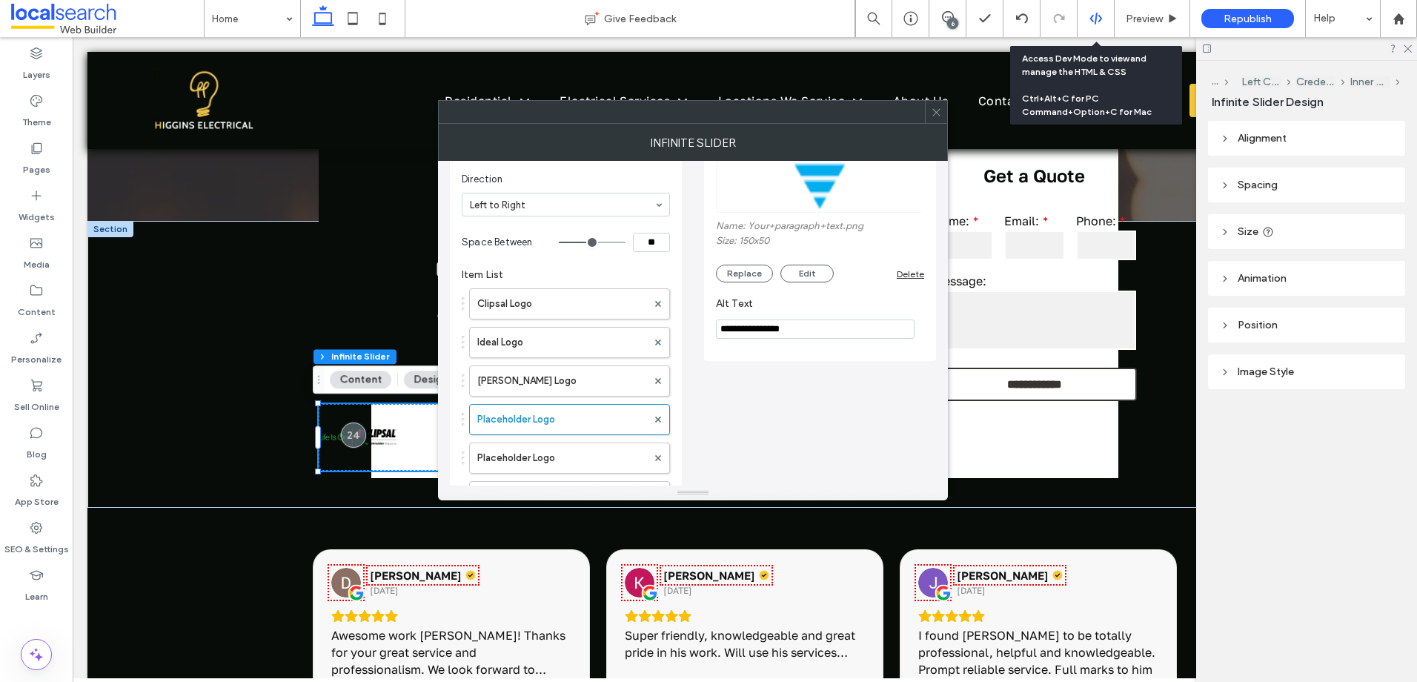
click at [1095, 23] on use at bounding box center [1095, 19] width 12 height 12
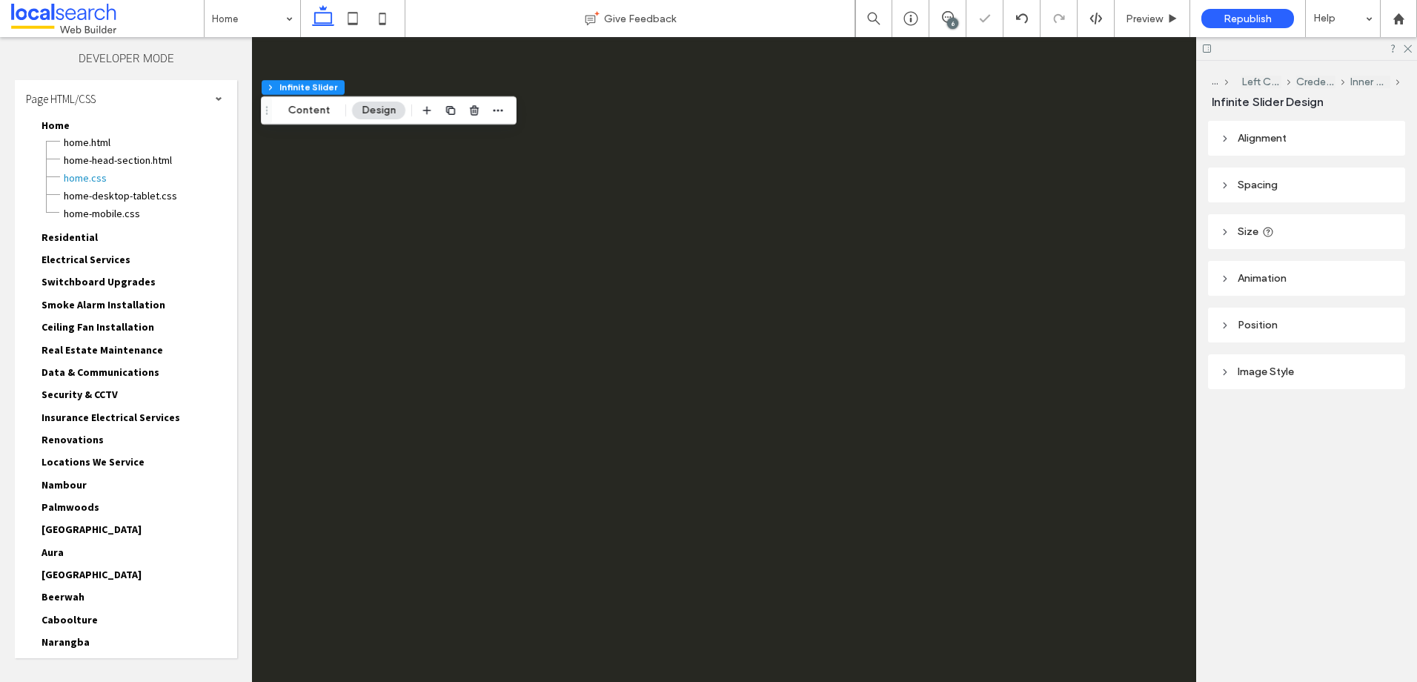
scroll to position [0, 0]
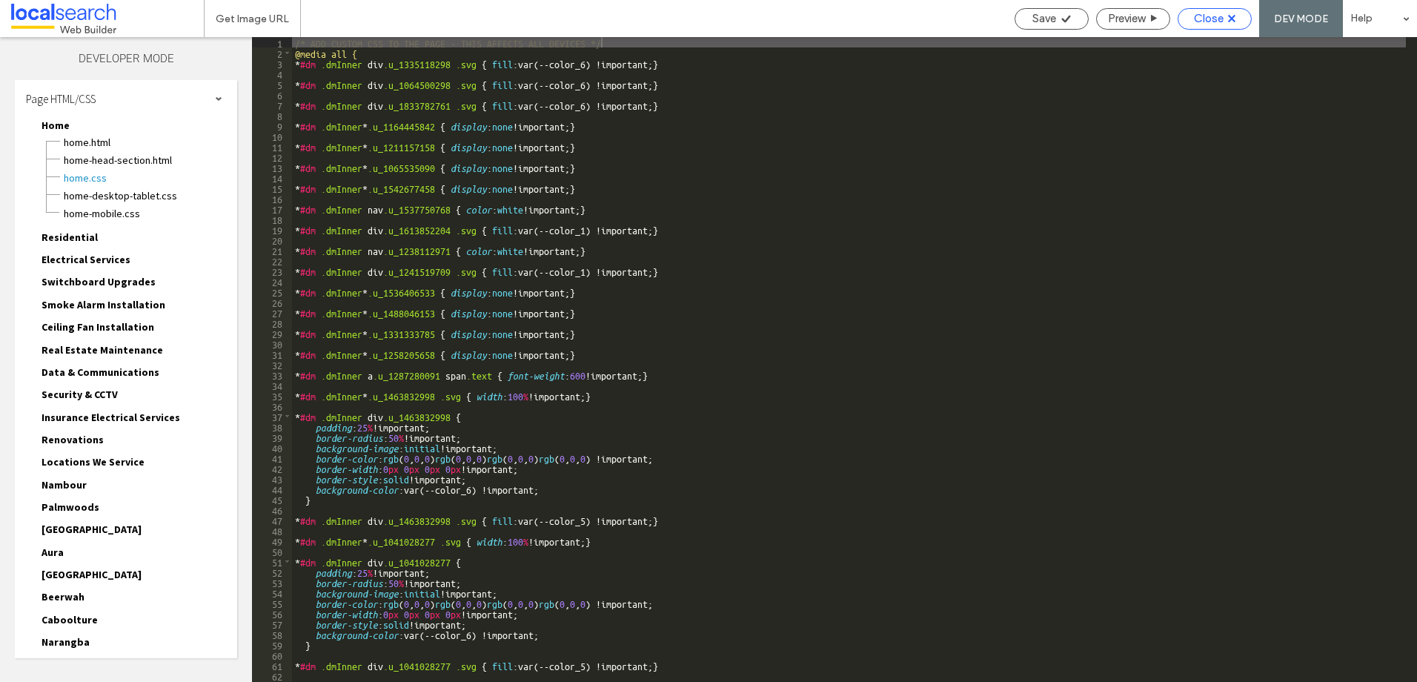
click at [1223, 19] on span "Close" at bounding box center [1209, 18] width 30 height 13
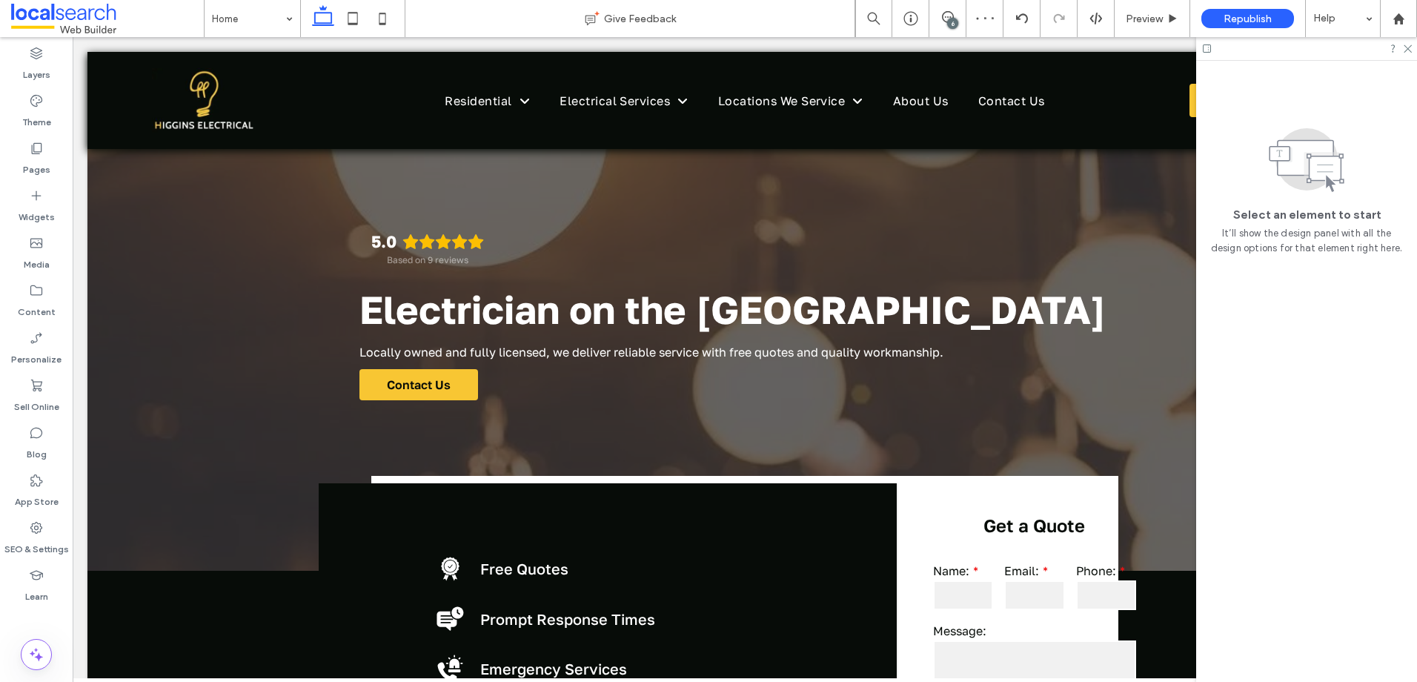
click at [952, 19] on div "6" at bounding box center [952, 23] width 11 height 11
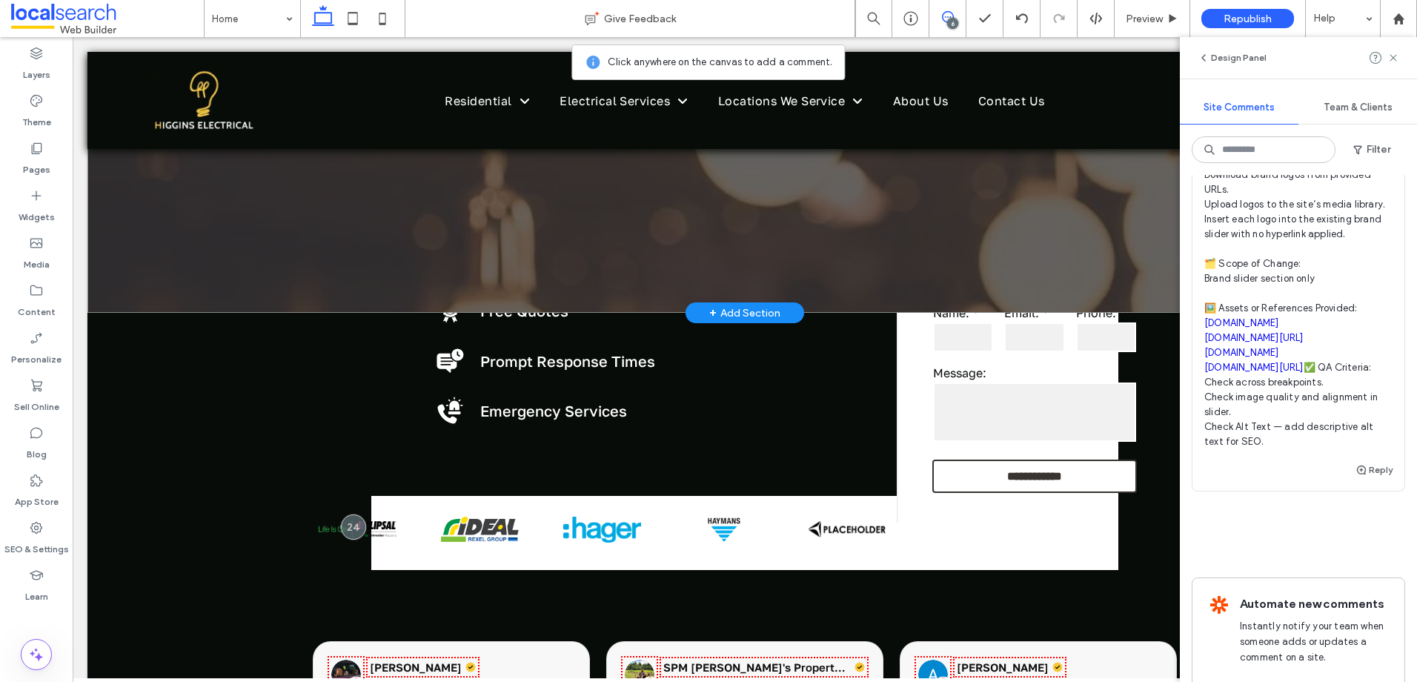
scroll to position [445, 0]
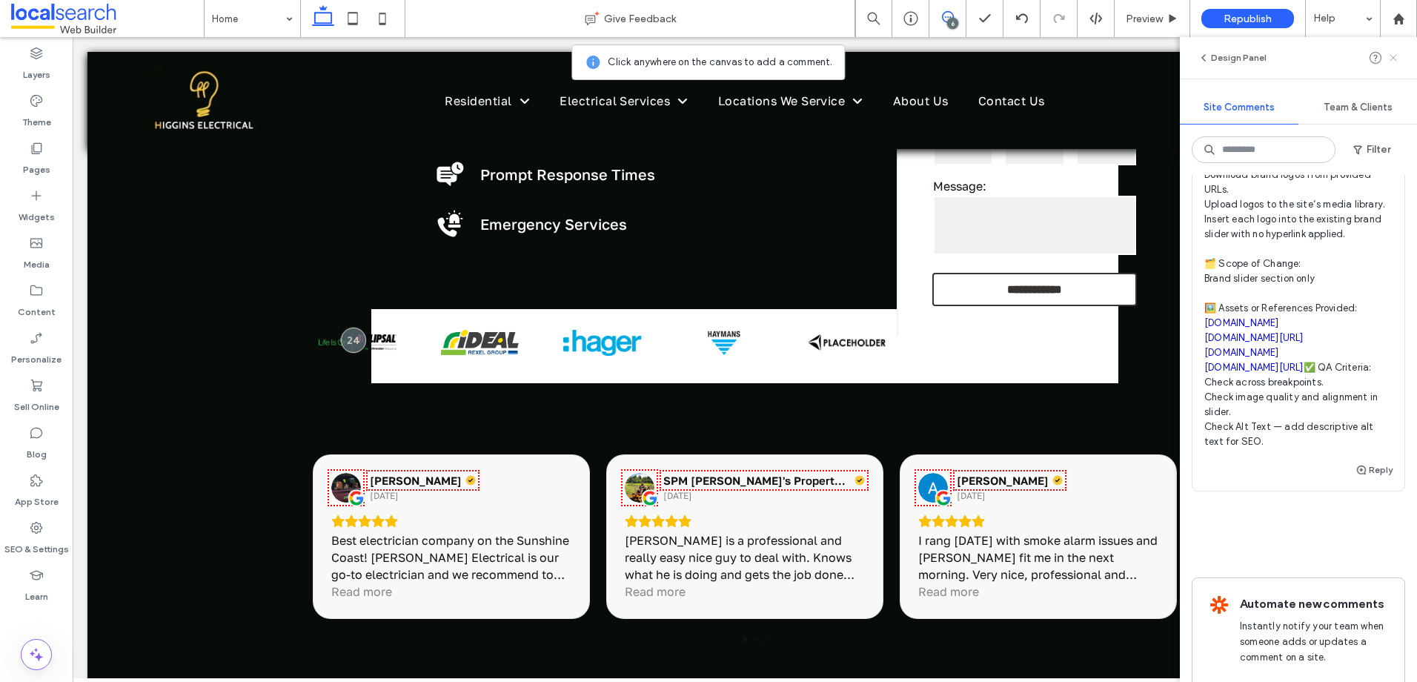
click at [1389, 56] on icon at bounding box center [1393, 58] width 12 height 12
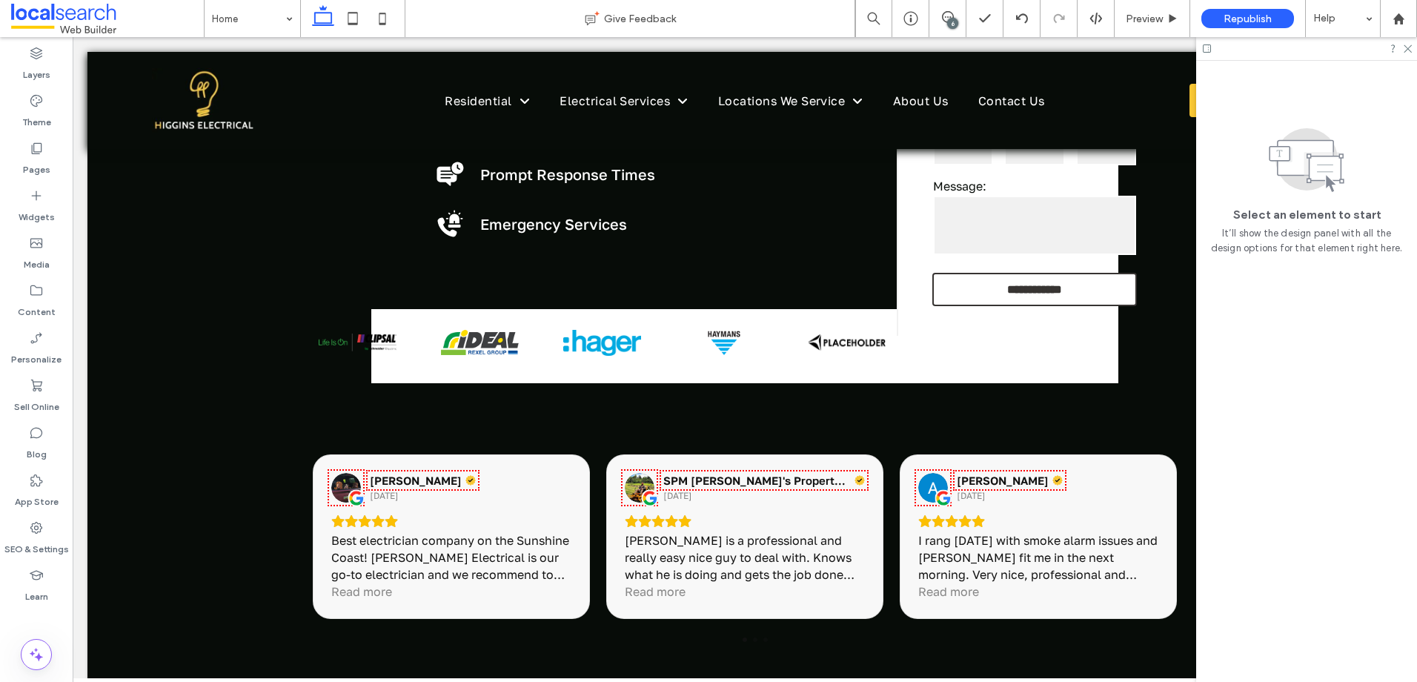
scroll to position [0, 0]
click at [684, 348] on img at bounding box center [723, 342] width 78 height 67
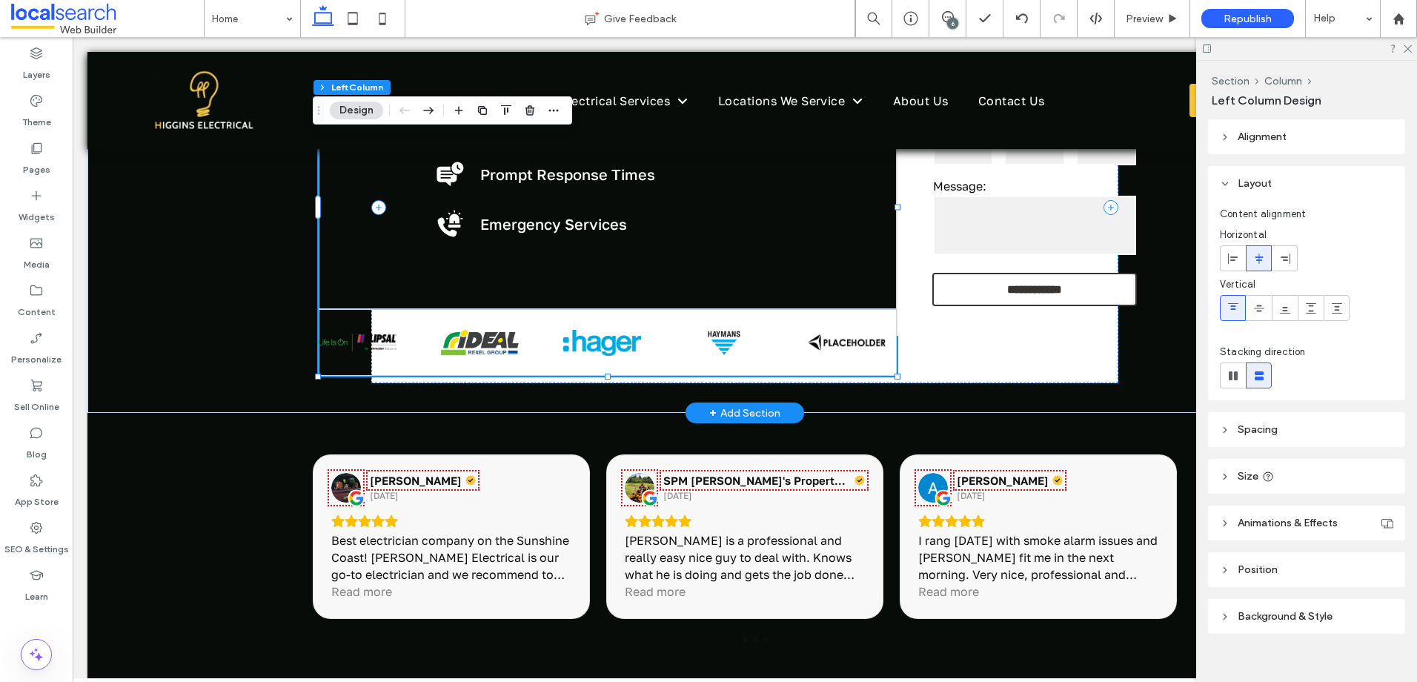
click at [684, 348] on img at bounding box center [723, 342] width 78 height 67
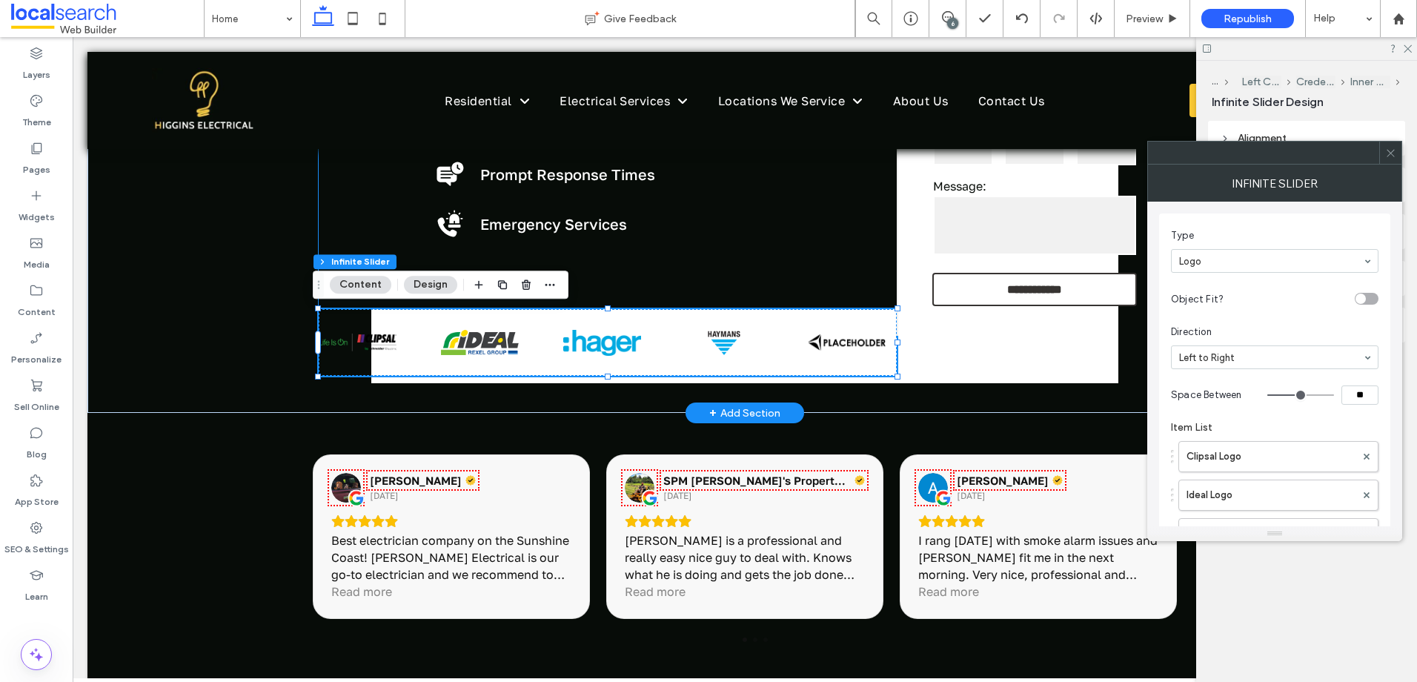
click at [684, 348] on img at bounding box center [723, 342] width 78 height 67
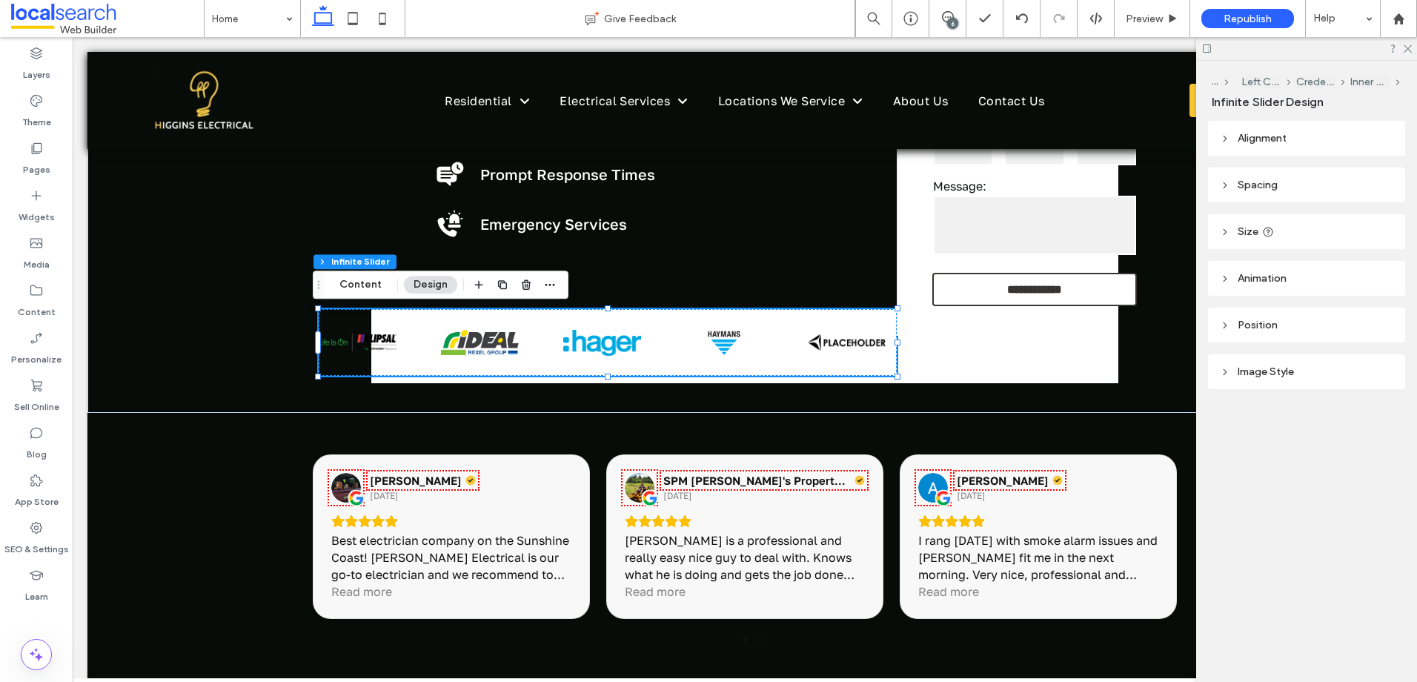
click at [375, 290] on button "Content" at bounding box center [361, 285] width 62 height 18
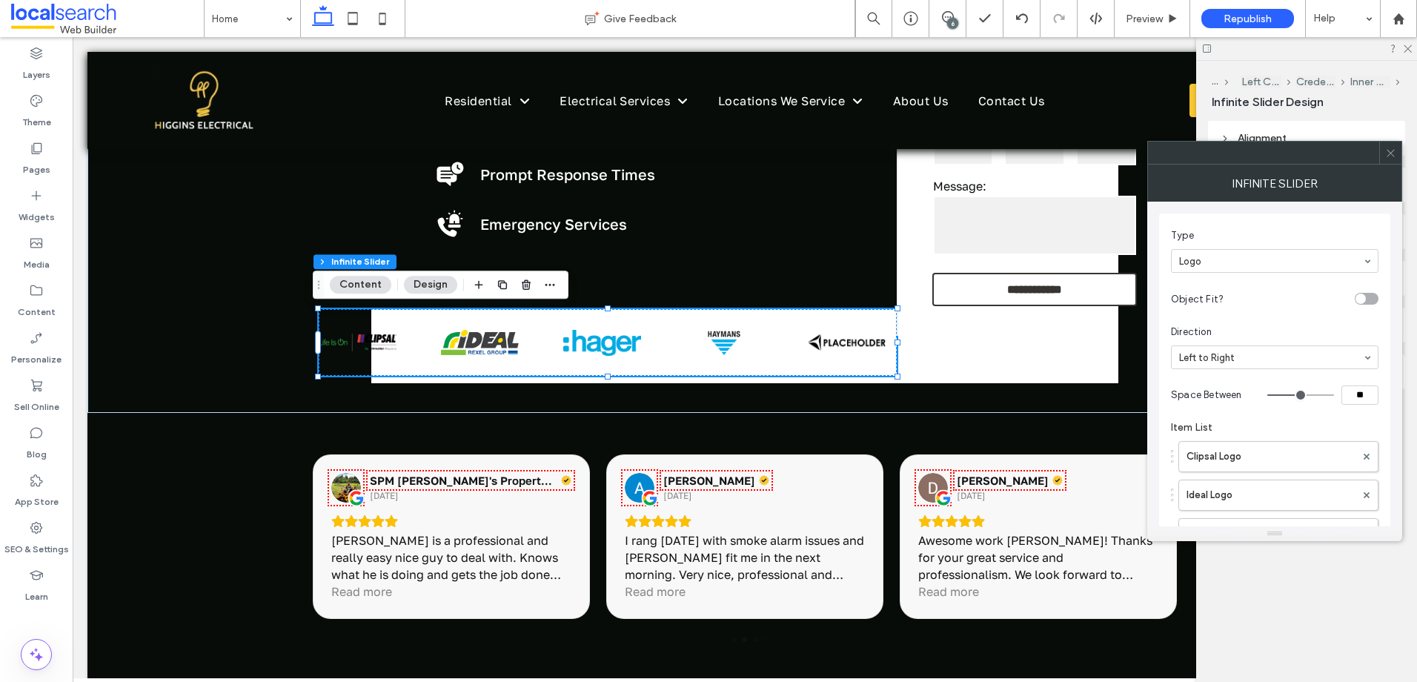
scroll to position [222, 0]
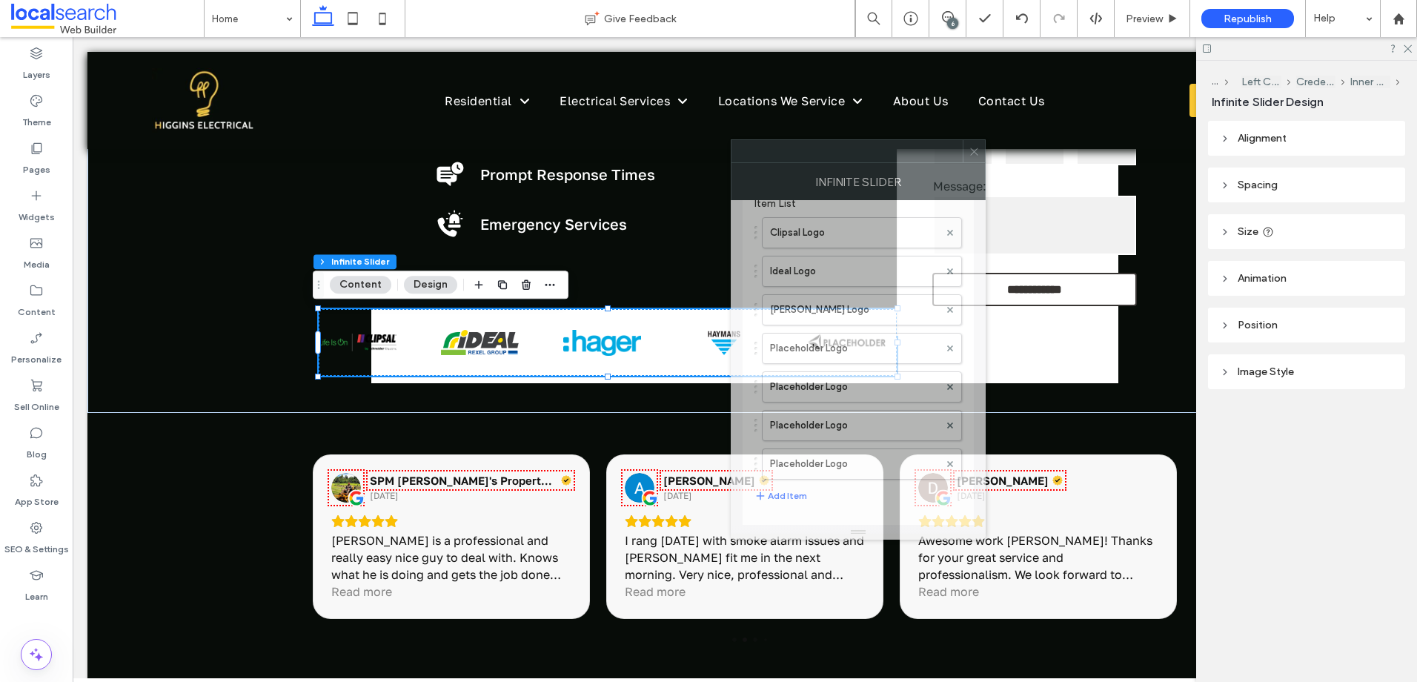
drag, startPoint x: 1311, startPoint y: 159, endPoint x: 837, endPoint y: 175, distance: 473.8
click at [849, 162] on div at bounding box center [846, 151] width 231 height 22
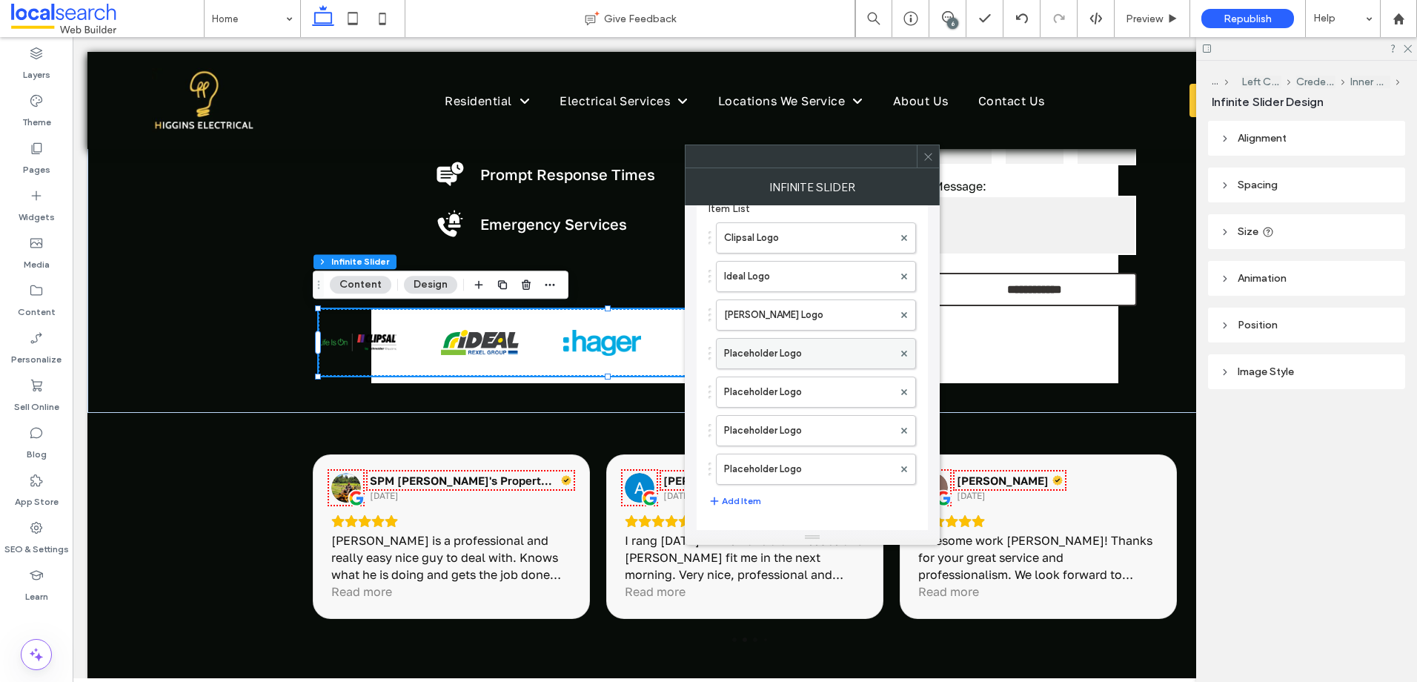
click at [795, 353] on label "Placeholder Logo" at bounding box center [808, 354] width 169 height 30
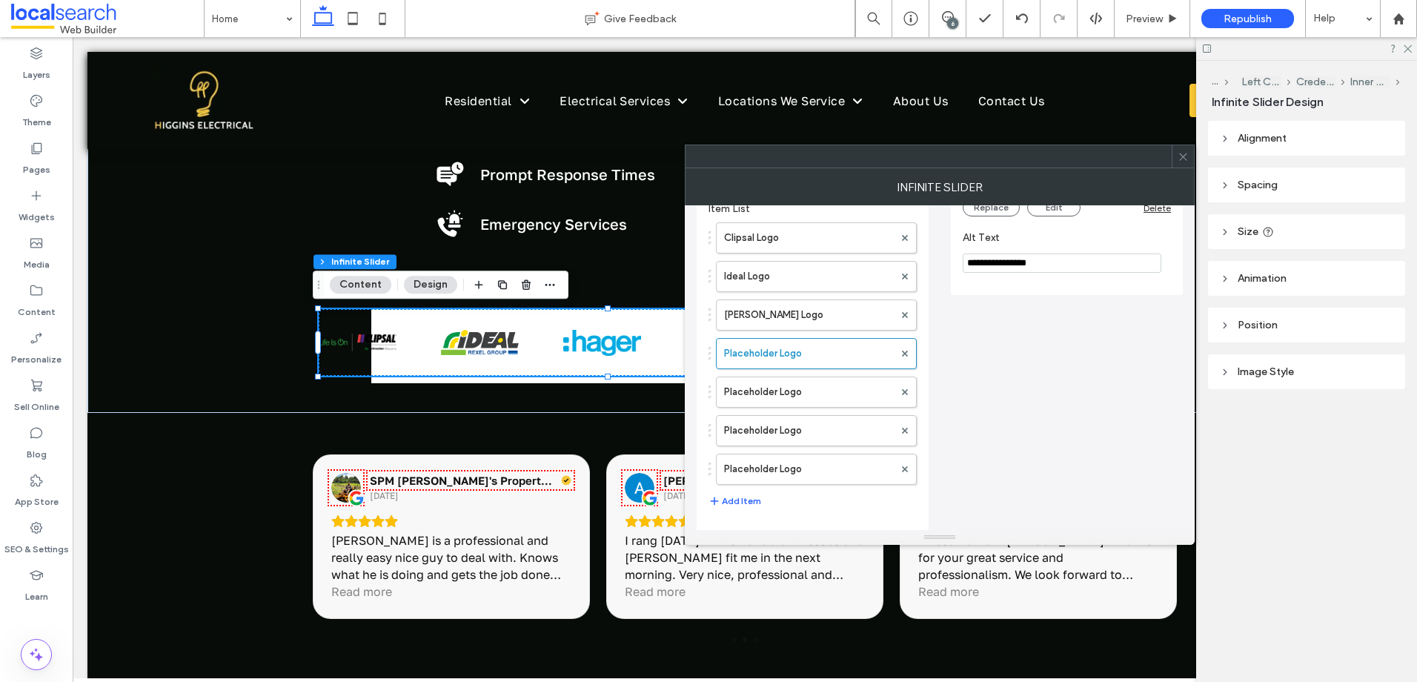
click at [1063, 273] on input "**********" at bounding box center [1062, 262] width 199 height 19
click at [1063, 270] on input "**********" at bounding box center [1062, 262] width 199 height 19
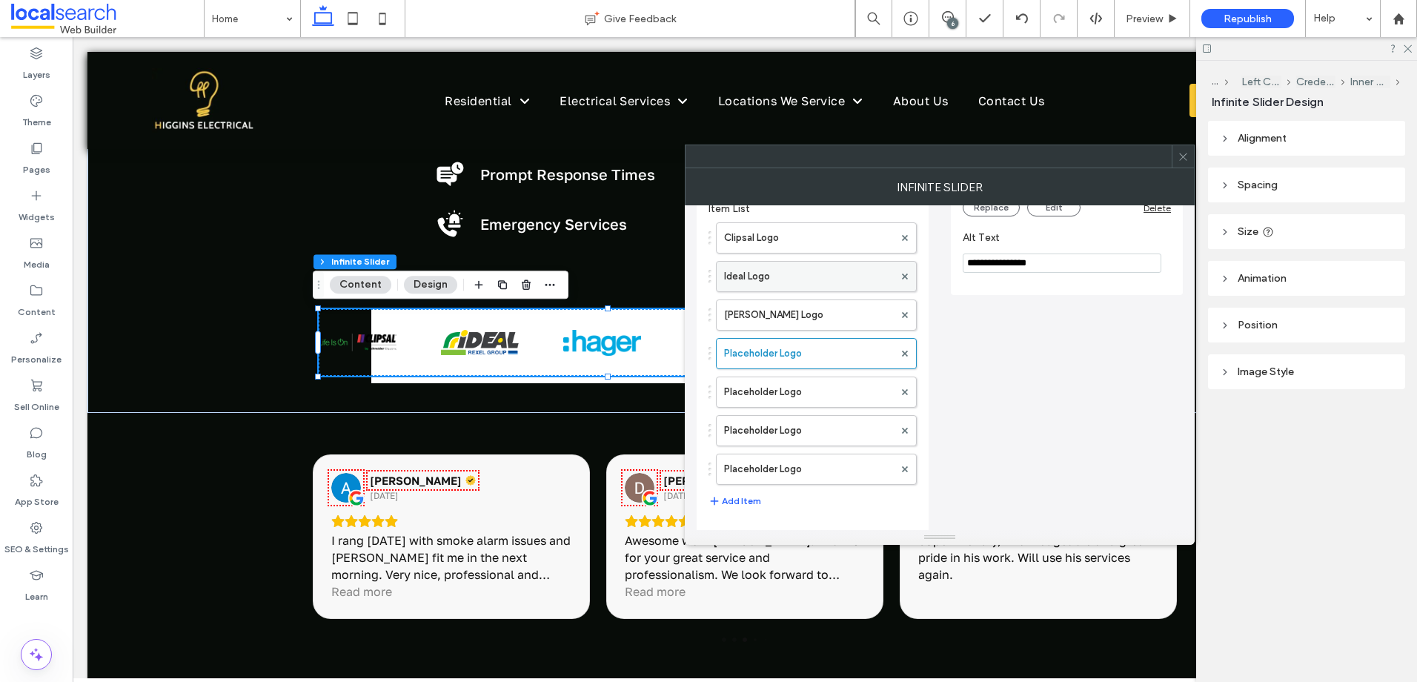
drag, startPoint x: 1020, startPoint y: 262, endPoint x: 879, endPoint y: 262, distance: 140.8
click at [879, 262] on div "**********" at bounding box center [940, 257] width 486 height 549
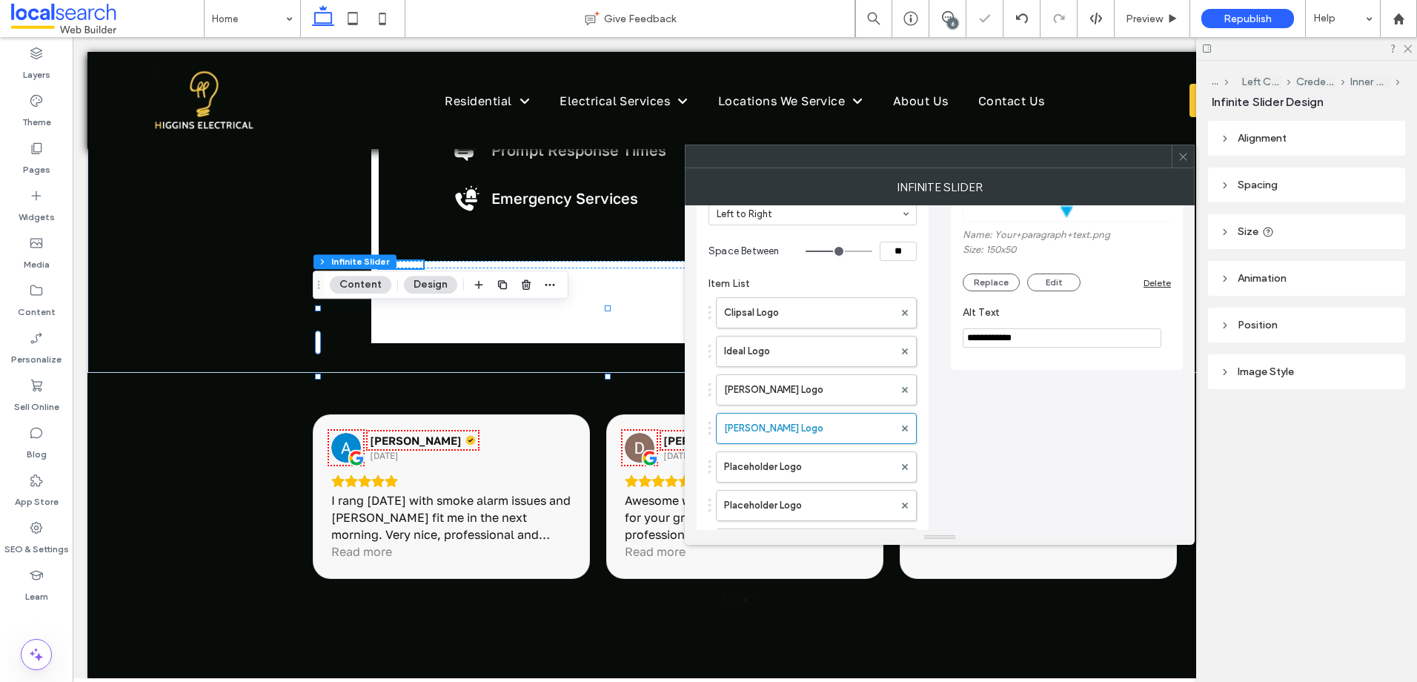
scroll to position [148, 0]
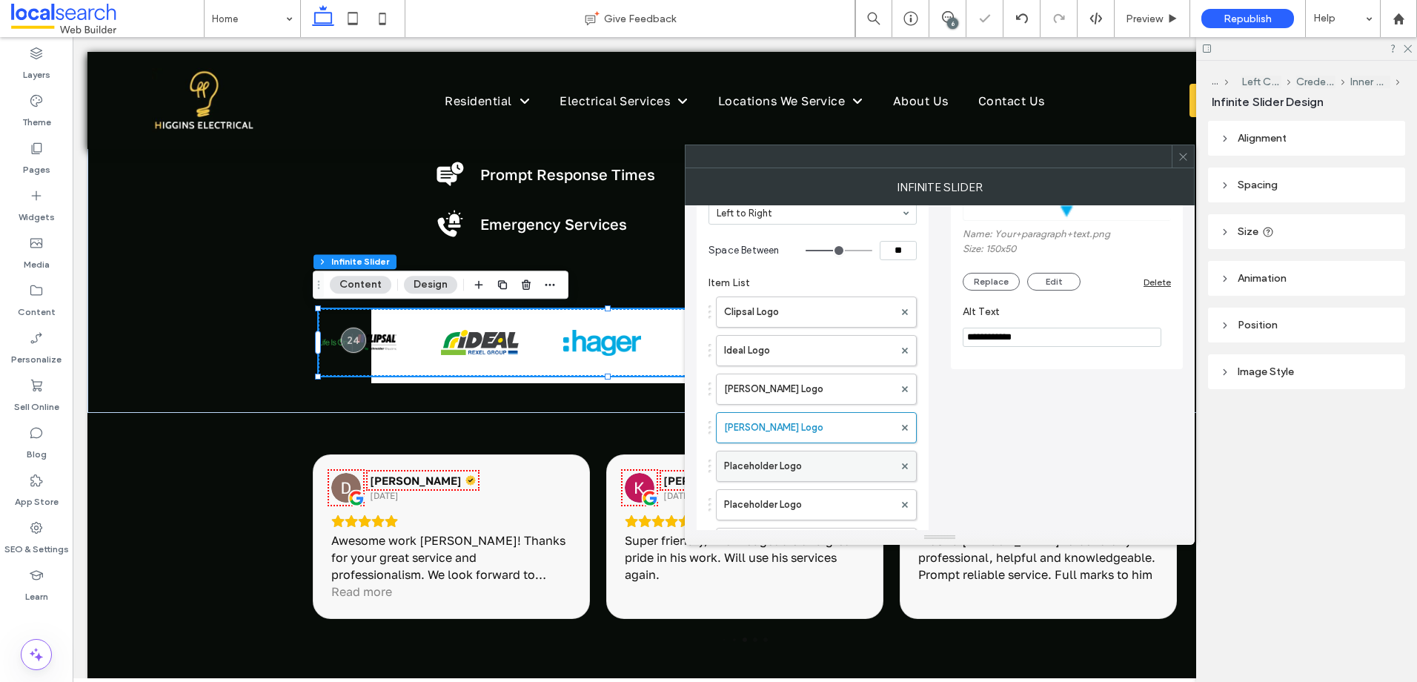
type input "**********"
click at [797, 451] on label "Placeholder Logo" at bounding box center [809, 466] width 170 height 30
click at [1004, 293] on button "Replace" at bounding box center [991, 293] width 57 height 18
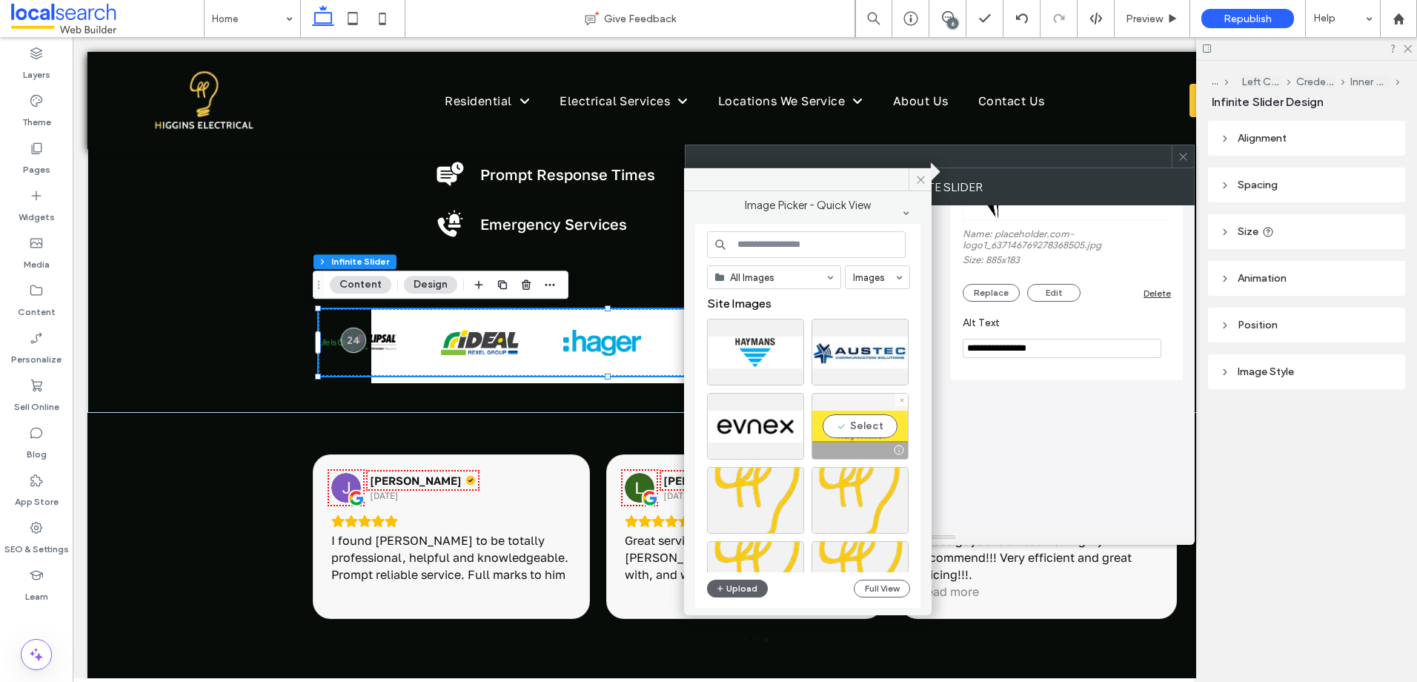
click at [851, 422] on div "Select" at bounding box center [859, 426] width 97 height 67
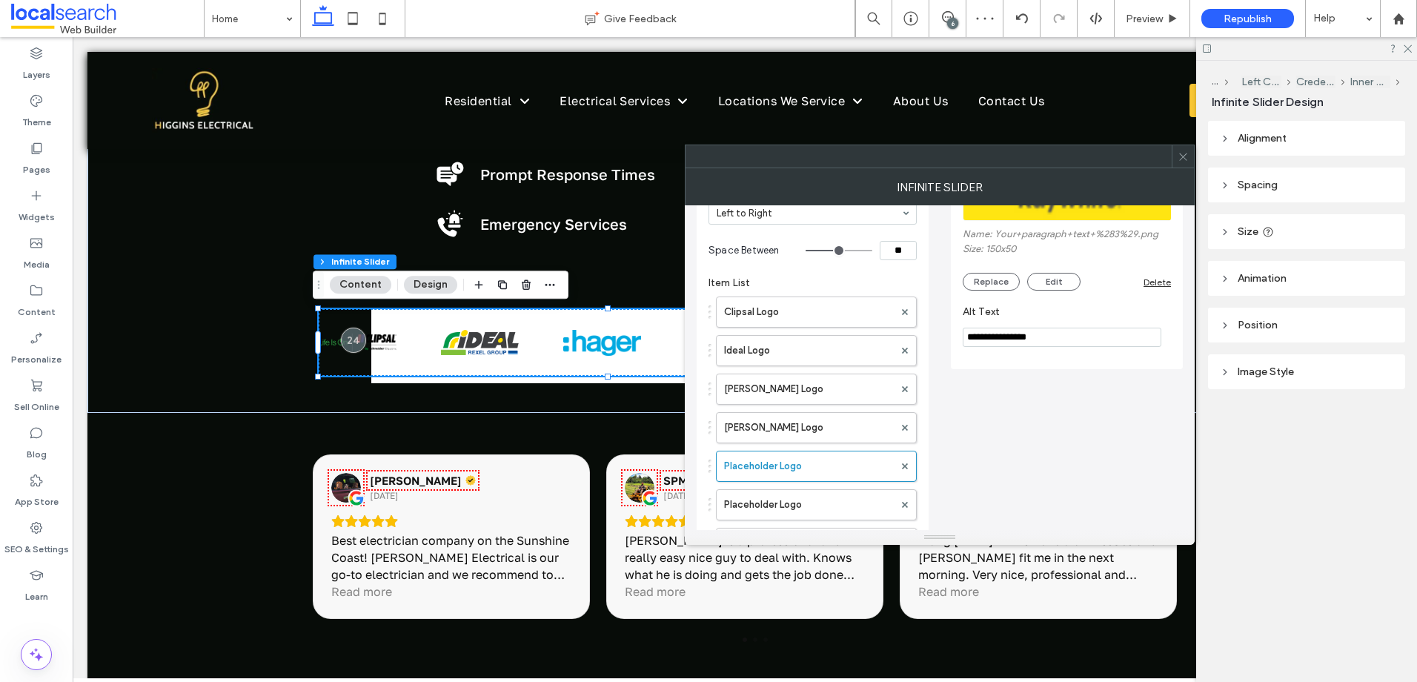
drag, startPoint x: 1020, startPoint y: 334, endPoint x: 932, endPoint y: 334, distance: 88.2
click at [932, 334] on div "**********" at bounding box center [940, 331] width 486 height 549
type input "**********"
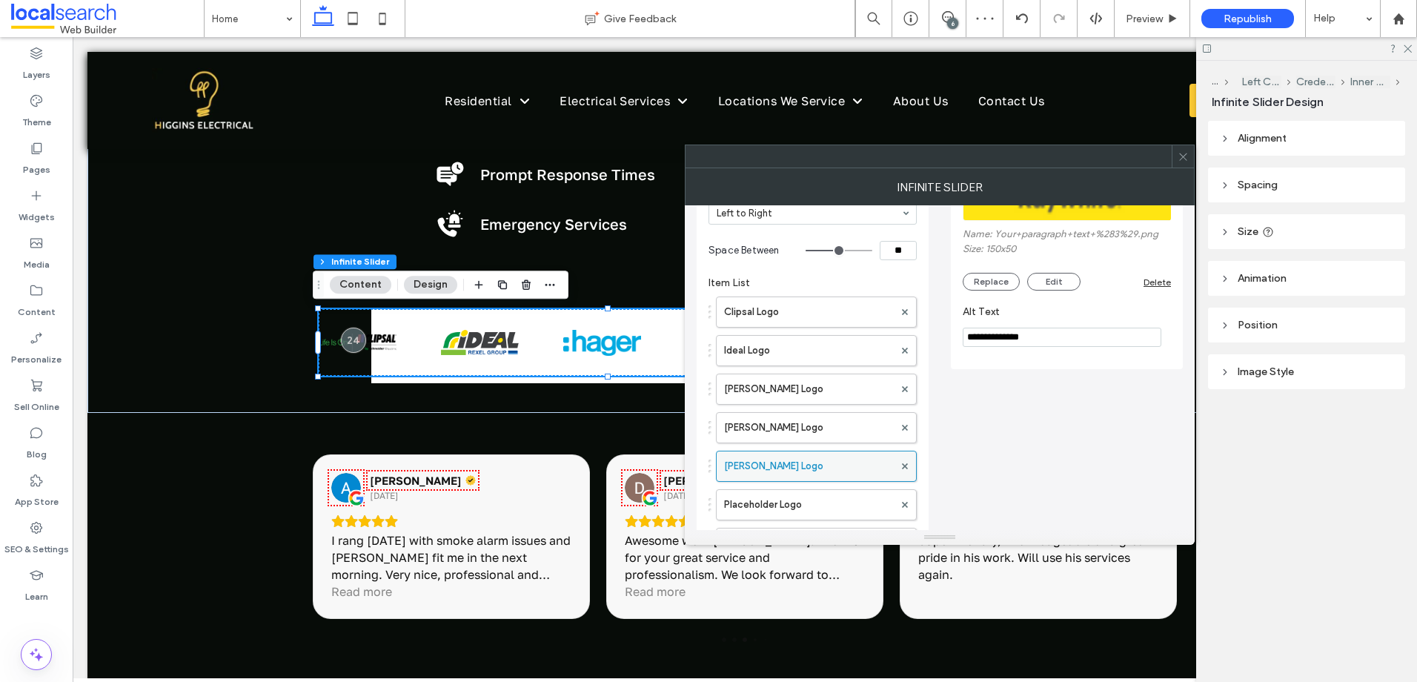
scroll to position [222, 0]
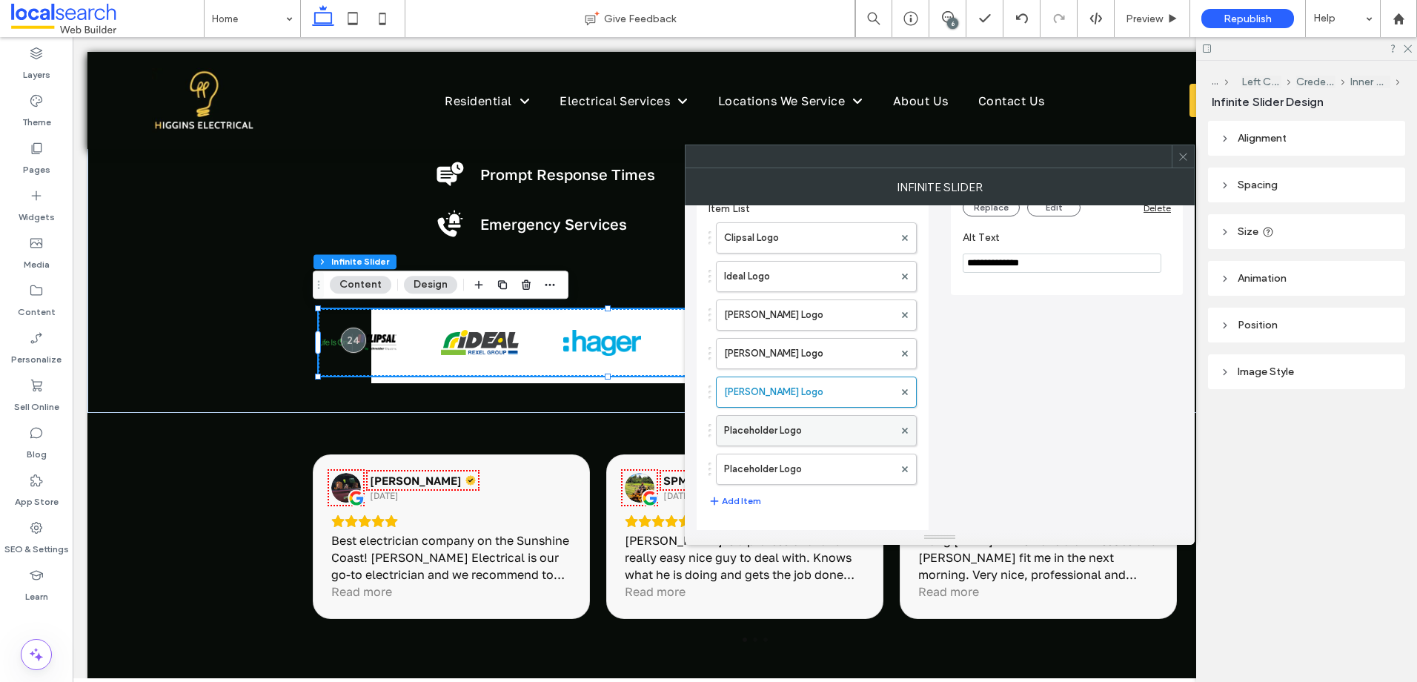
click at [766, 440] on label "Placeholder Logo" at bounding box center [809, 431] width 170 height 30
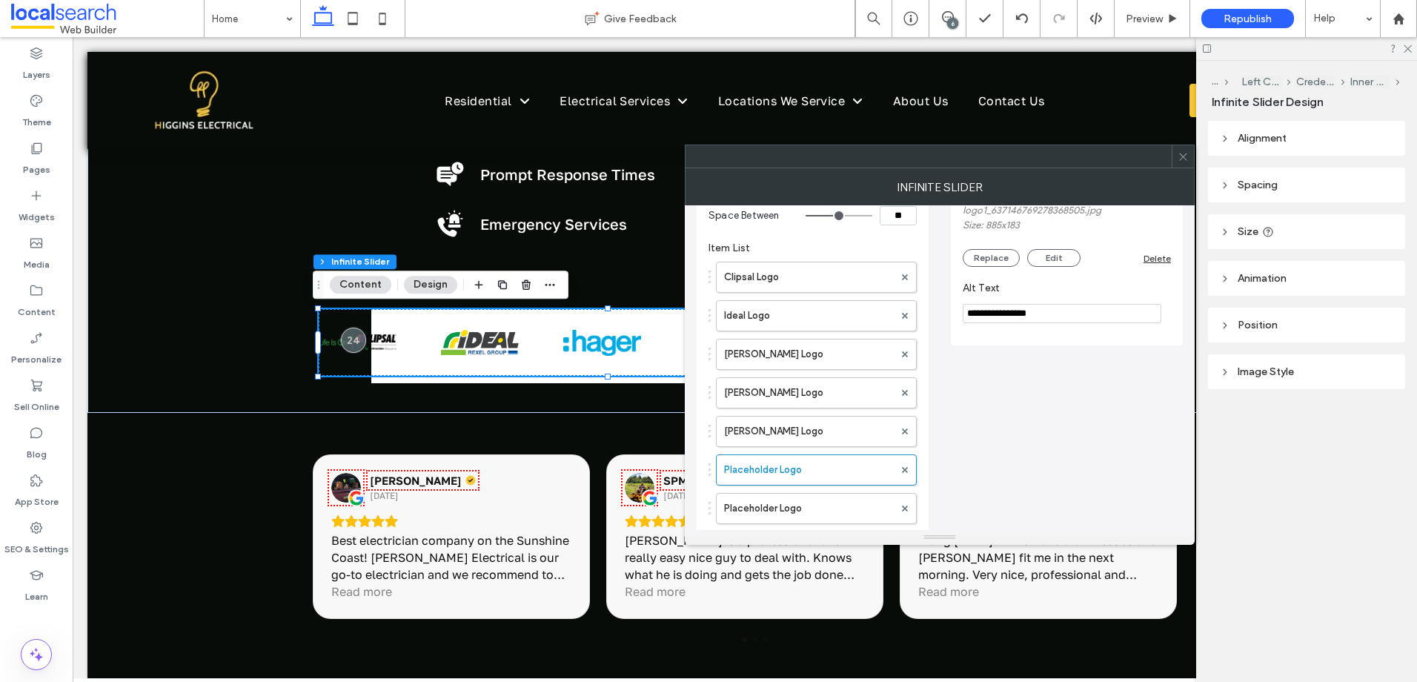
scroll to position [148, 0]
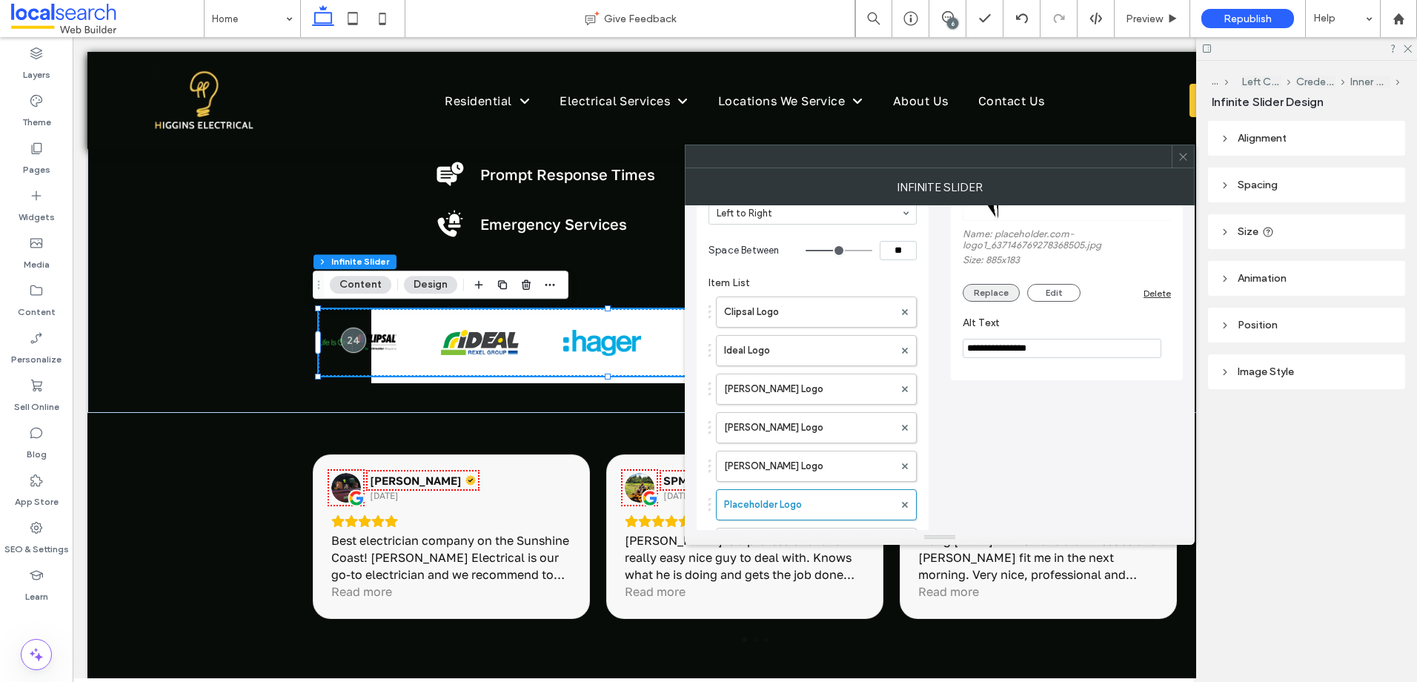
click at [992, 295] on button "Replace" at bounding box center [991, 293] width 57 height 18
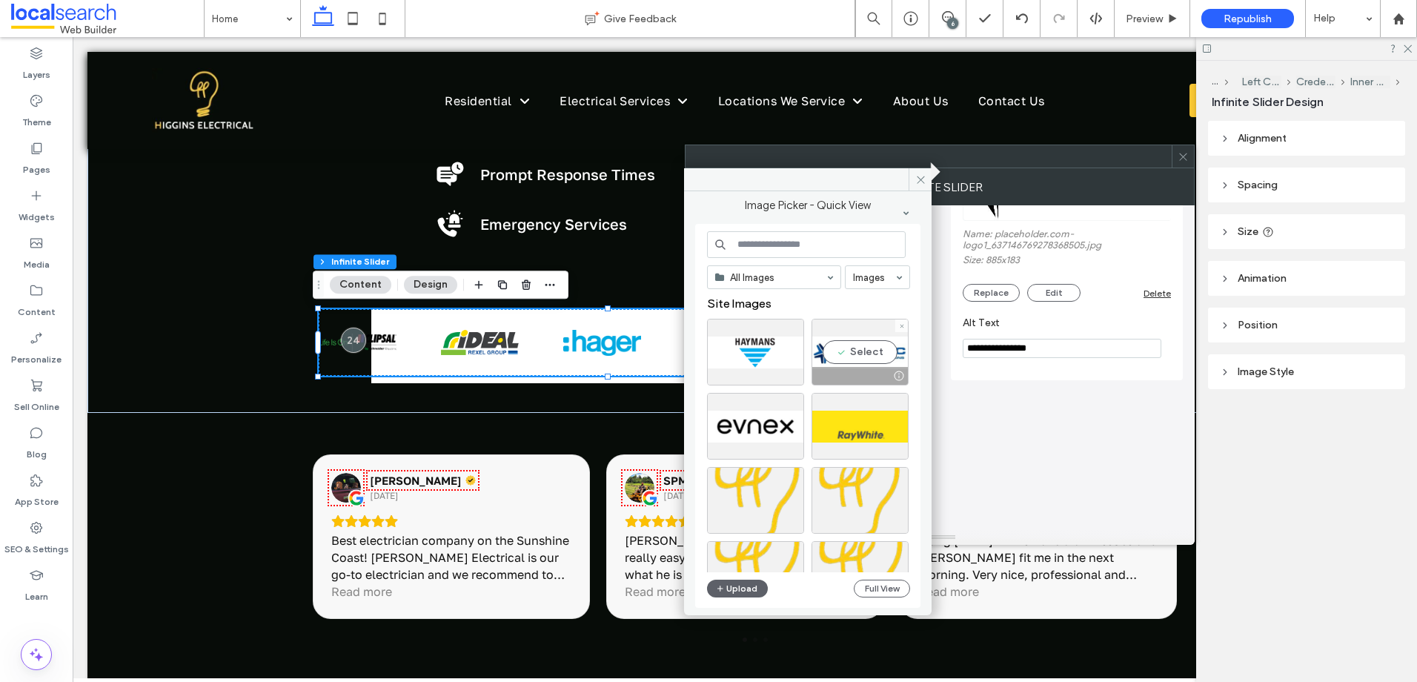
click at [855, 360] on div "Select" at bounding box center [859, 352] width 97 height 67
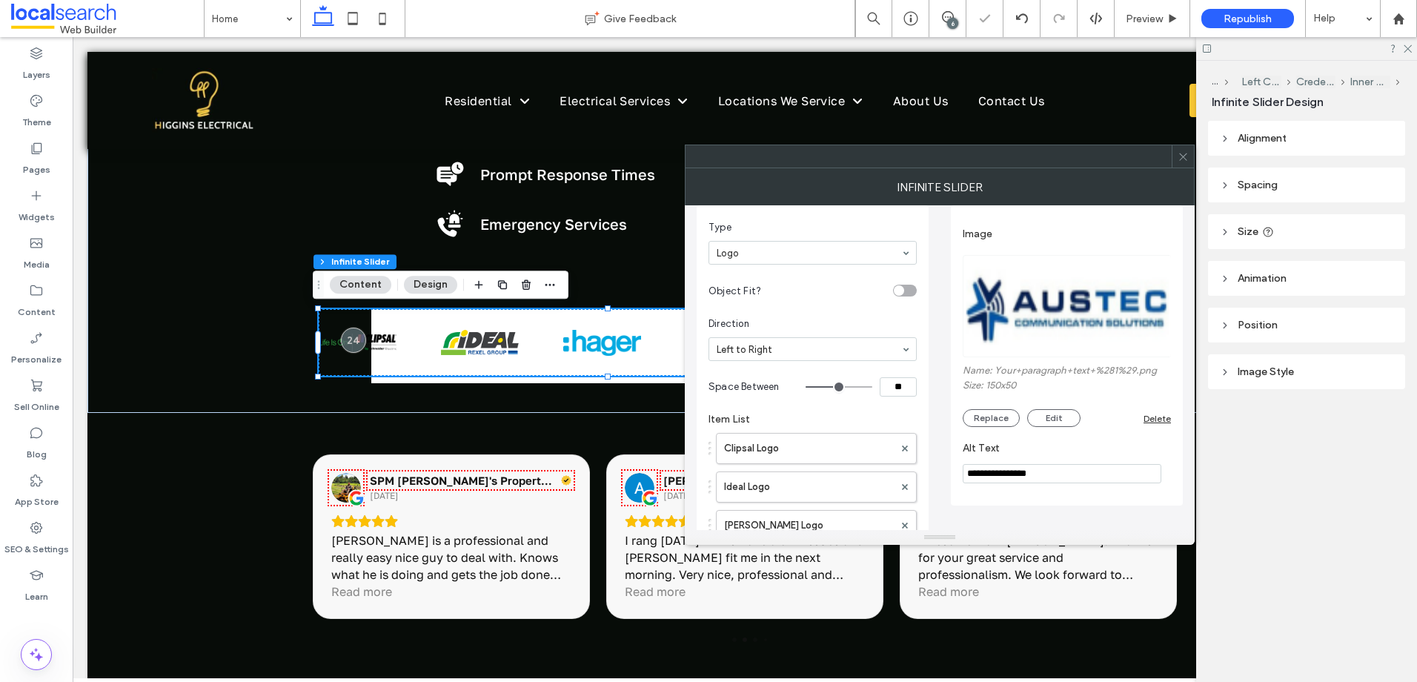
scroll to position [0, 0]
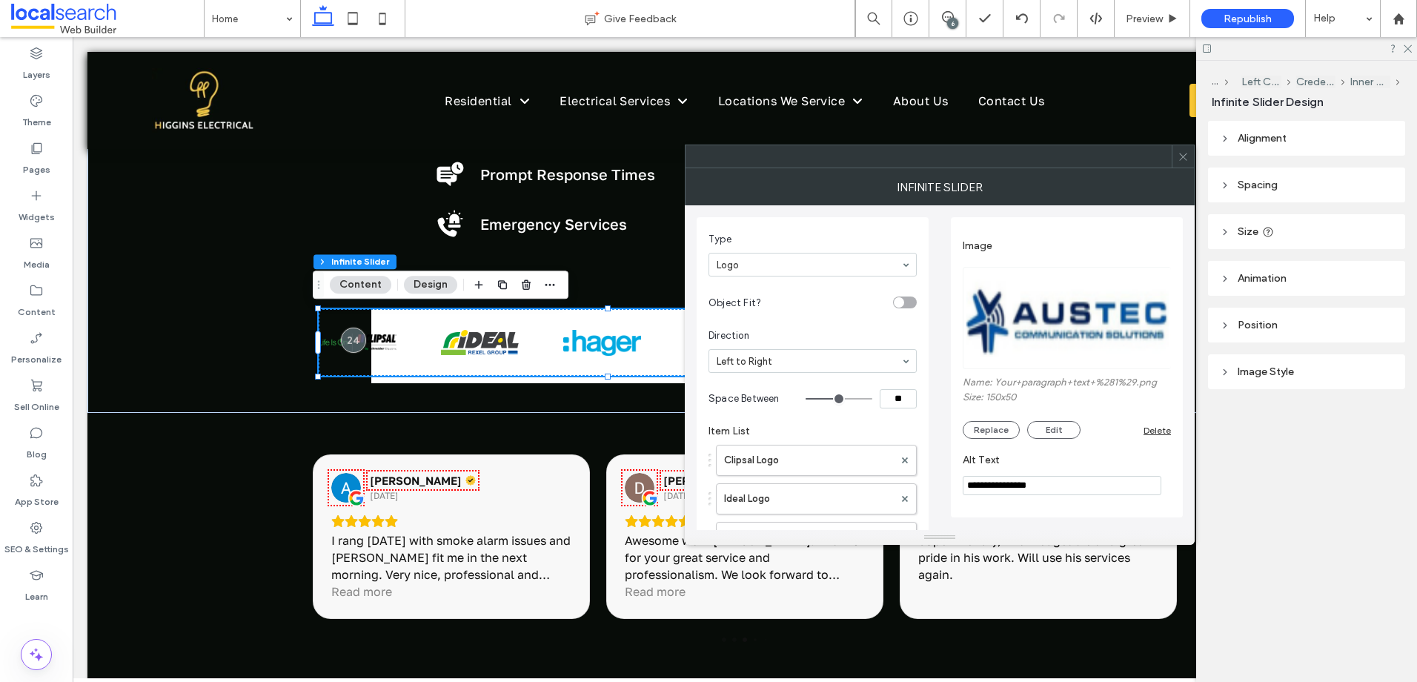
drag, startPoint x: 1019, startPoint y: 487, endPoint x: 923, endPoint y: 477, distance: 96.8
click at [923, 477] on div "**********" at bounding box center [940, 479] width 486 height 549
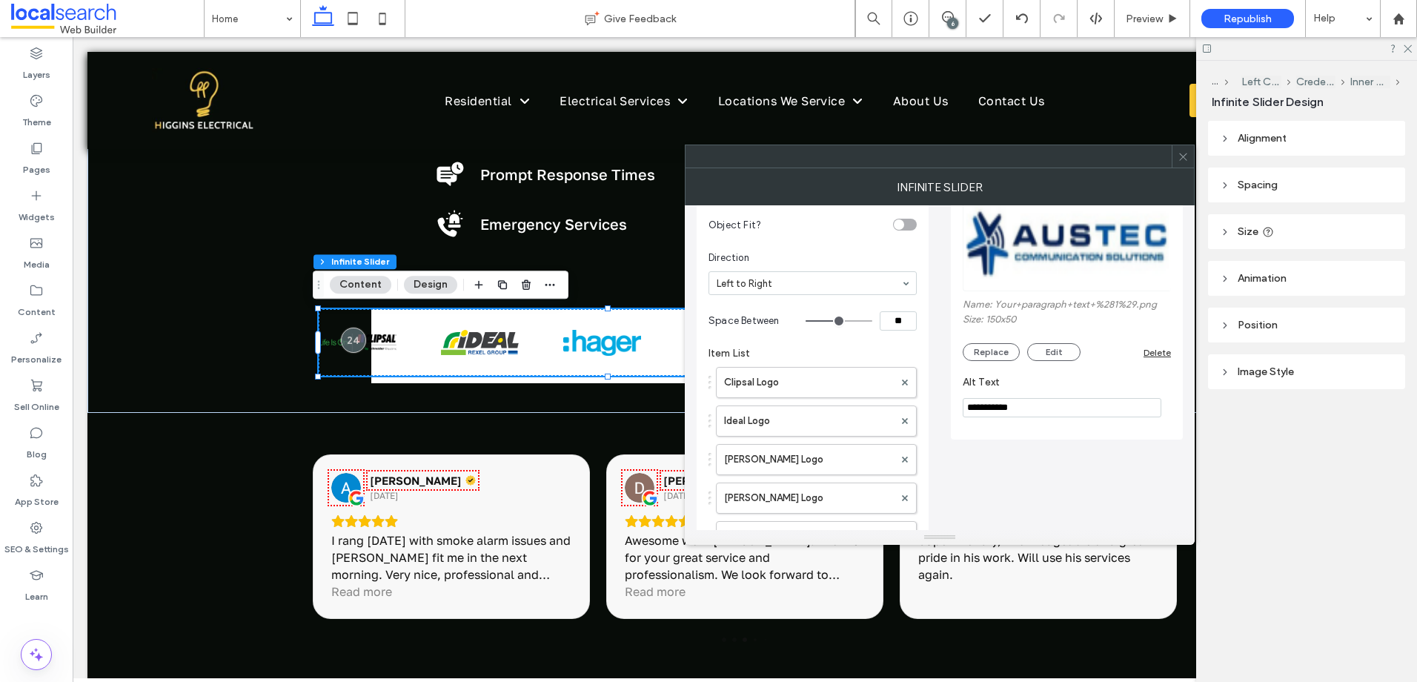
scroll to position [76, 0]
type input "**********"
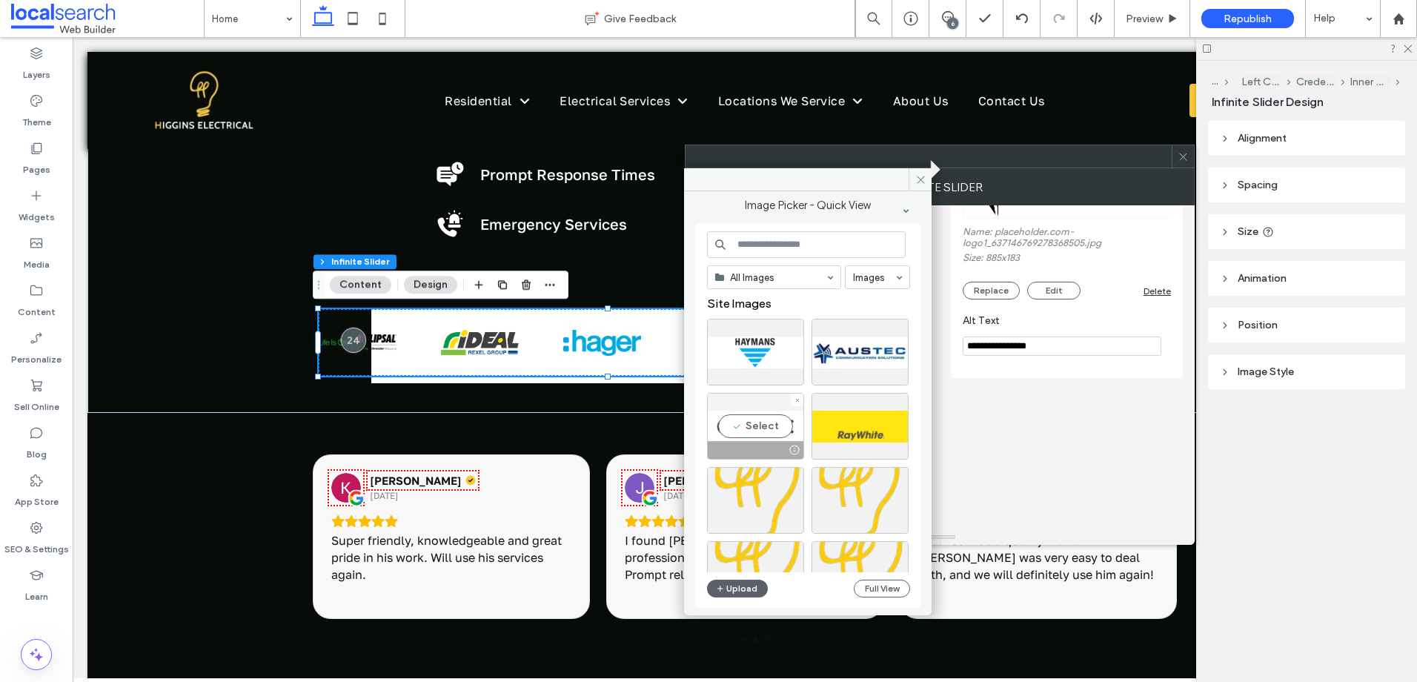
click at [758, 431] on div "Select" at bounding box center [755, 426] width 97 height 67
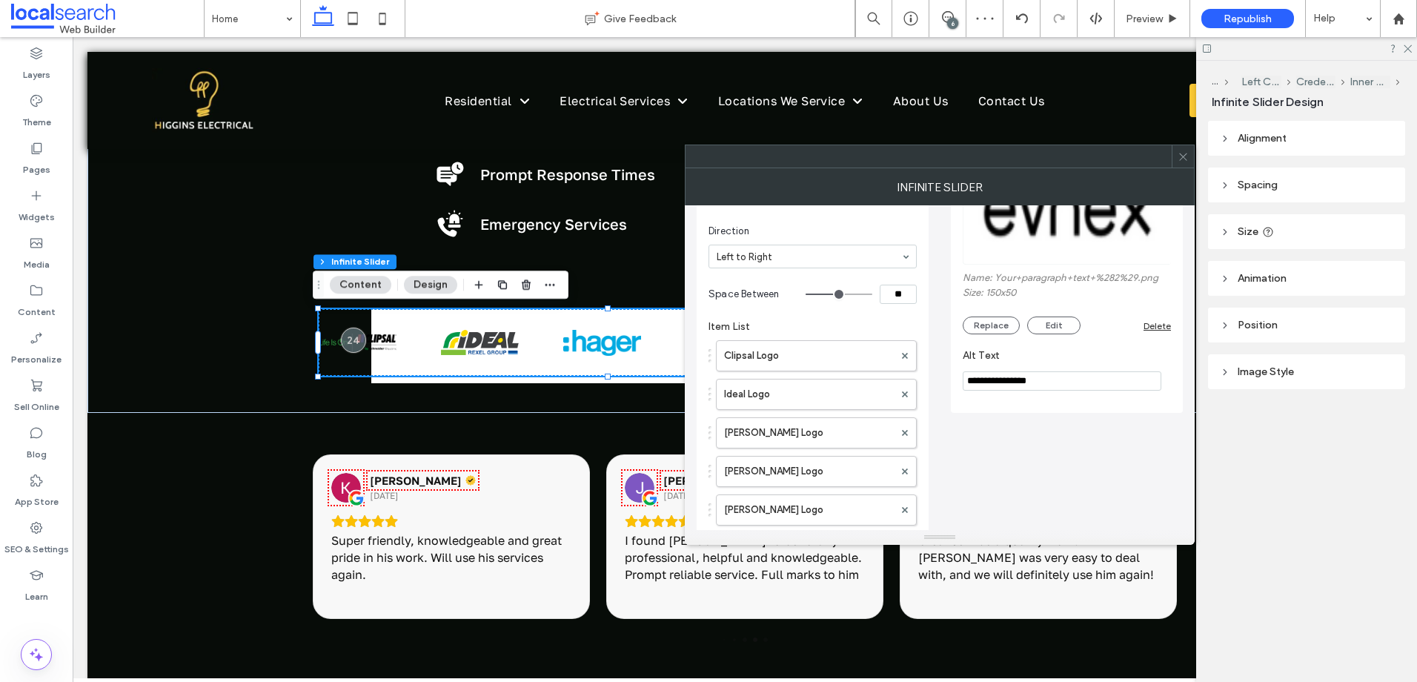
scroll to position [150, 0]
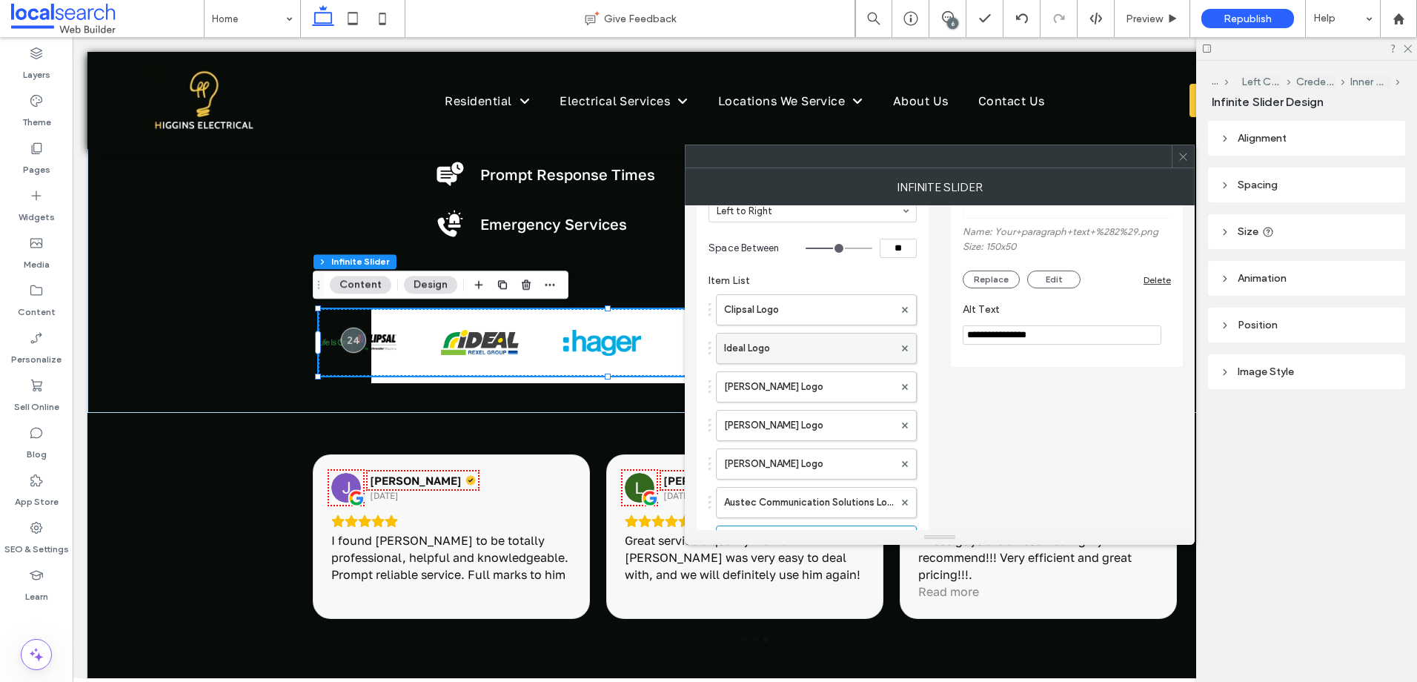
drag, startPoint x: 1017, startPoint y: 336, endPoint x: 900, endPoint y: 335, distance: 117.1
click at [901, 335] on div "**********" at bounding box center [940, 329] width 486 height 549
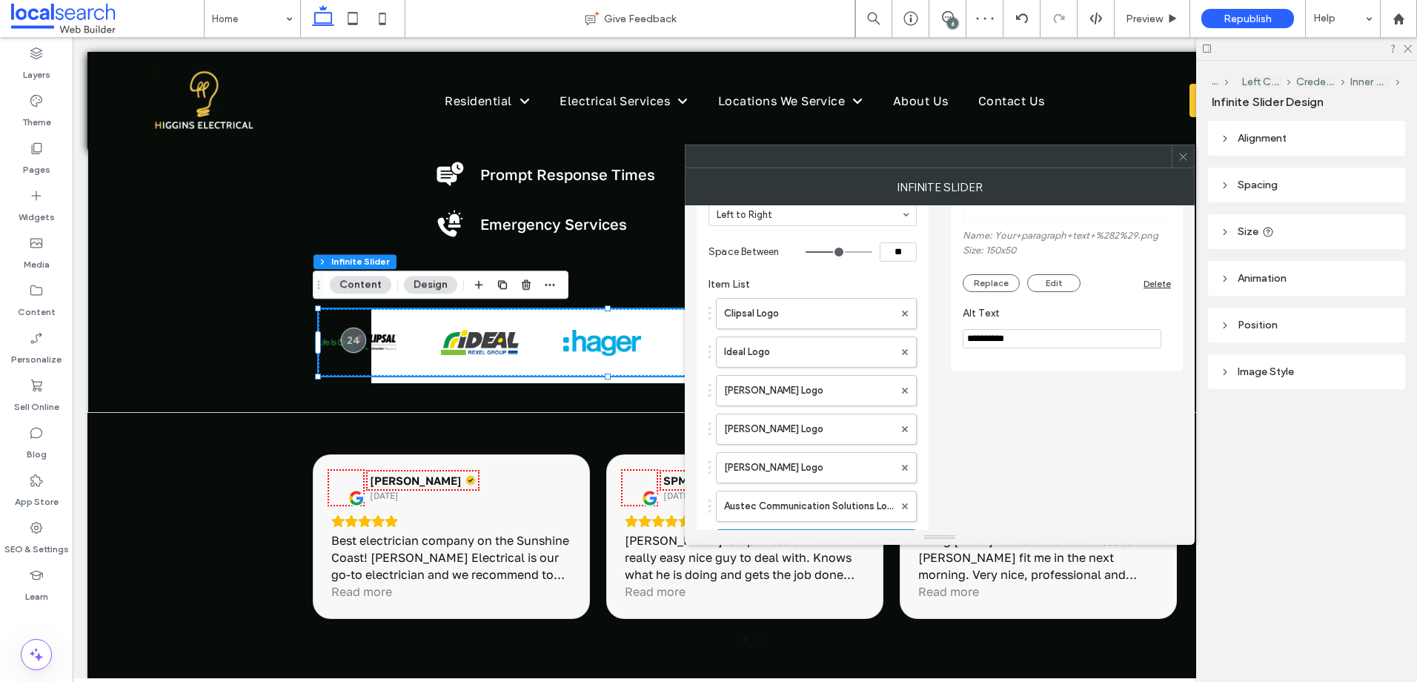
scroll to position [225, 0]
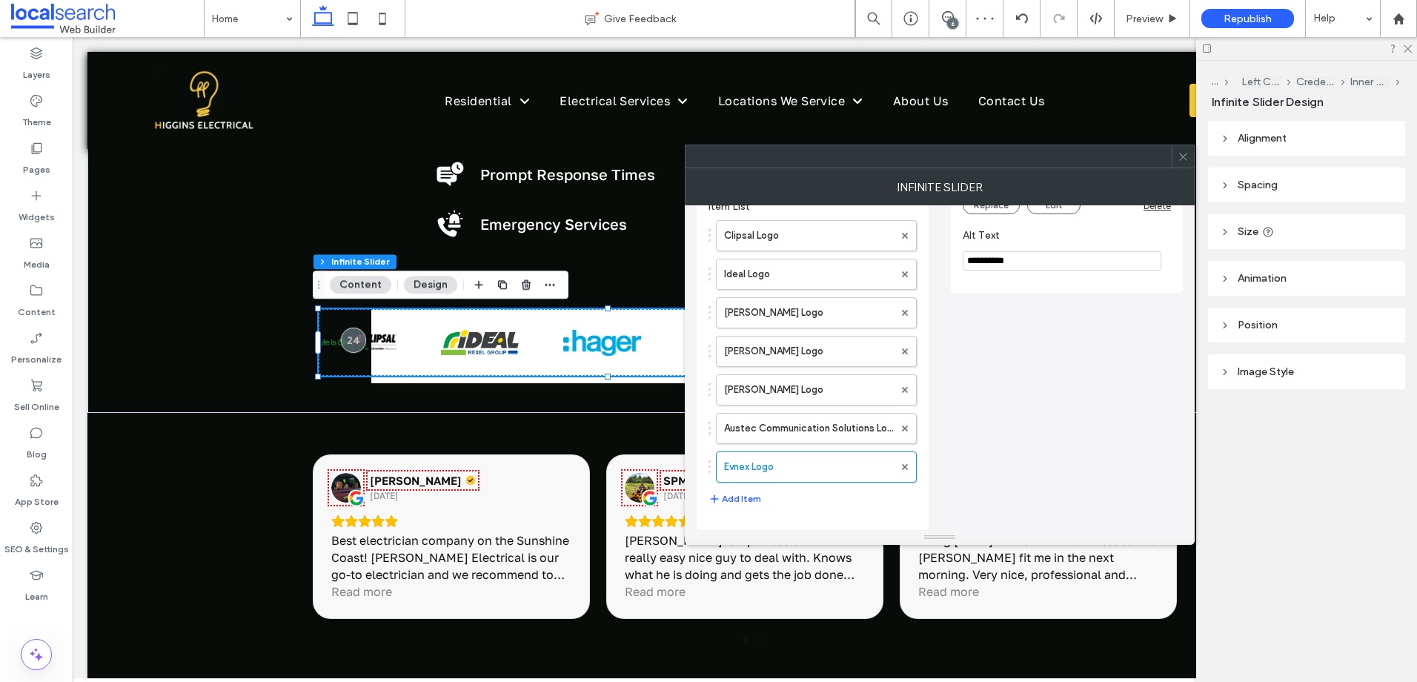
type input "**********"
click at [1179, 155] on icon at bounding box center [1183, 156] width 11 height 11
